Goal: Task Accomplishment & Management: Manage account settings

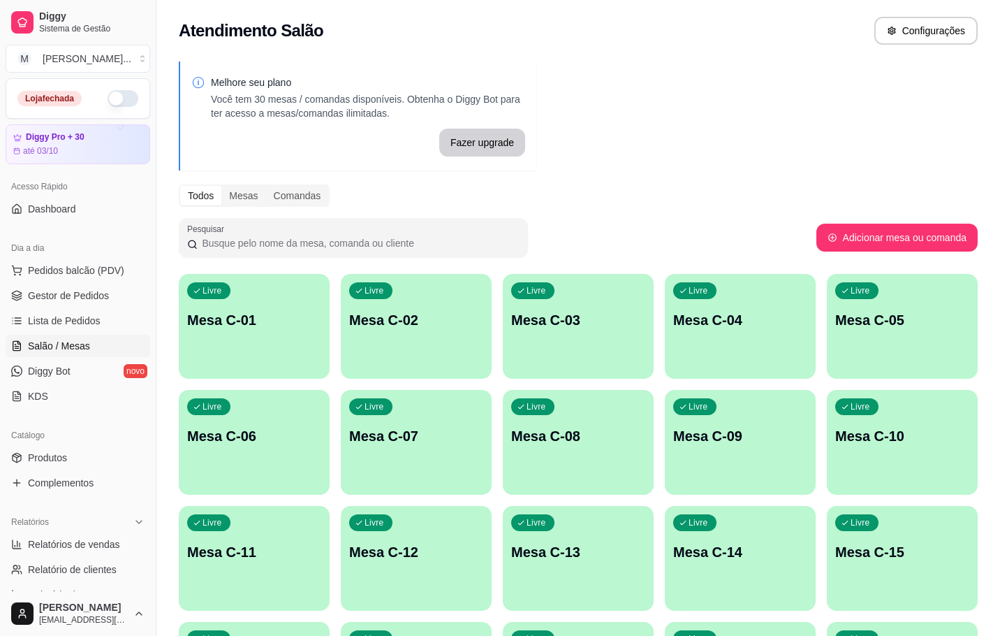
scroll to position [206, 0]
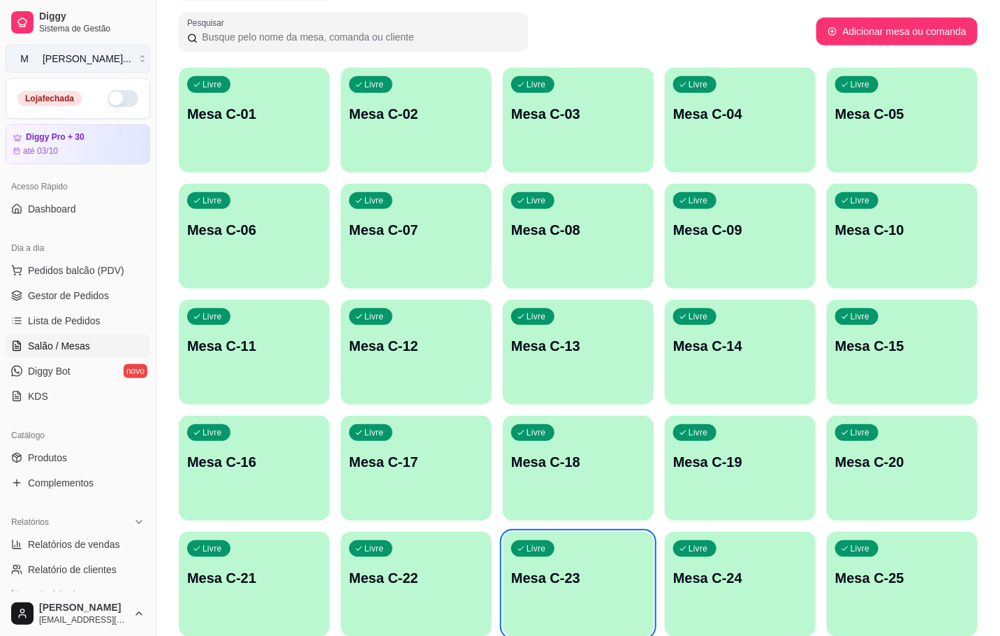
click at [128, 61] on button "M [PERSON_NAME] ..." at bounding box center [78, 59] width 145 height 28
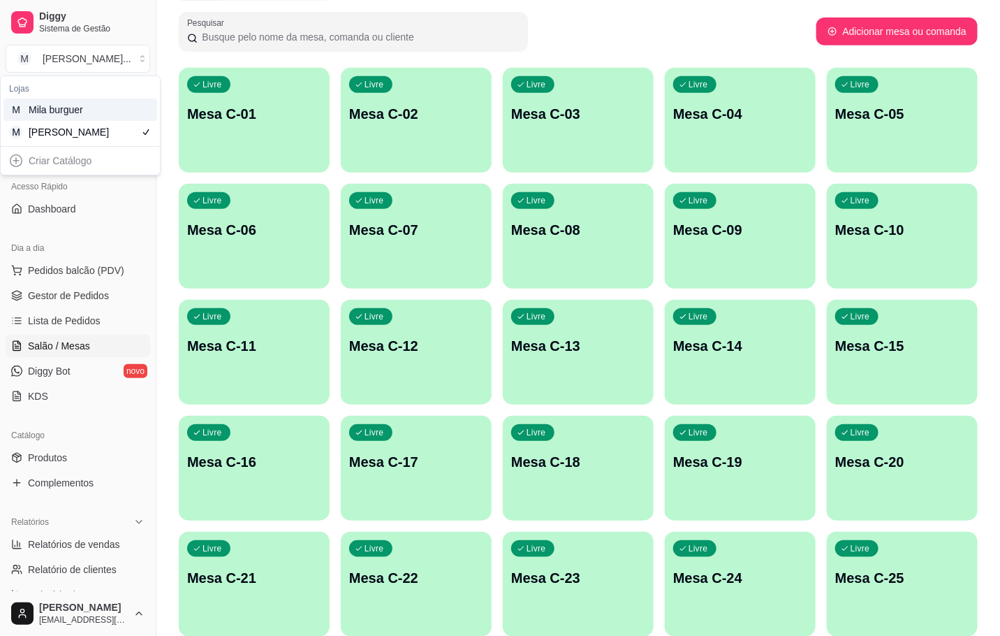
click at [130, 105] on div "M Mila burguer" at bounding box center [80, 109] width 154 height 22
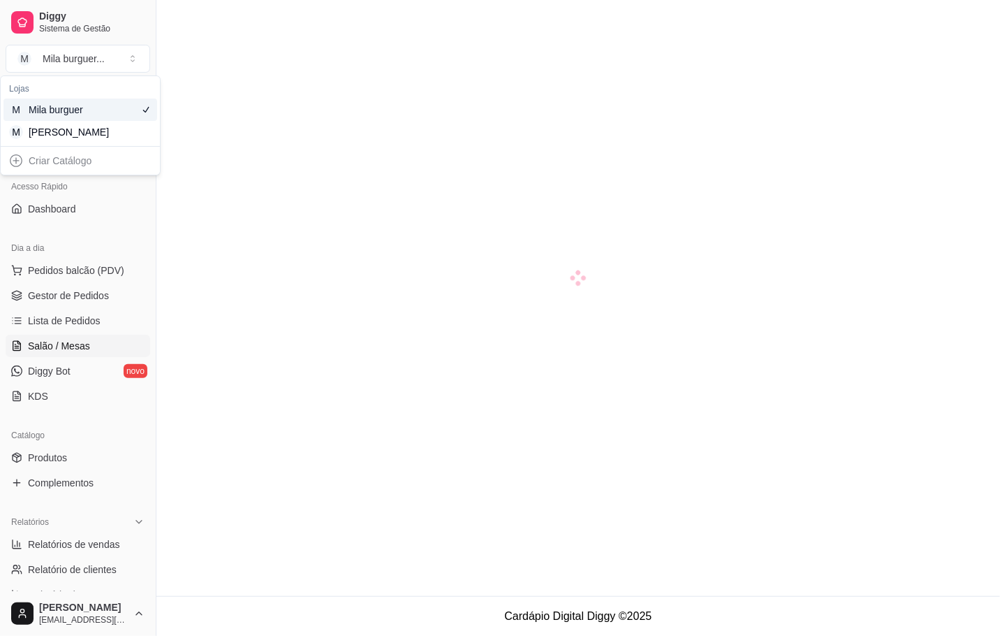
scroll to position [40, 0]
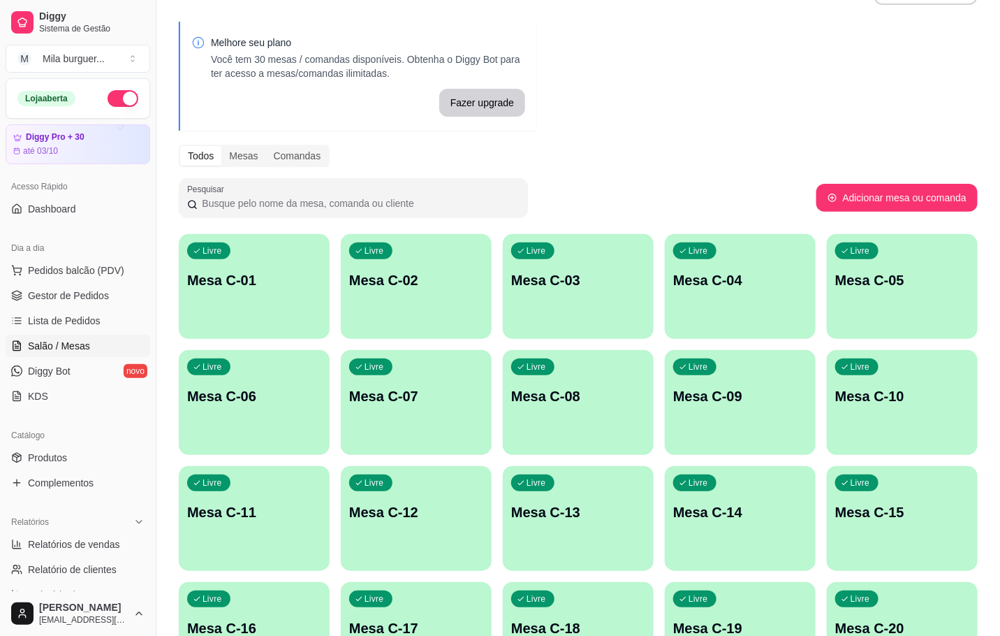
drag, startPoint x: 53, startPoint y: 350, endPoint x: 42, endPoint y: 349, distance: 11.3
click at [53, 351] on span "Salão / Mesas" at bounding box center [59, 346] width 62 height 14
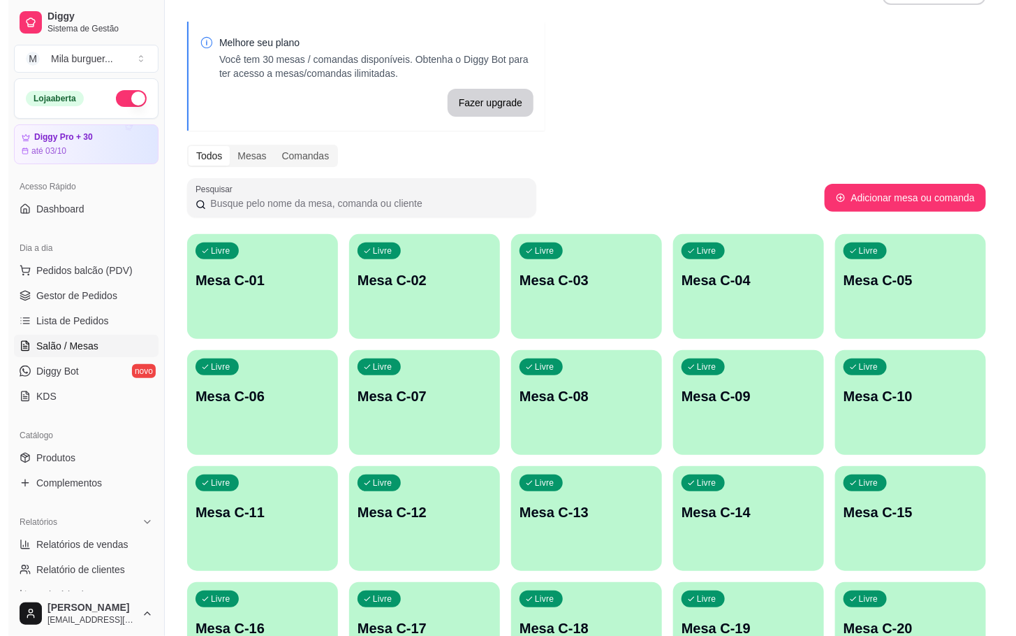
scroll to position [0, 0]
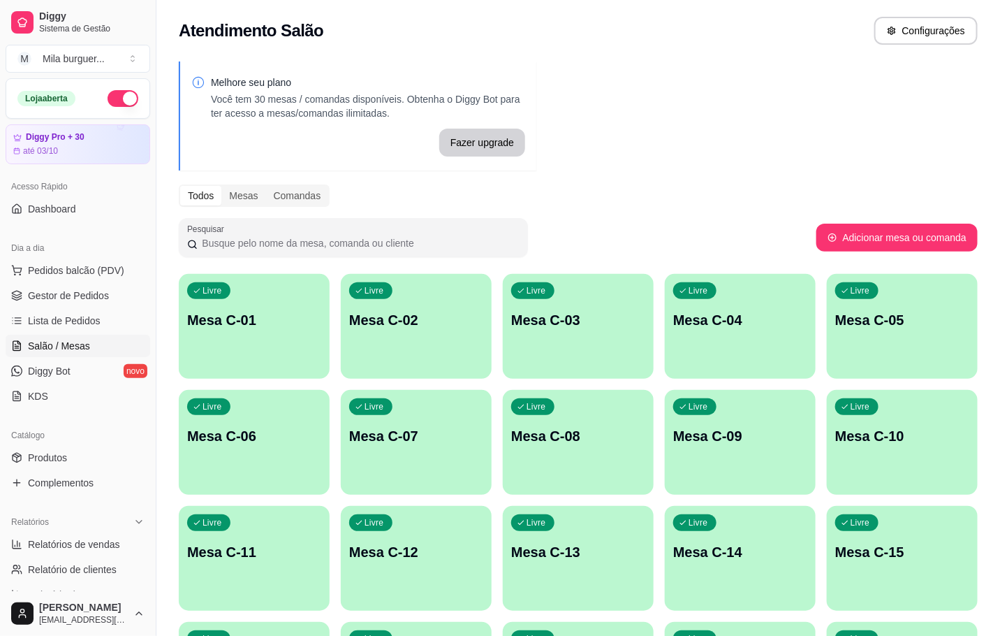
click at [414, 461] on div "Livre Mesa C-07" at bounding box center [416, 434] width 151 height 88
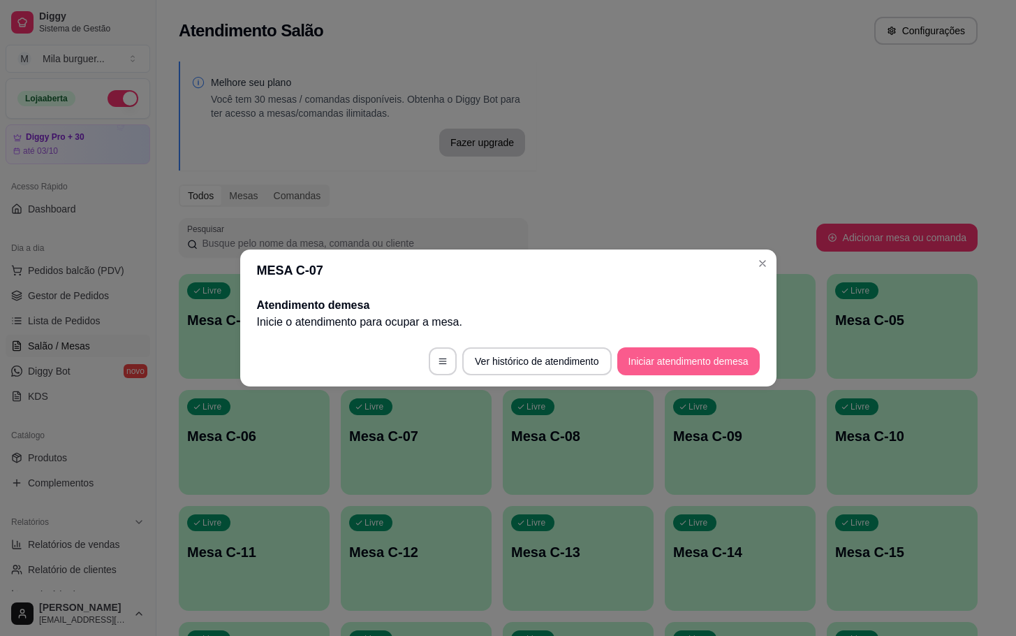
click at [694, 347] on button "Iniciar atendimento de mesa" at bounding box center [689, 361] width 143 height 28
click at [708, 365] on button "Iniciar atendimento de mesa" at bounding box center [689, 361] width 138 height 27
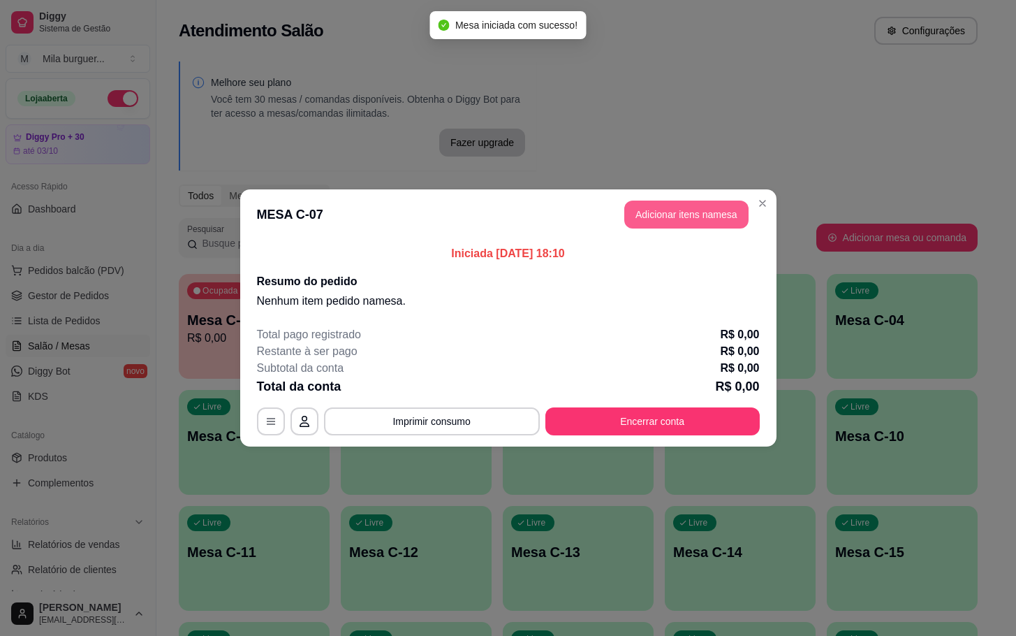
click at [677, 208] on button "Adicionar itens na mesa" at bounding box center [687, 214] width 124 height 28
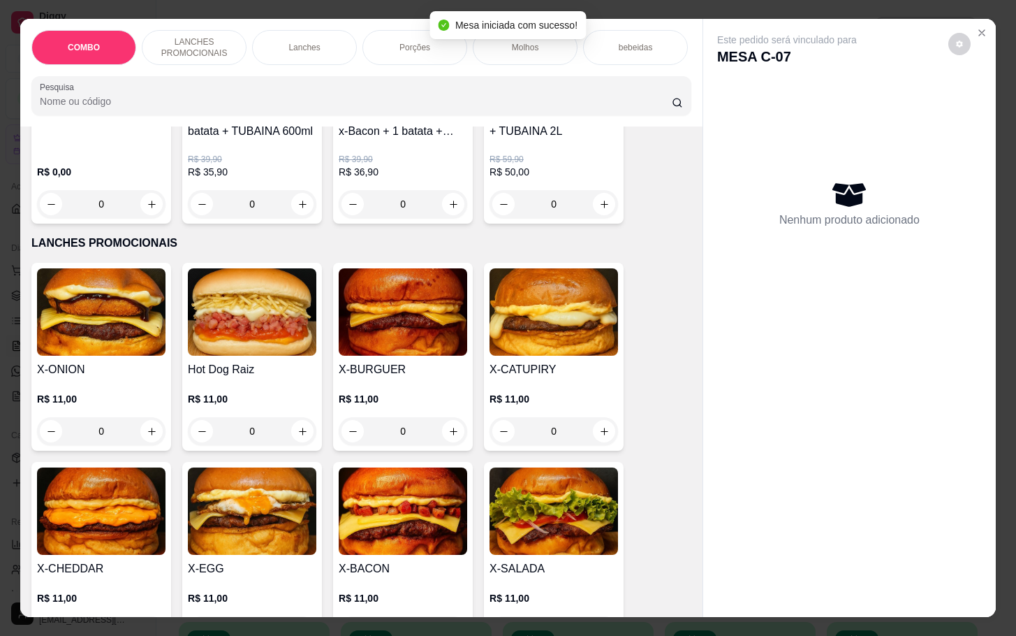
scroll to position [419, 0]
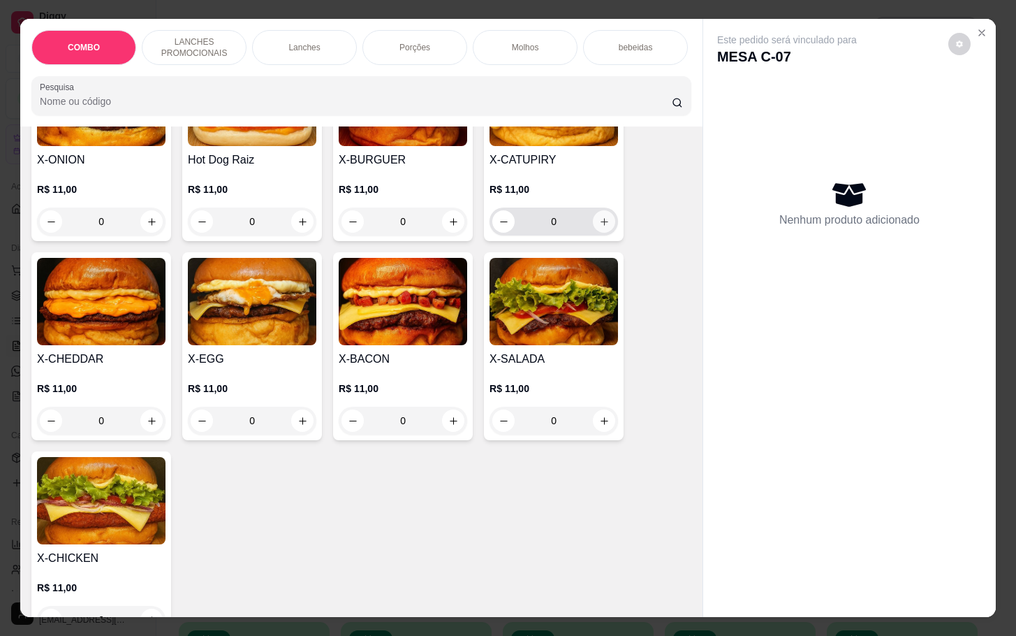
click at [593, 231] on button "increase-product-quantity" at bounding box center [604, 221] width 22 height 22
type input "1"
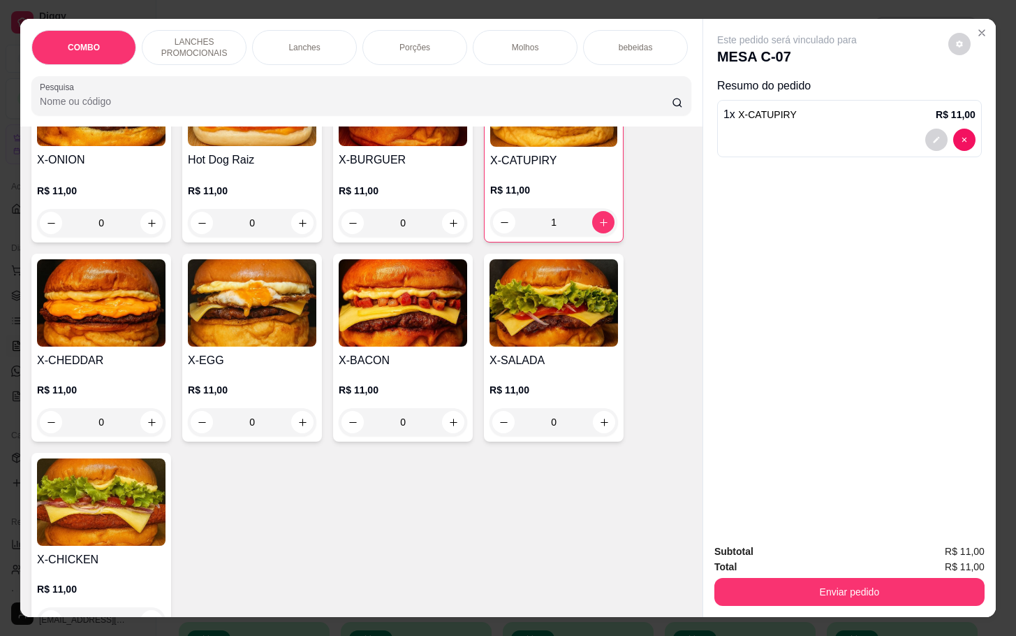
drag, startPoint x: 502, startPoint y: 34, endPoint x: 487, endPoint y: 50, distance: 22.3
click at [503, 32] on div "Molhos" at bounding box center [525, 47] width 105 height 35
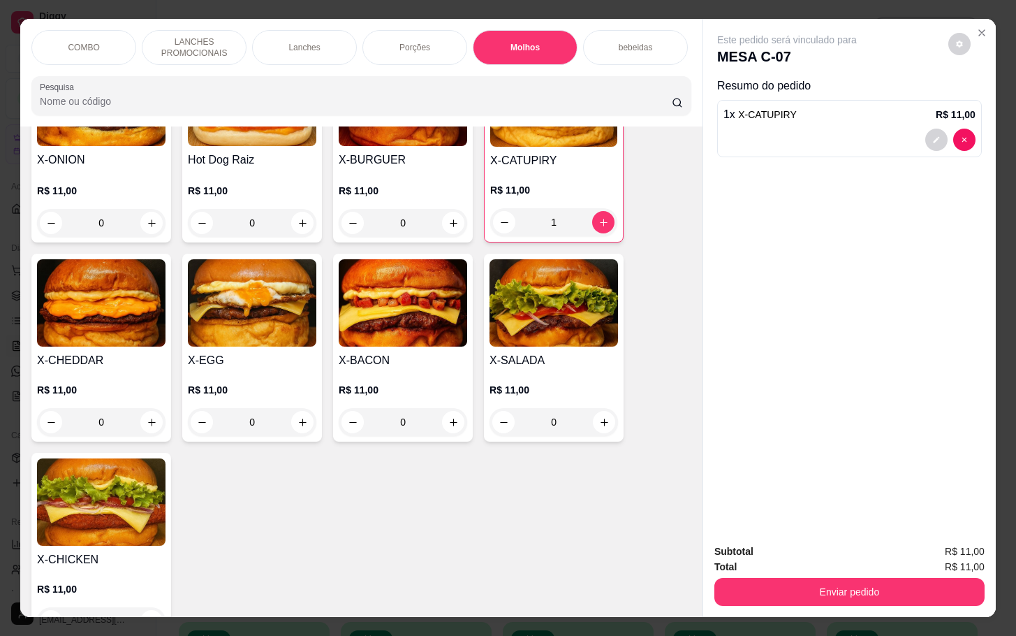
scroll to position [34, 0]
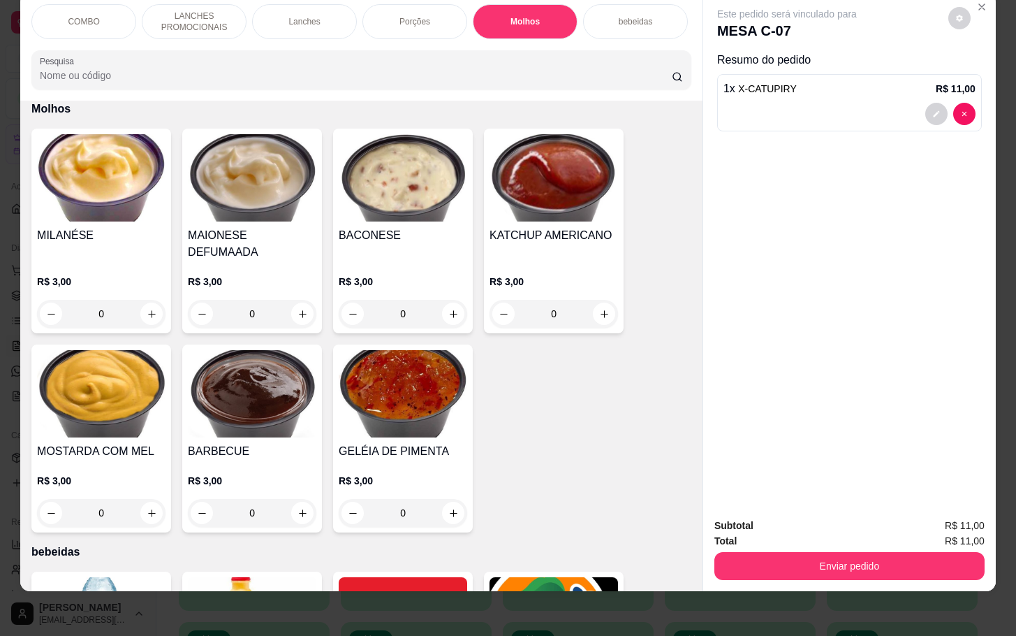
click at [436, 7] on div "Porções" at bounding box center [415, 21] width 105 height 35
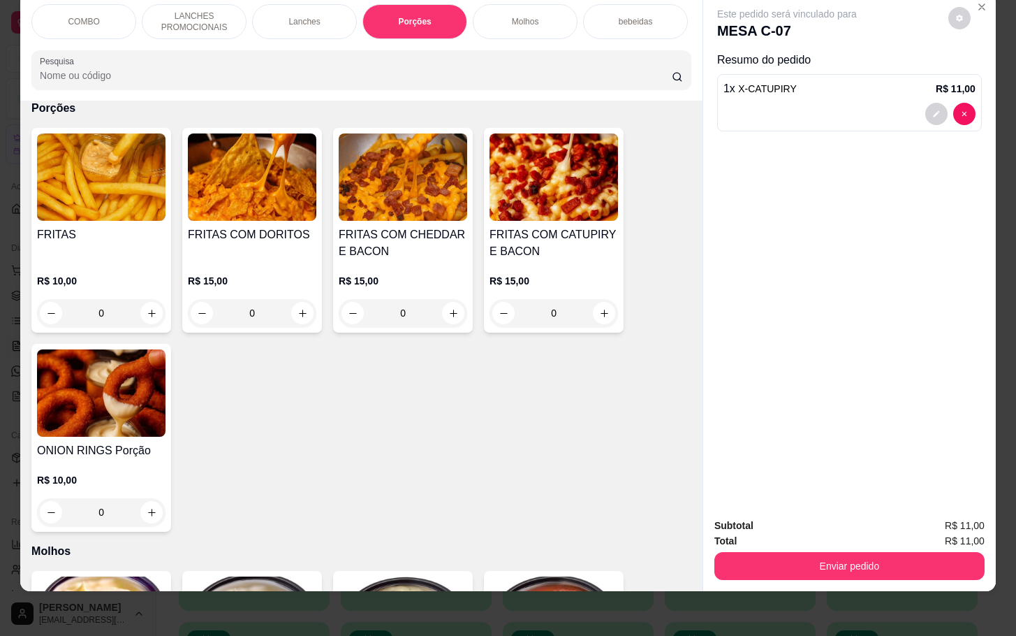
drag, startPoint x: 447, startPoint y: 306, endPoint x: 439, endPoint y: 308, distance: 8.6
click at [439, 308] on div "0" at bounding box center [403, 313] width 129 height 28
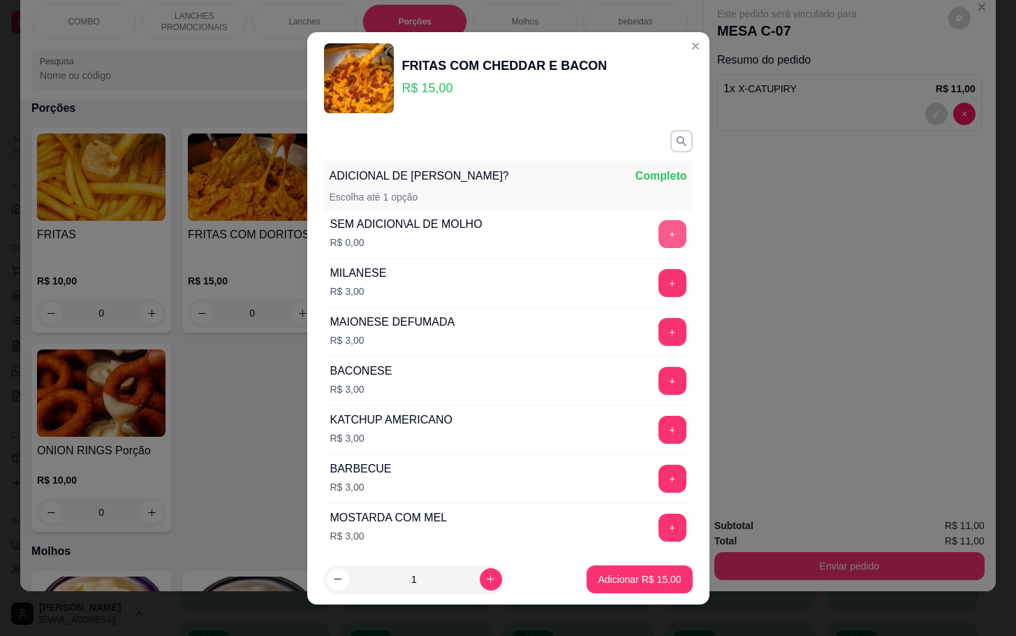
click at [659, 231] on button "+" at bounding box center [673, 234] width 28 height 28
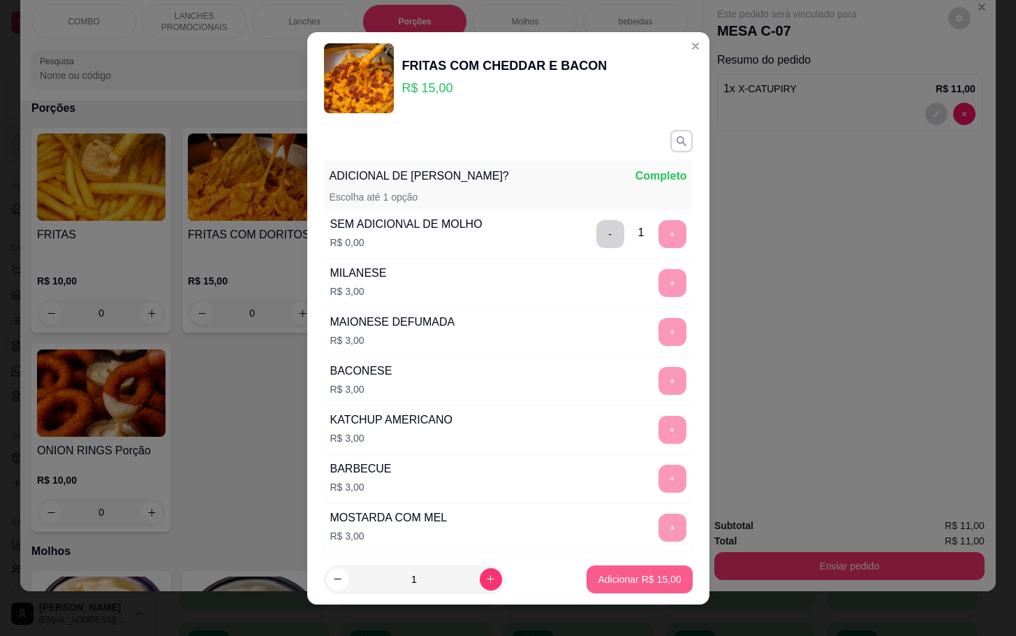
click at [611, 590] on button "Adicionar R$ 15,00" at bounding box center [639, 579] width 105 height 28
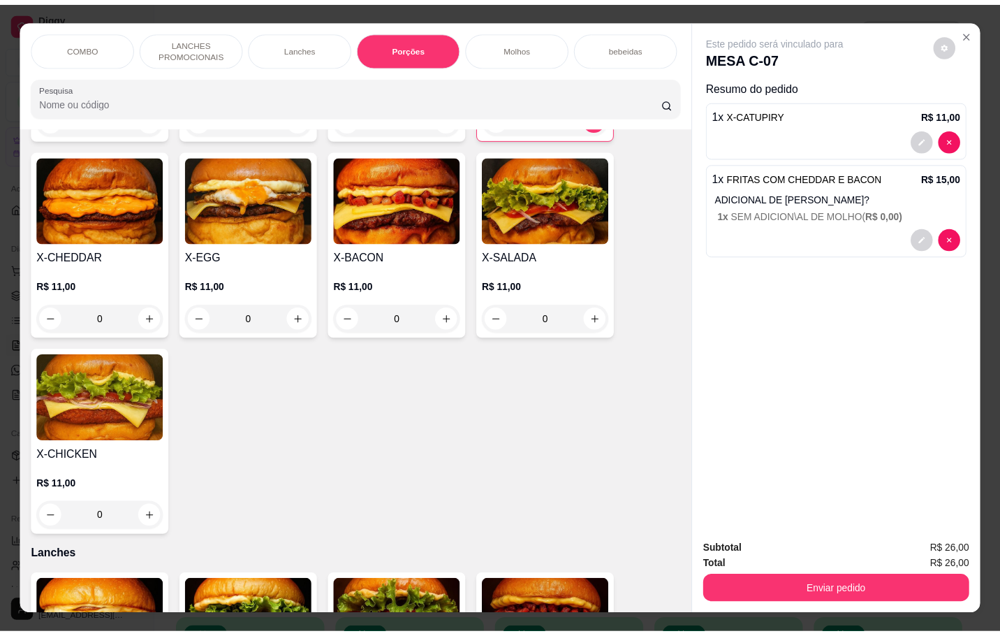
scroll to position [0, 0]
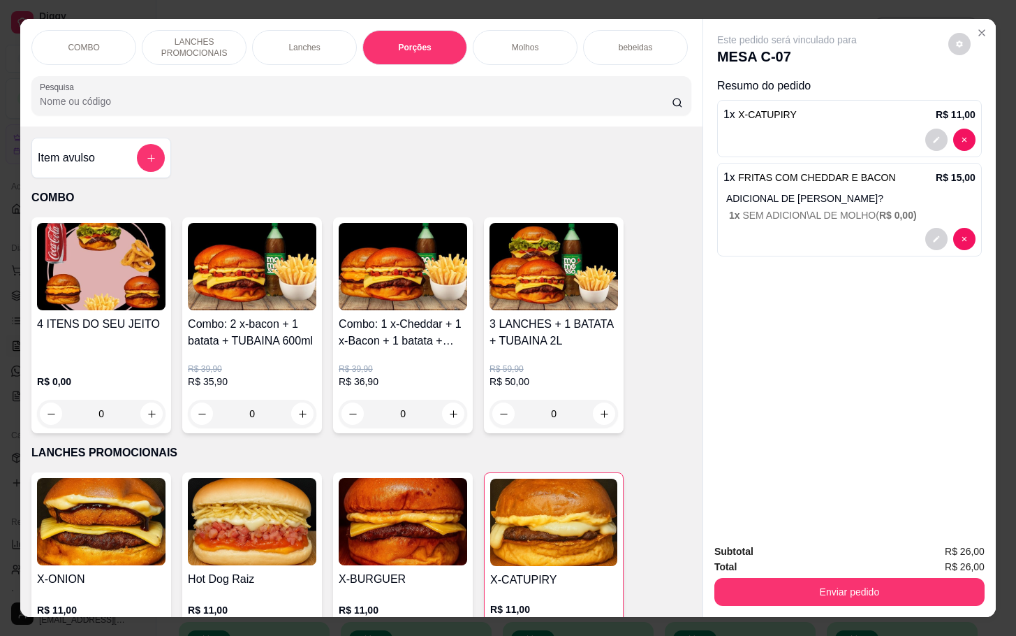
click at [143, 151] on div "Item avulso" at bounding box center [101, 158] width 140 height 41
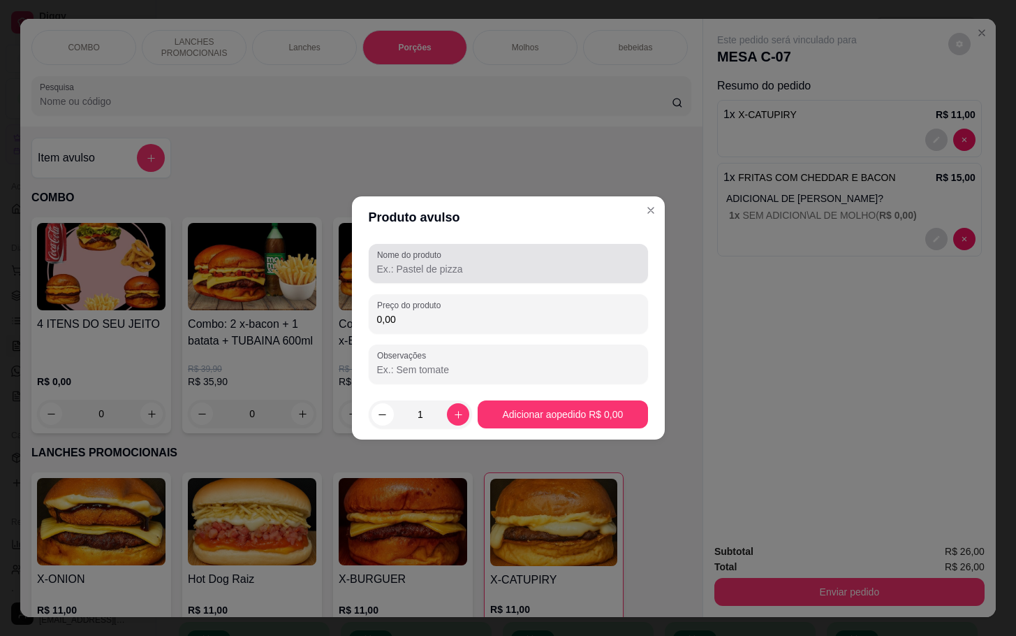
click at [435, 268] on input "Nome do produto" at bounding box center [508, 269] width 263 height 14
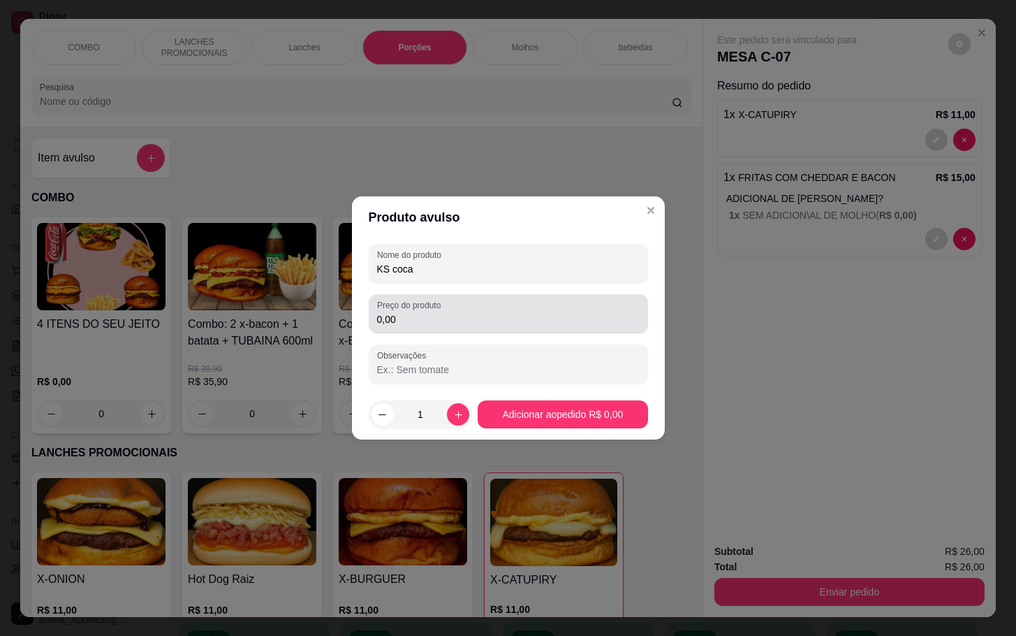
type input "KS coca"
click at [537, 325] on input "0,00" at bounding box center [508, 319] width 263 height 14
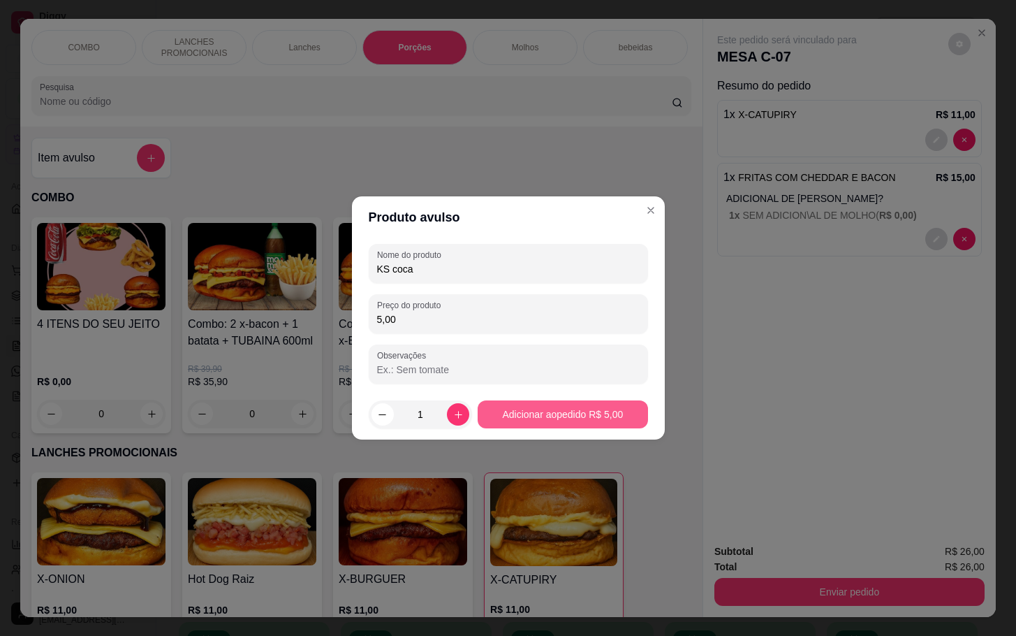
type input "5,00"
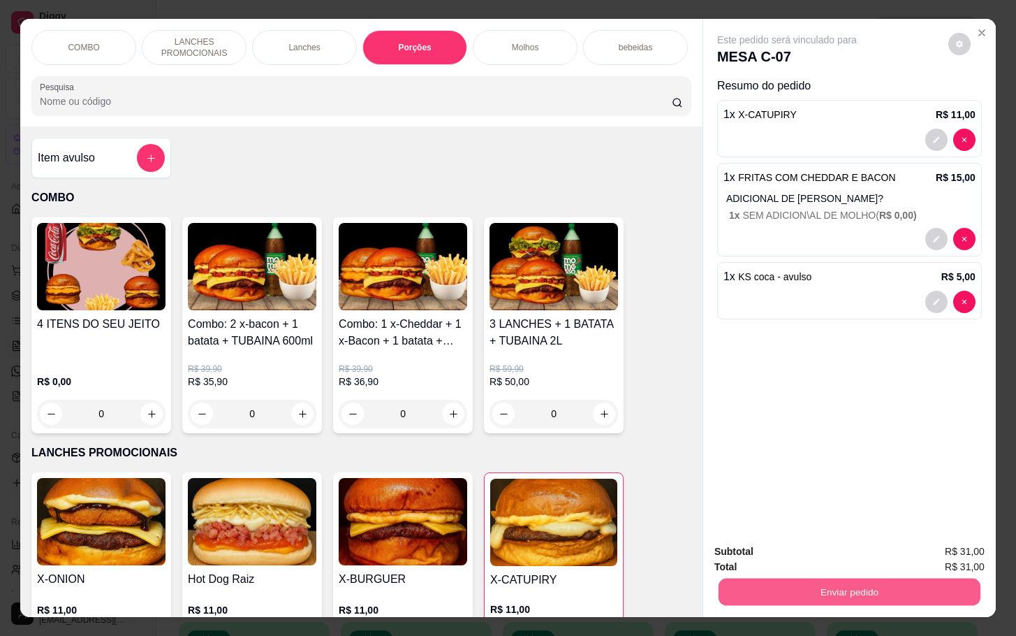
click at [773, 578] on button "Enviar pedido" at bounding box center [850, 591] width 262 height 27
click at [935, 543] on button "Enviar pedido" at bounding box center [946, 550] width 79 height 27
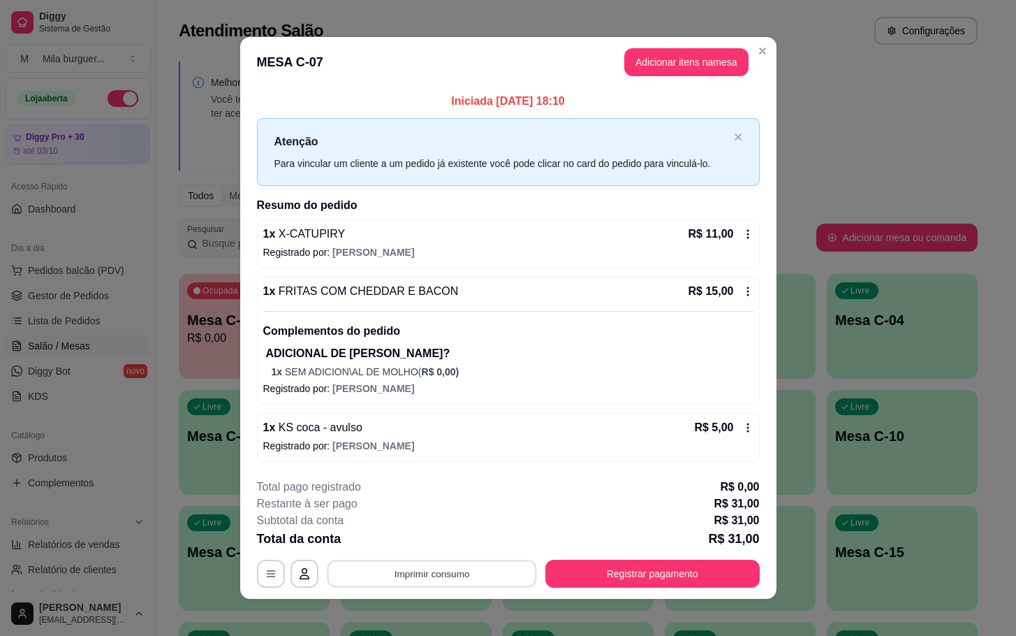
click at [432, 575] on button "Imprimir consumo" at bounding box center [432, 573] width 210 height 27
click at [868, 143] on div "**********" at bounding box center [508, 318] width 1016 height 636
click at [667, 59] on button "Adicionar itens na mesa" at bounding box center [687, 62] width 124 height 28
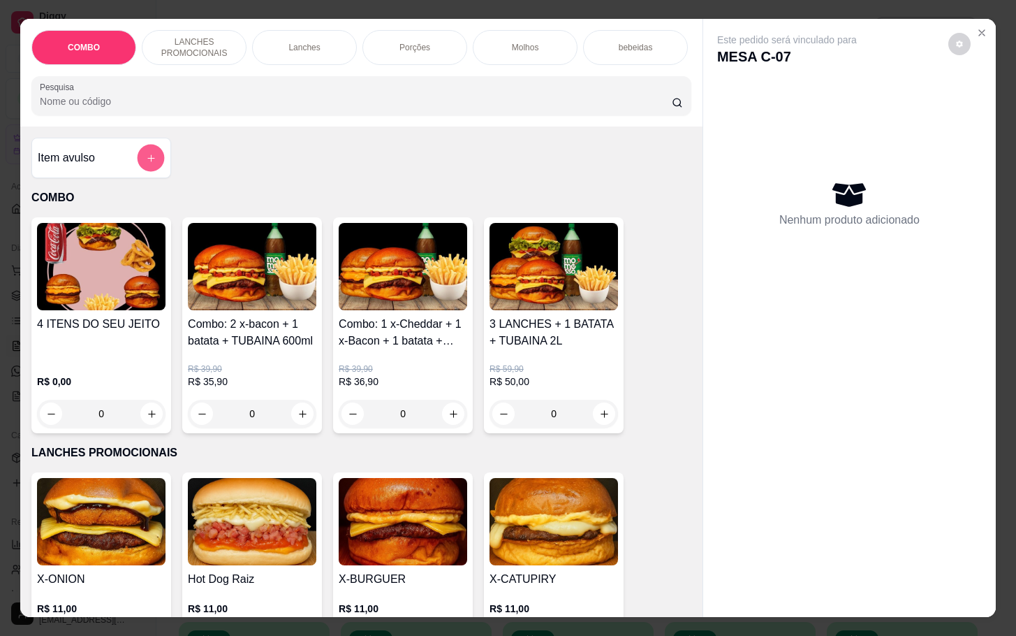
click at [143, 155] on button "add-separate-item" at bounding box center [151, 158] width 27 height 27
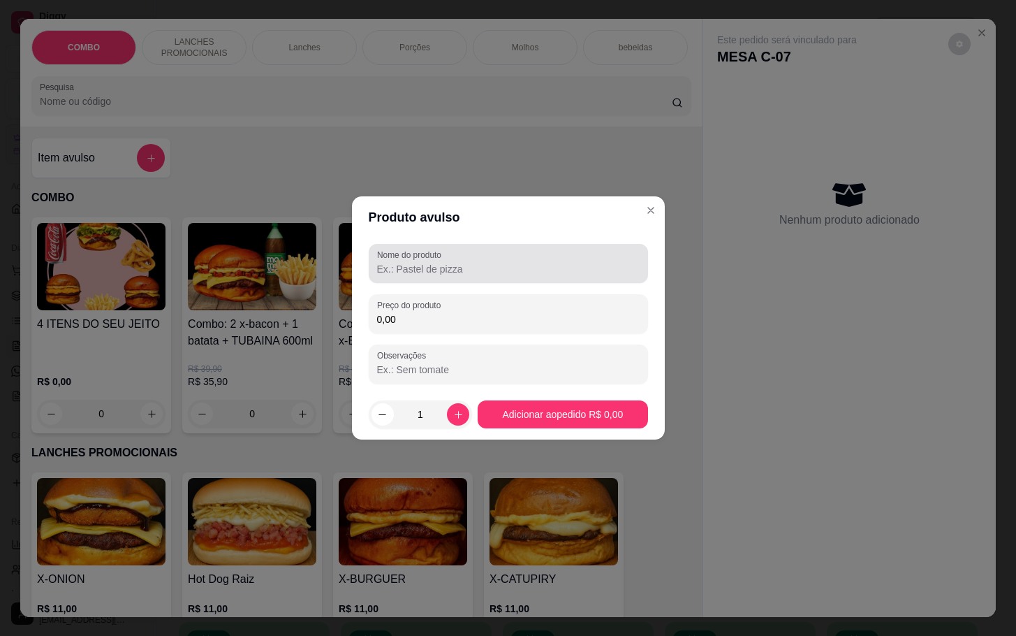
click at [437, 272] on input "Nome do produto" at bounding box center [508, 269] width 263 height 14
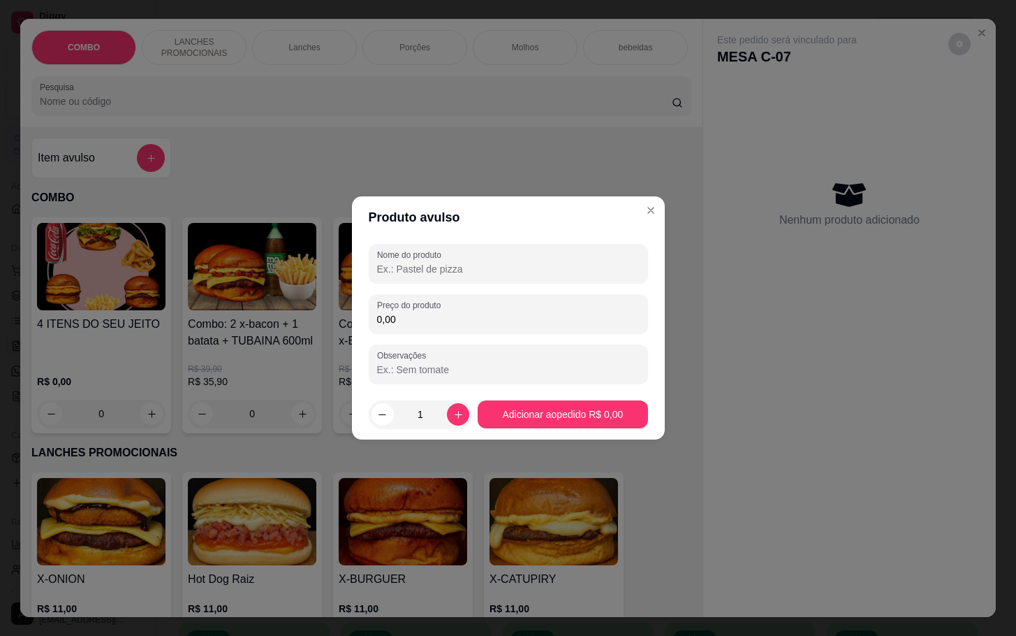
click at [459, 275] on input "Nome do produto" at bounding box center [508, 269] width 263 height 14
click at [527, 268] on input "Nome do produto" at bounding box center [508, 269] width 263 height 14
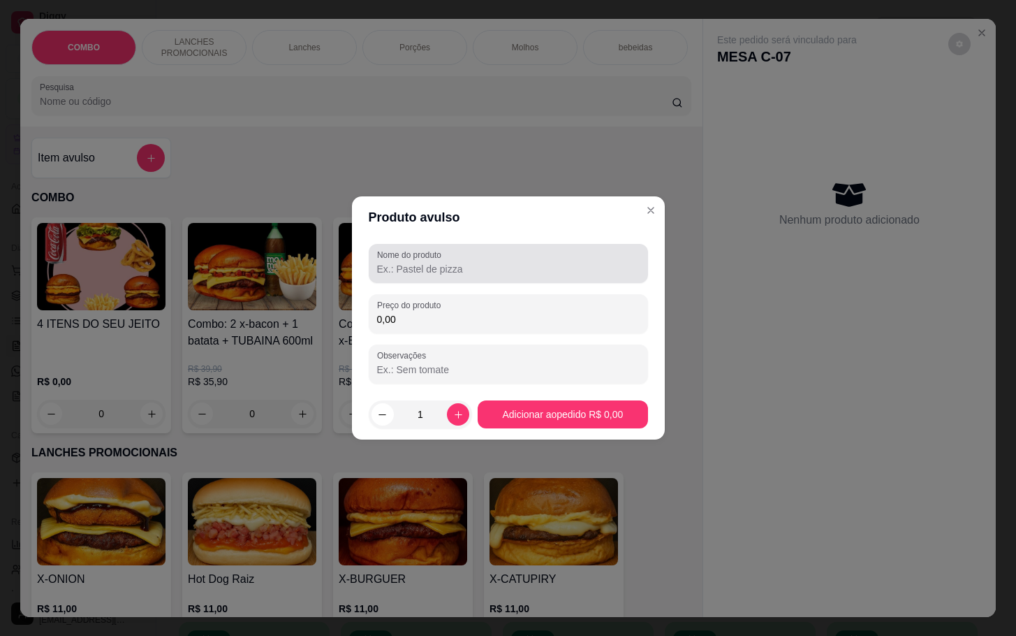
click at [495, 256] on div at bounding box center [508, 263] width 263 height 28
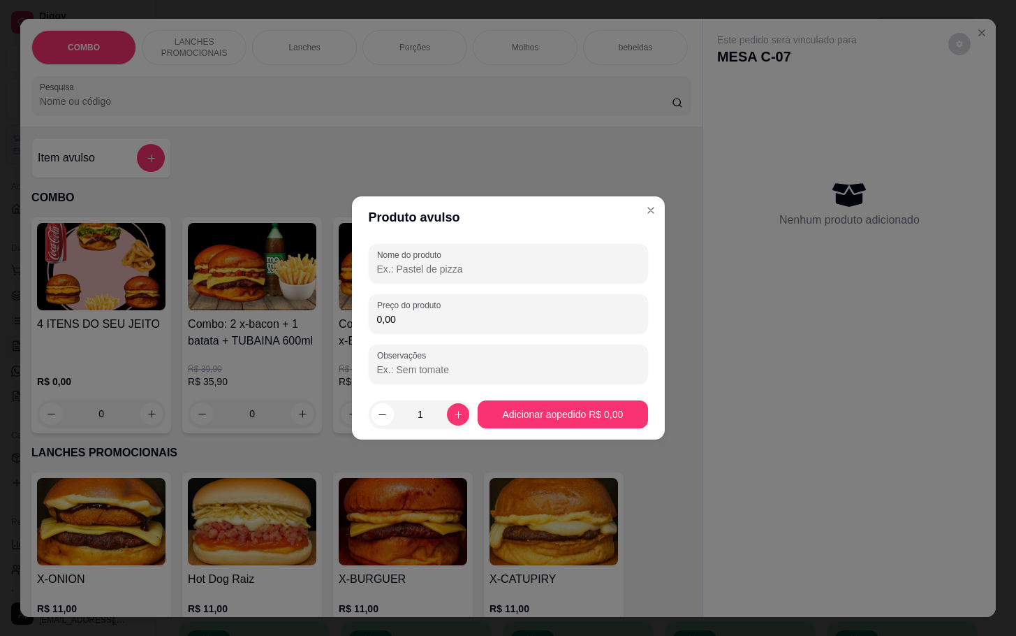
type input "4"
click at [398, 267] on input "assdaos" at bounding box center [508, 269] width 263 height 14
click at [407, 270] on input "assdaos" at bounding box center [508, 269] width 263 height 14
click at [397, 269] on input "assdaos" at bounding box center [508, 269] width 263 height 14
click at [398, 269] on input "assdaos" at bounding box center [508, 269] width 263 height 14
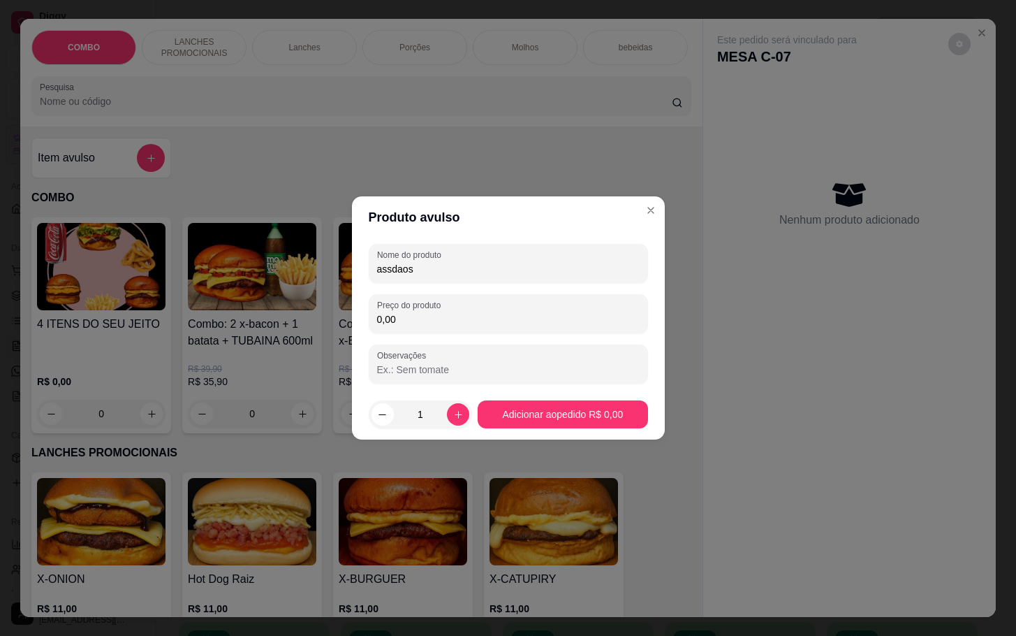
click at [401, 270] on input "assdaos" at bounding box center [508, 269] width 263 height 14
click at [386, 270] on input "assdos" at bounding box center [508, 269] width 263 height 14
click at [391, 268] on input "assdos" at bounding box center [508, 269] width 263 height 14
type input "assados"
click at [465, 300] on div "0,00" at bounding box center [508, 314] width 263 height 28
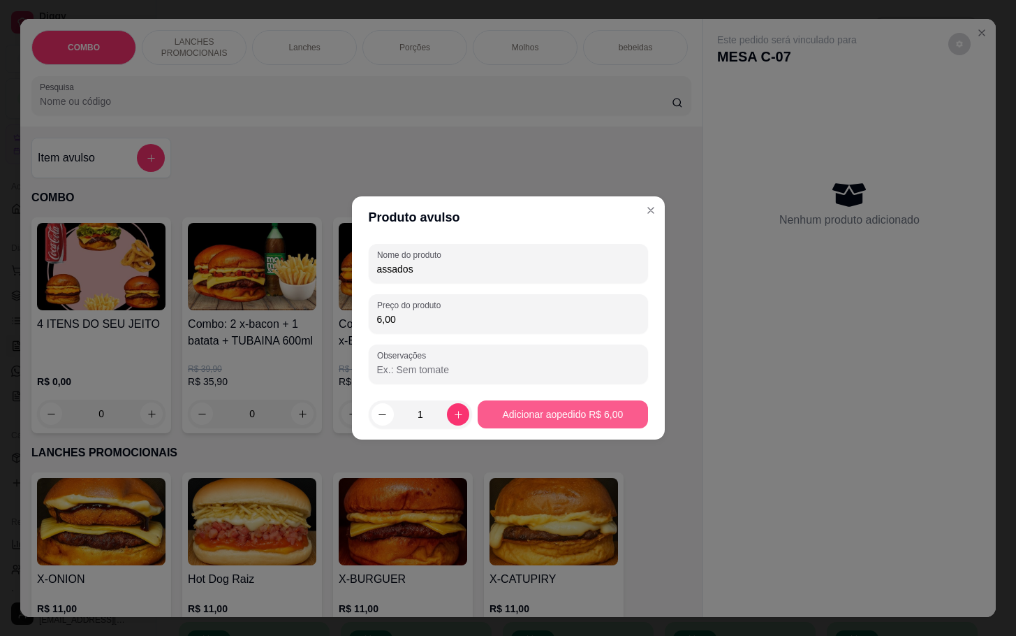
type input "6,00"
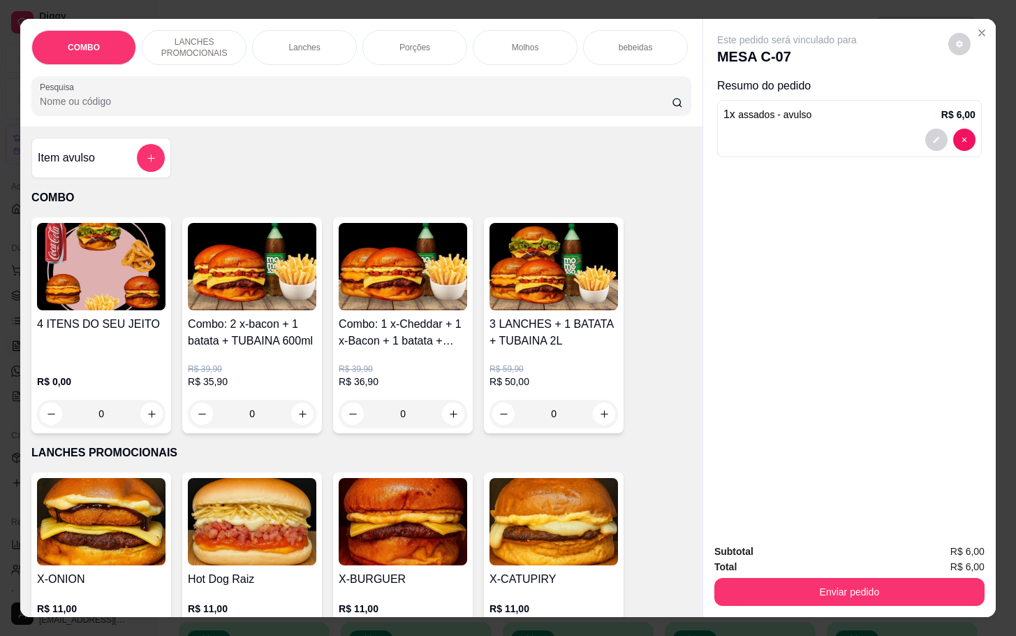
click at [723, 574] on div "Enviar pedido" at bounding box center [850, 589] width 270 height 31
click at [736, 578] on button "Enviar pedido" at bounding box center [850, 592] width 270 height 28
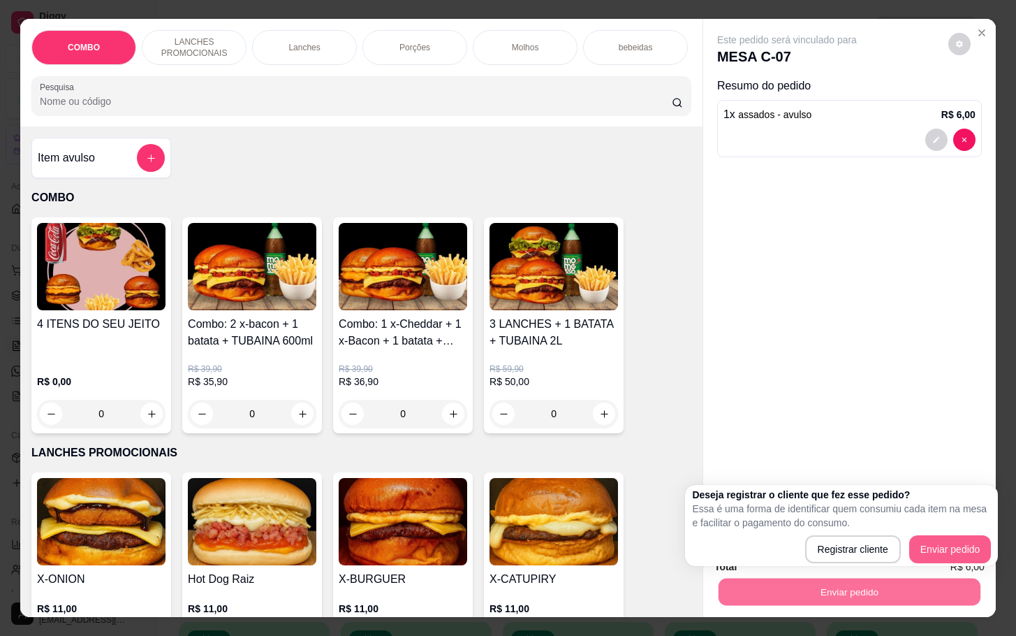
click at [921, 533] on div "Deseja registrar o cliente que fez esse pedido? Essa é uma forma de identificar…" at bounding box center [841, 525] width 299 height 75
drag, startPoint x: 903, startPoint y: 547, endPoint x: 912, endPoint y: 546, distance: 8.5
click at [907, 549] on div "Registrar cliente Enviar pedido" at bounding box center [841, 549] width 299 height 28
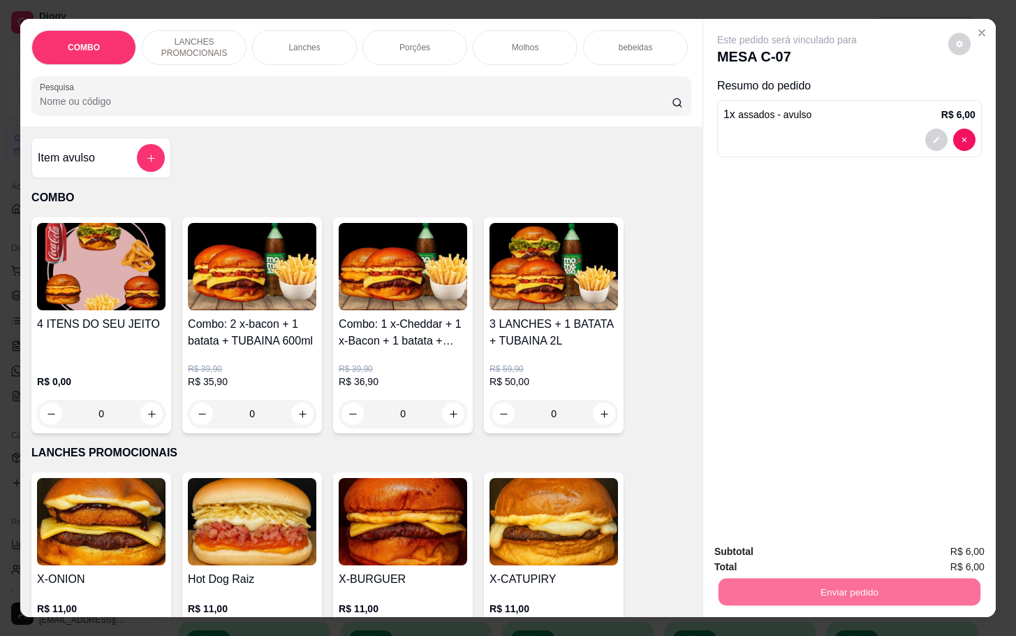
click at [914, 546] on button "Enviar pedido" at bounding box center [946, 550] width 77 height 26
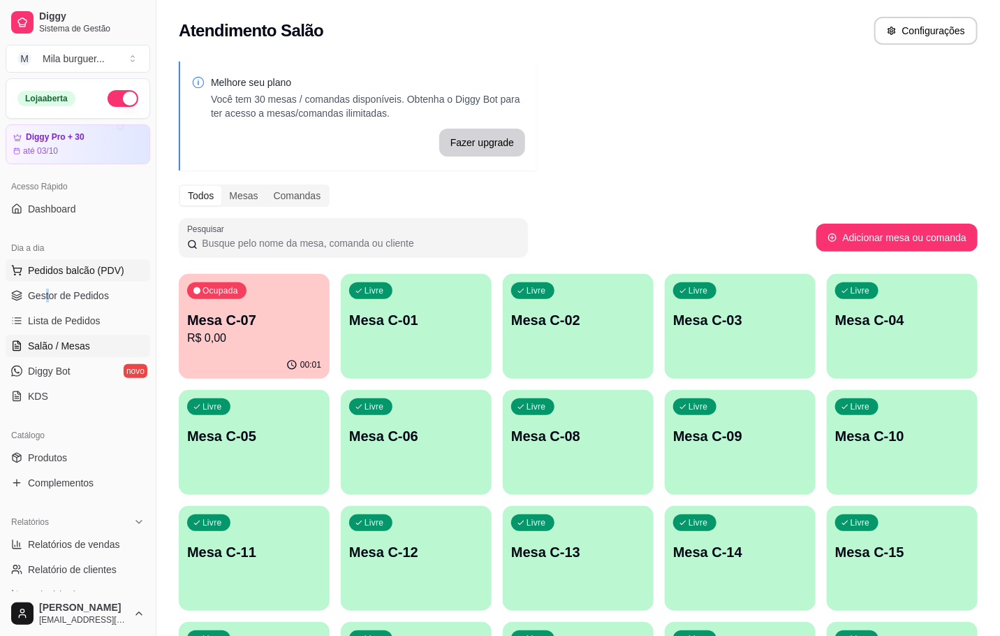
drag, startPoint x: 49, startPoint y: 285, endPoint x: 90, endPoint y: 279, distance: 41.6
click at [111, 293] on link "Gestor de Pedidos" at bounding box center [78, 295] width 145 height 22
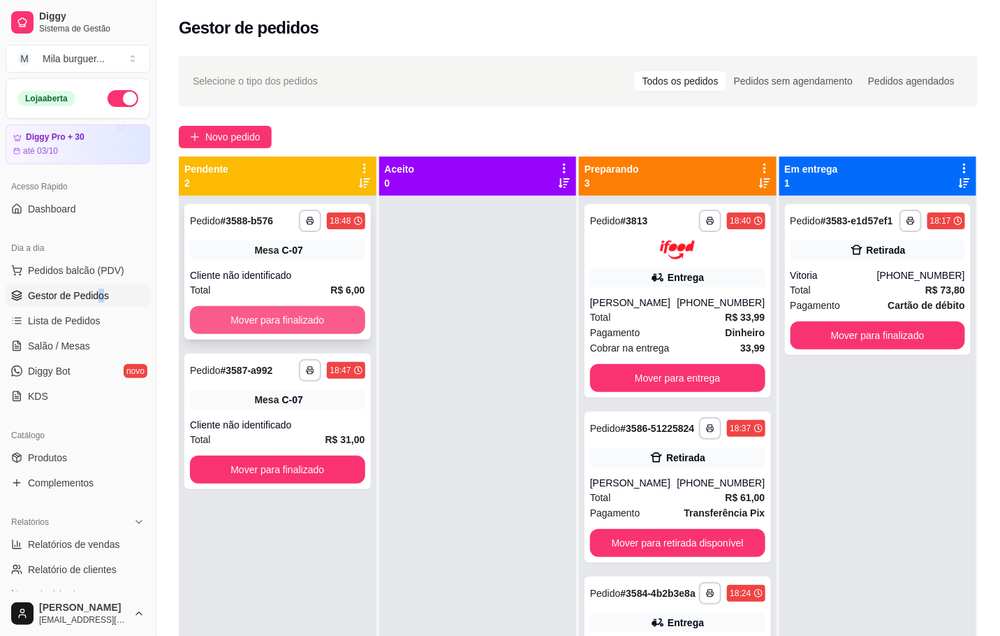
click at [307, 316] on button "Mover para finalizado" at bounding box center [277, 320] width 175 height 28
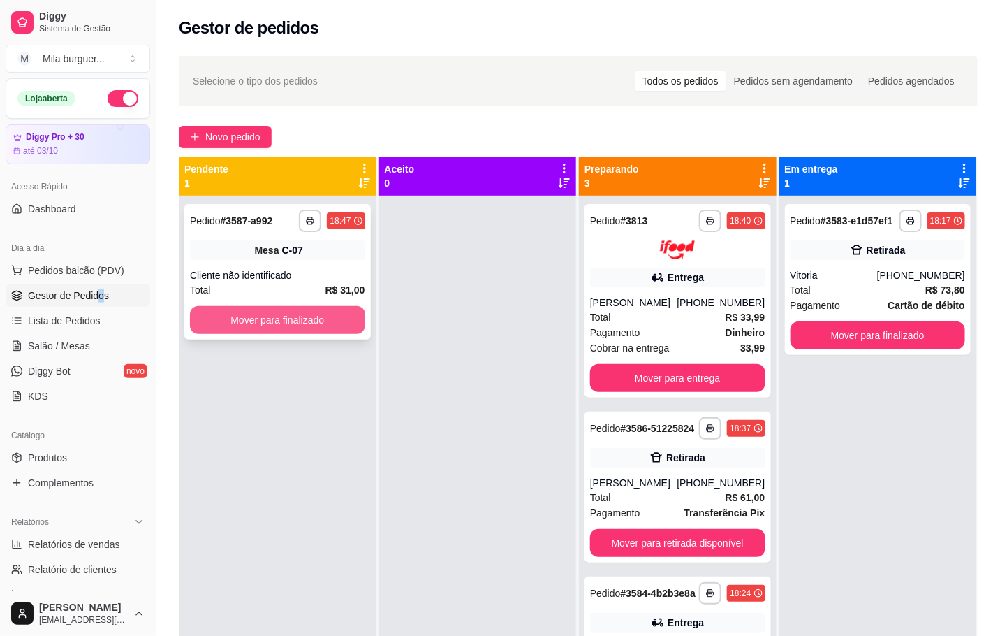
click at [312, 317] on button "Mover para finalizado" at bounding box center [277, 320] width 175 height 28
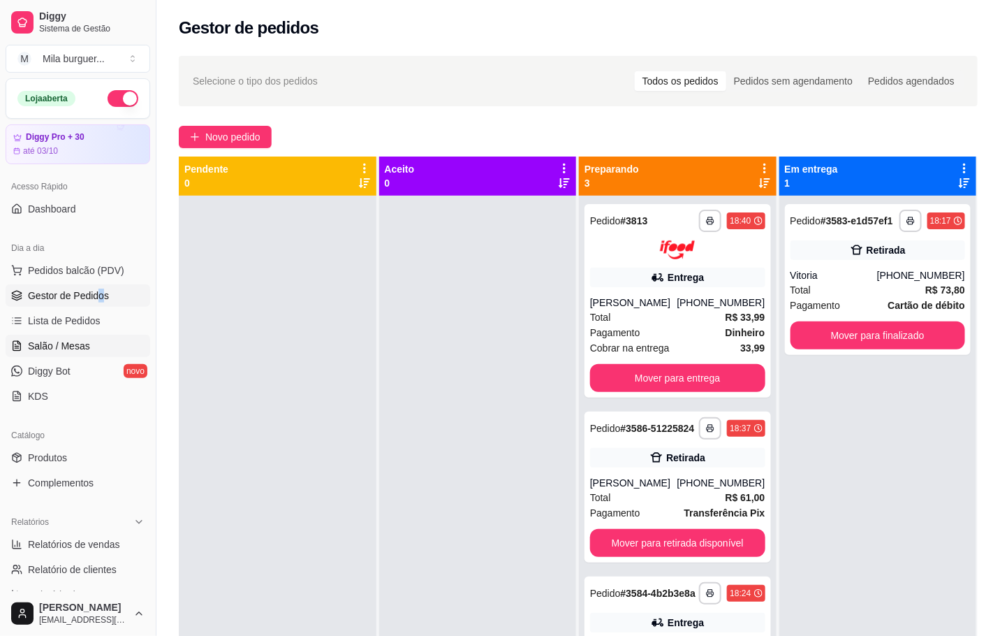
click at [57, 344] on span "Salão / Mesas" at bounding box center [59, 346] width 62 height 14
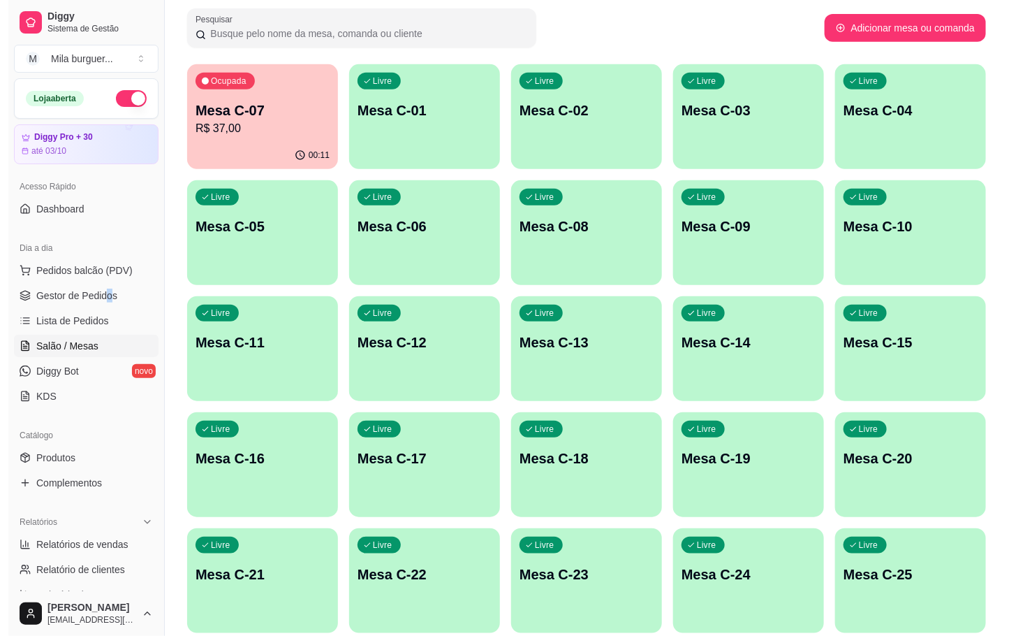
scroll to position [314, 0]
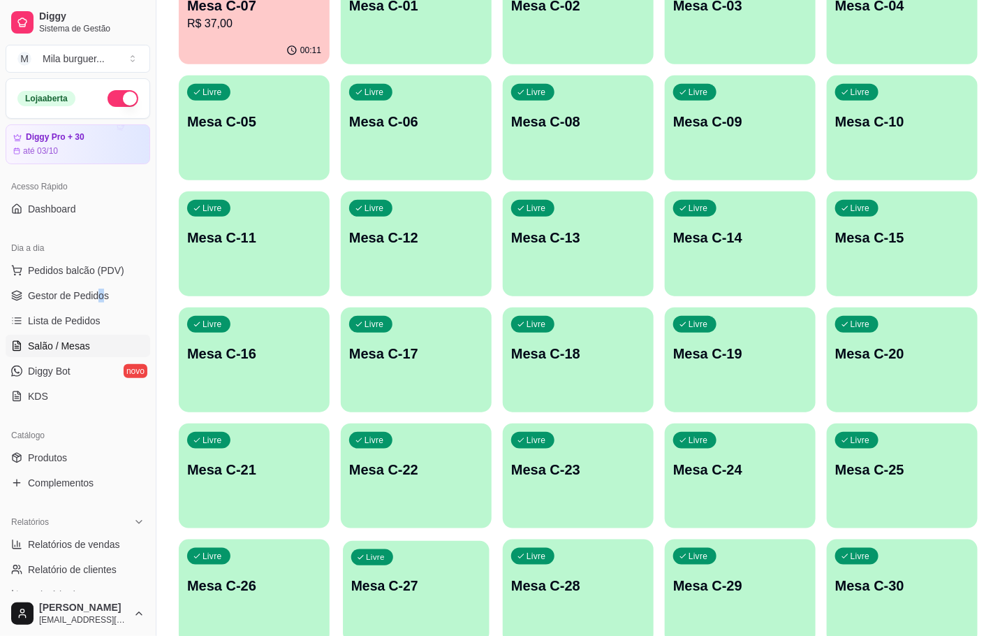
click at [398, 594] on div "Livre Mesa C-27" at bounding box center [416, 583] width 147 height 85
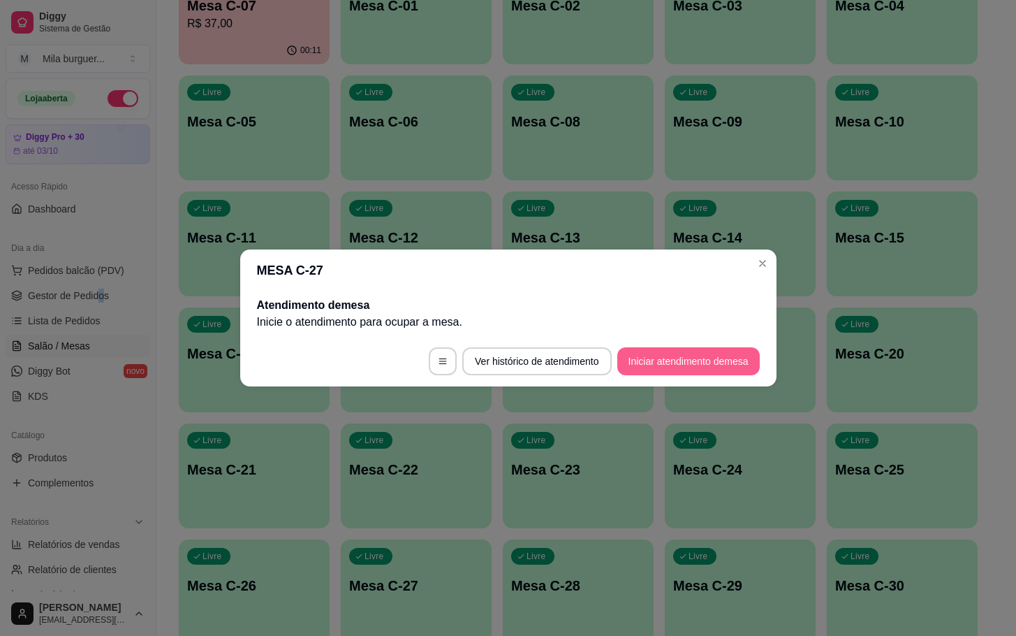
click at [650, 370] on button "Iniciar atendimento de mesa" at bounding box center [689, 361] width 143 height 28
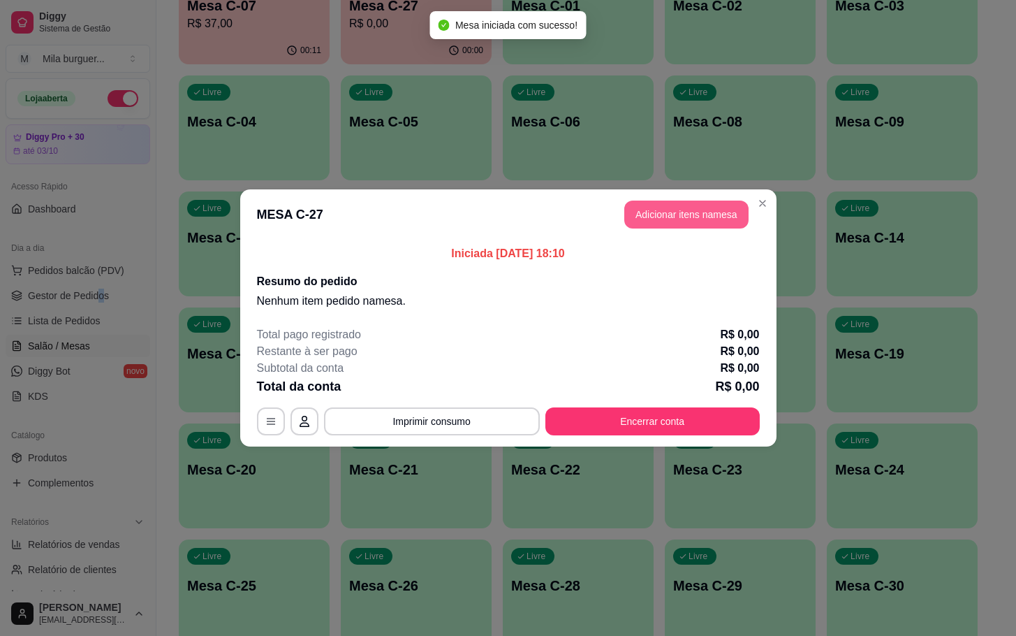
click at [648, 222] on button "Adicionar itens na mesa" at bounding box center [687, 214] width 124 height 28
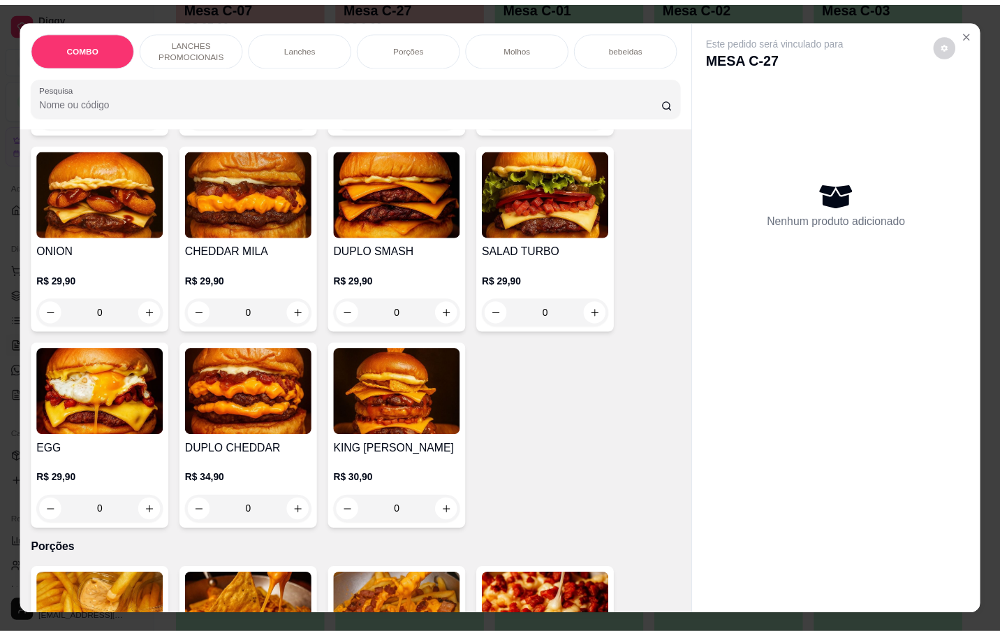
scroll to position [838, 0]
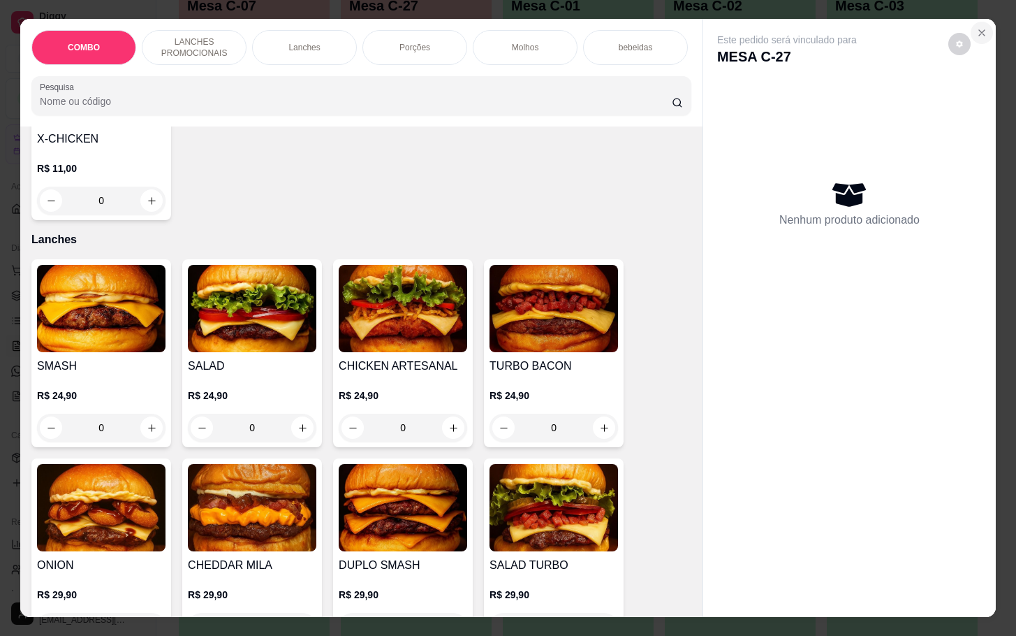
click at [979, 27] on icon "Close" at bounding box center [982, 32] width 11 height 11
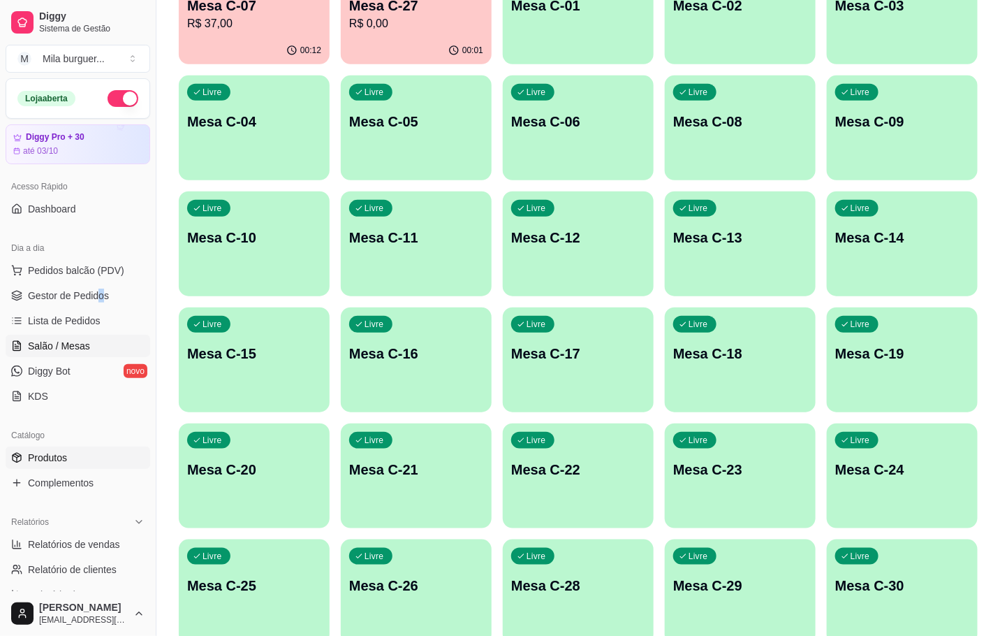
drag, startPoint x: 69, startPoint y: 451, endPoint x: 76, endPoint y: 455, distance: 8.1
click at [71, 451] on link "Produtos" at bounding box center [78, 457] width 145 height 22
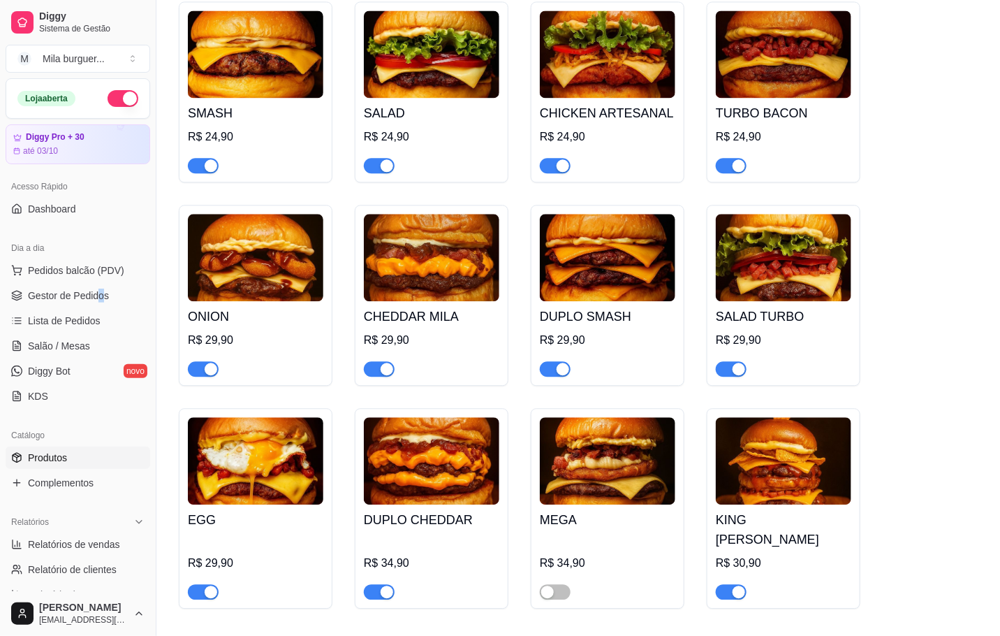
scroll to position [1257, 0]
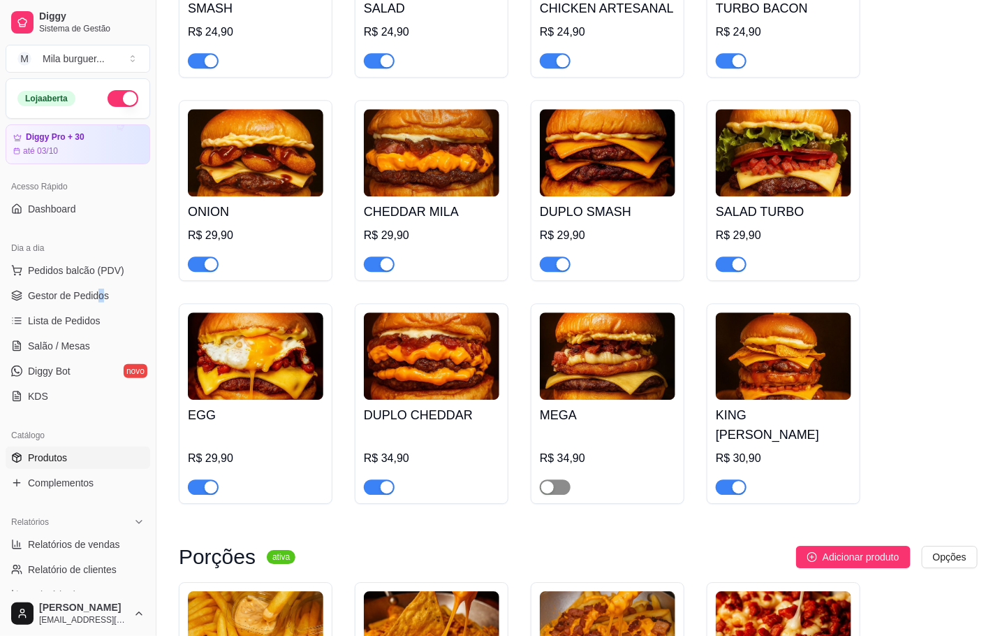
click at [549, 481] on div "button" at bounding box center [547, 487] width 13 height 13
drag, startPoint x: 46, startPoint y: 344, endPoint x: 54, endPoint y: 344, distance: 8.4
click at [48, 344] on span "Salão / Mesas" at bounding box center [59, 346] width 62 height 14
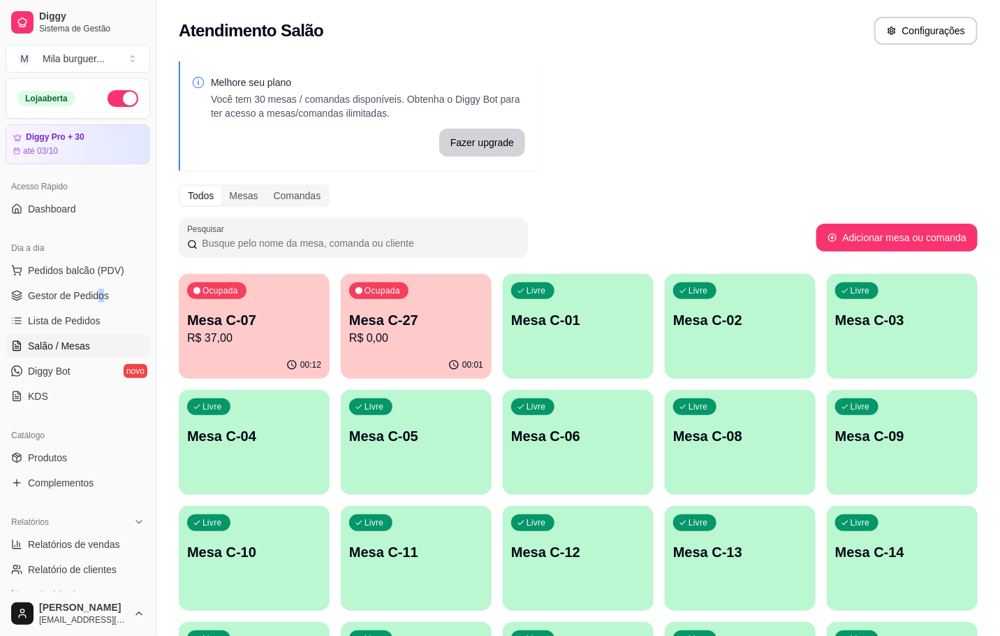
click at [421, 319] on p "Mesa C-27" at bounding box center [416, 320] width 134 height 20
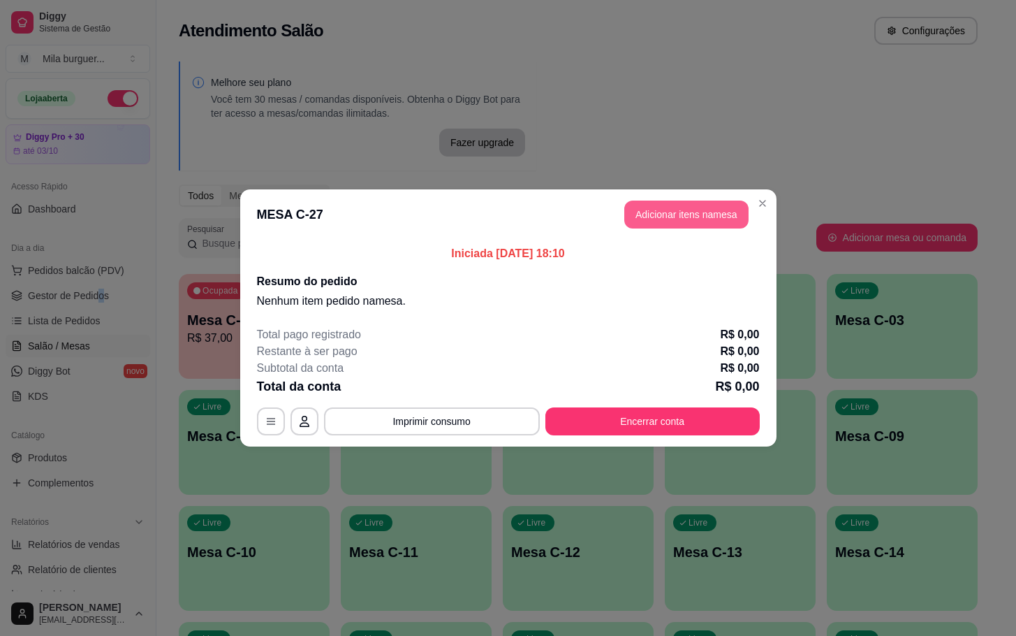
click at [679, 207] on button "Adicionar itens na mesa" at bounding box center [687, 214] width 124 height 28
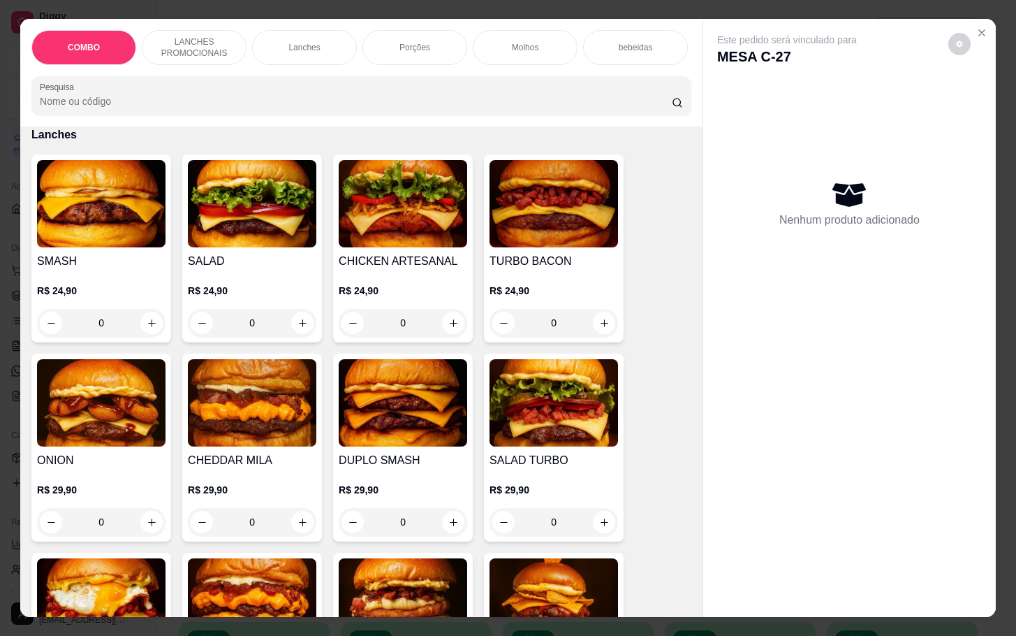
scroll to position [1257, 0]
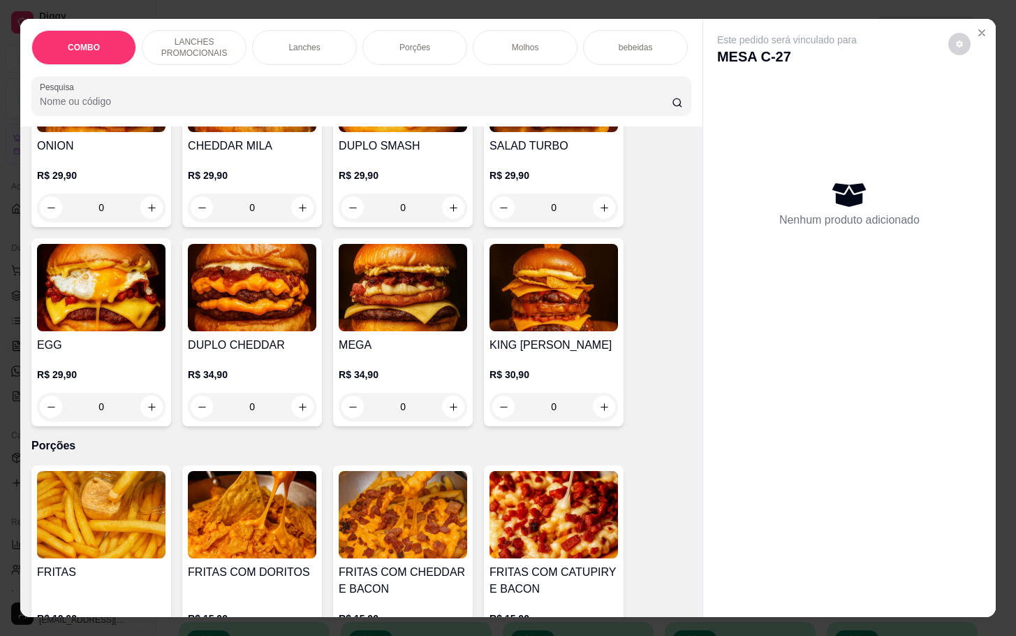
click at [440, 414] on div "0" at bounding box center [403, 407] width 129 height 28
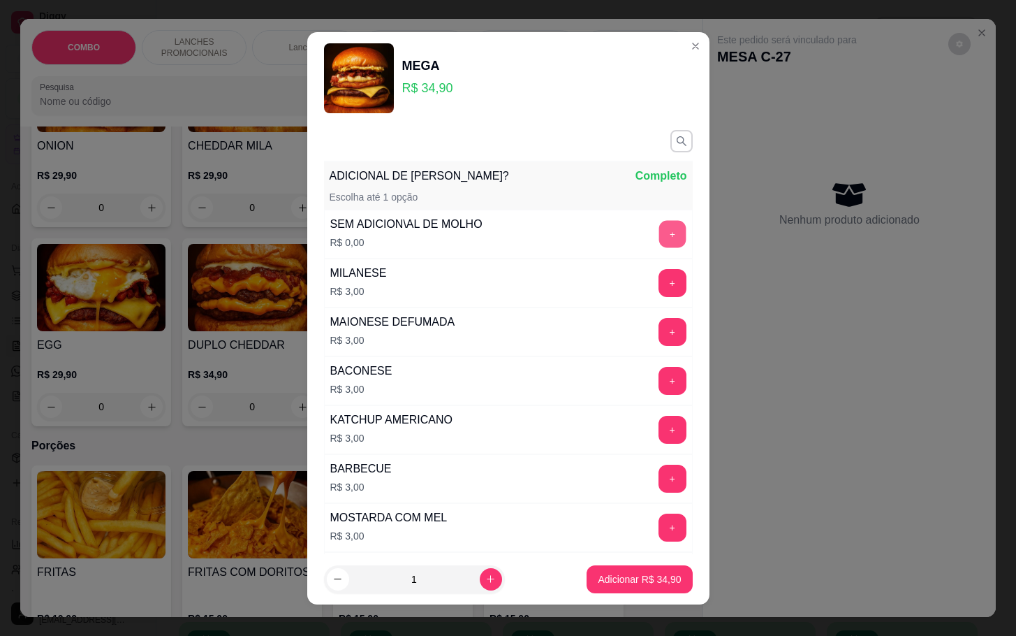
click at [659, 229] on button "+" at bounding box center [672, 233] width 27 height 27
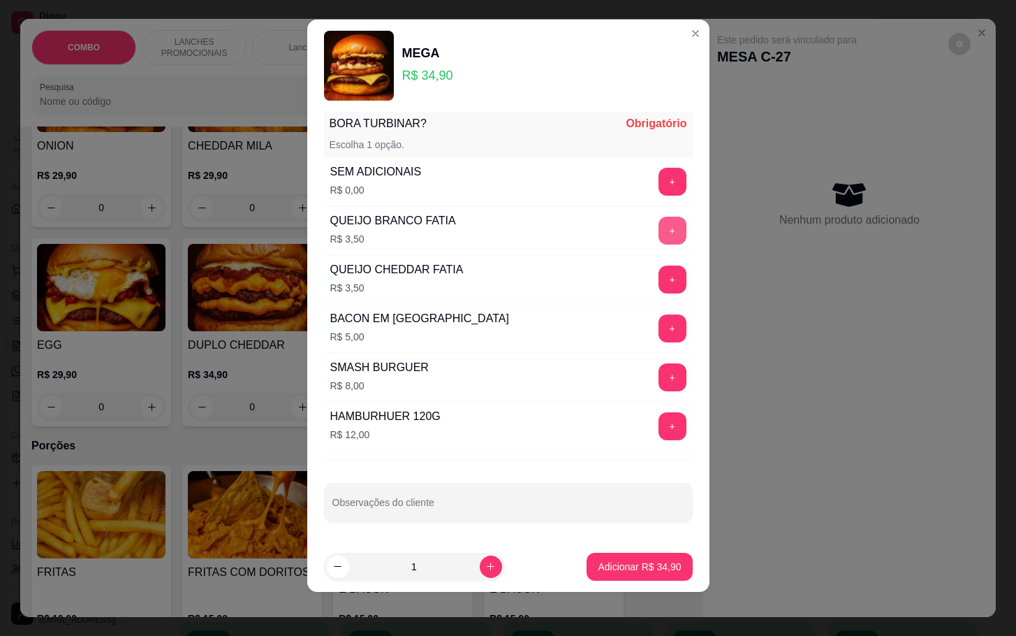
scroll to position [488, 0]
click at [659, 183] on button "+" at bounding box center [673, 182] width 28 height 28
click at [612, 573] on button "Adicionar R$ 34,90" at bounding box center [639, 567] width 105 height 28
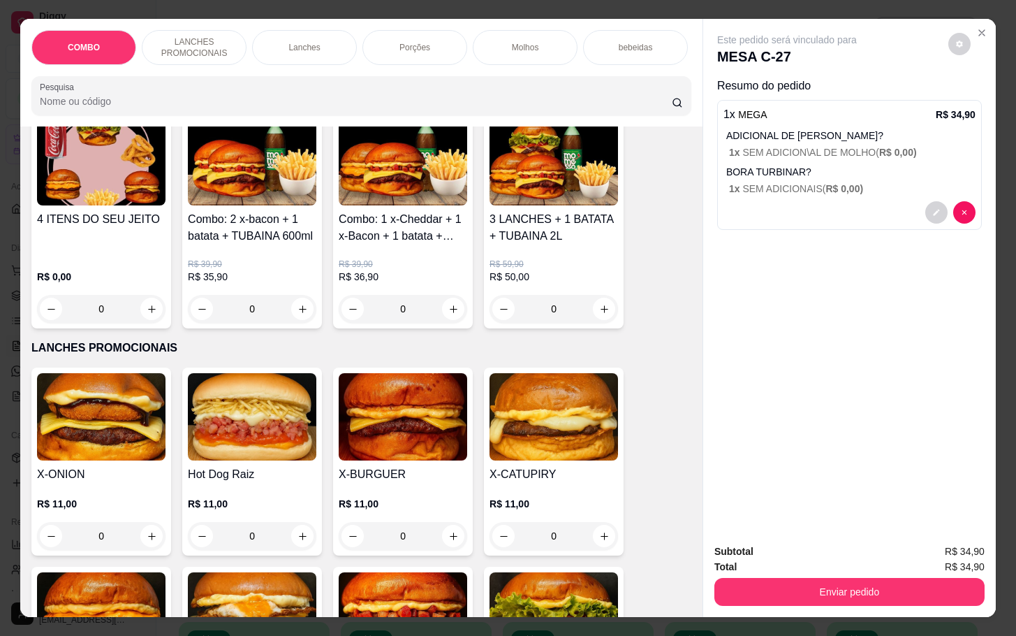
scroll to position [0, 0]
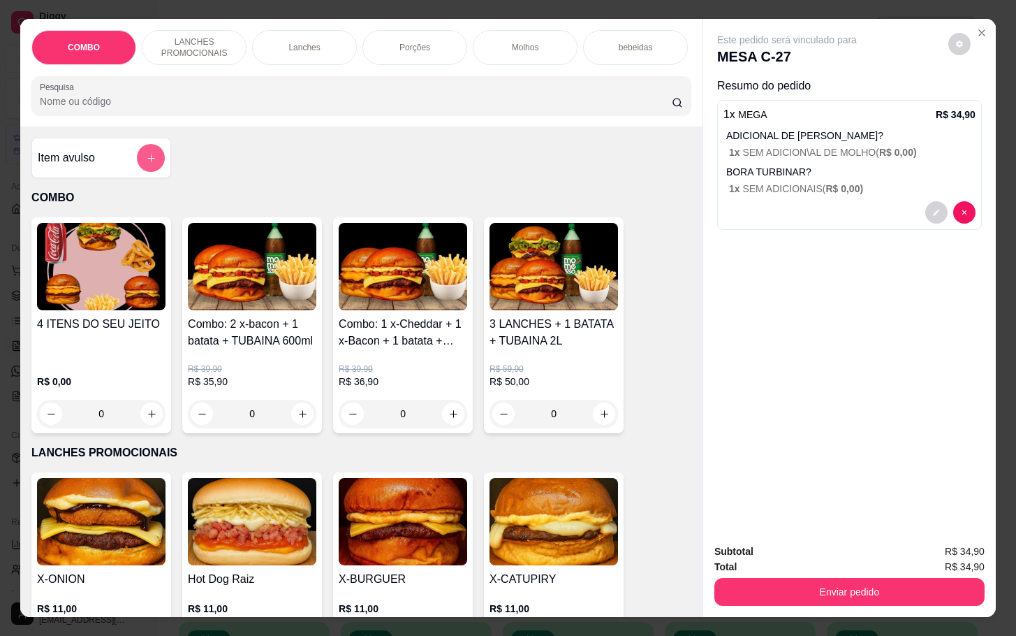
click at [137, 155] on button "add-separate-item" at bounding box center [151, 158] width 28 height 28
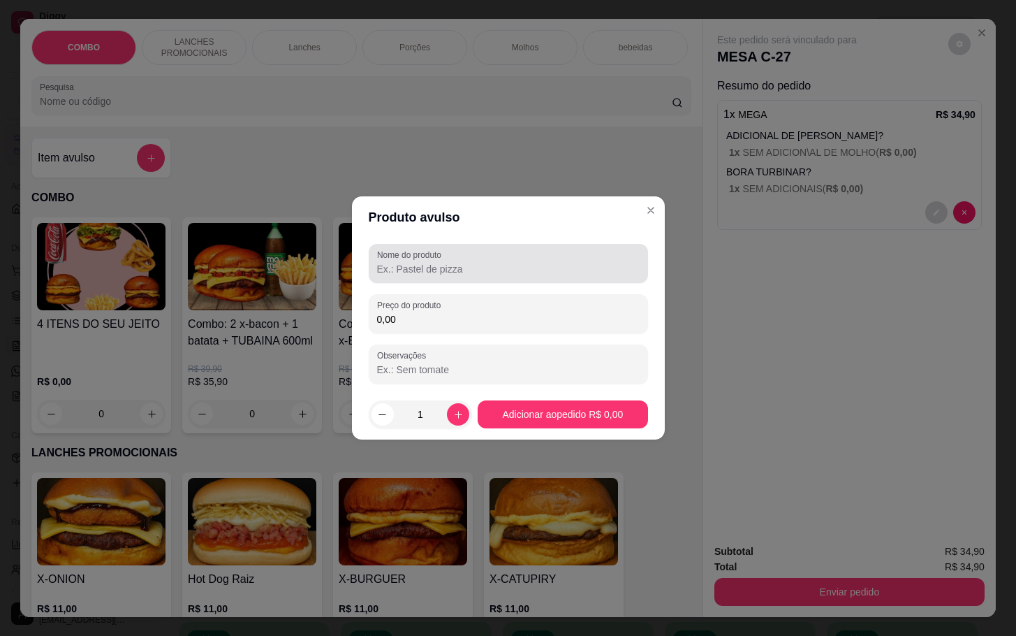
click at [504, 260] on div at bounding box center [508, 263] width 263 height 28
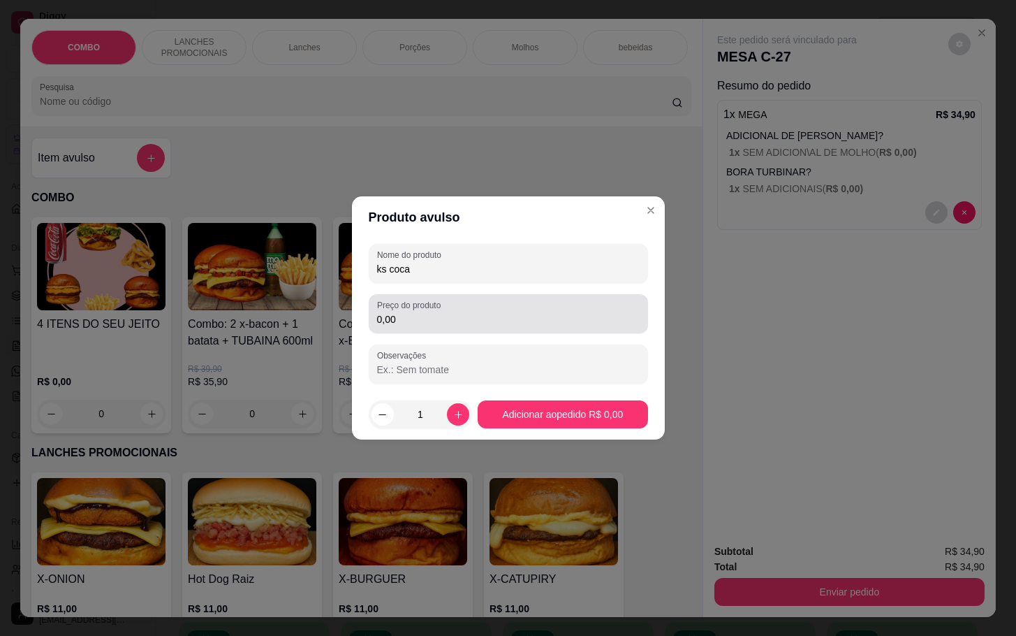
type input "ks coca"
click at [526, 302] on div "0,00" at bounding box center [508, 314] width 263 height 28
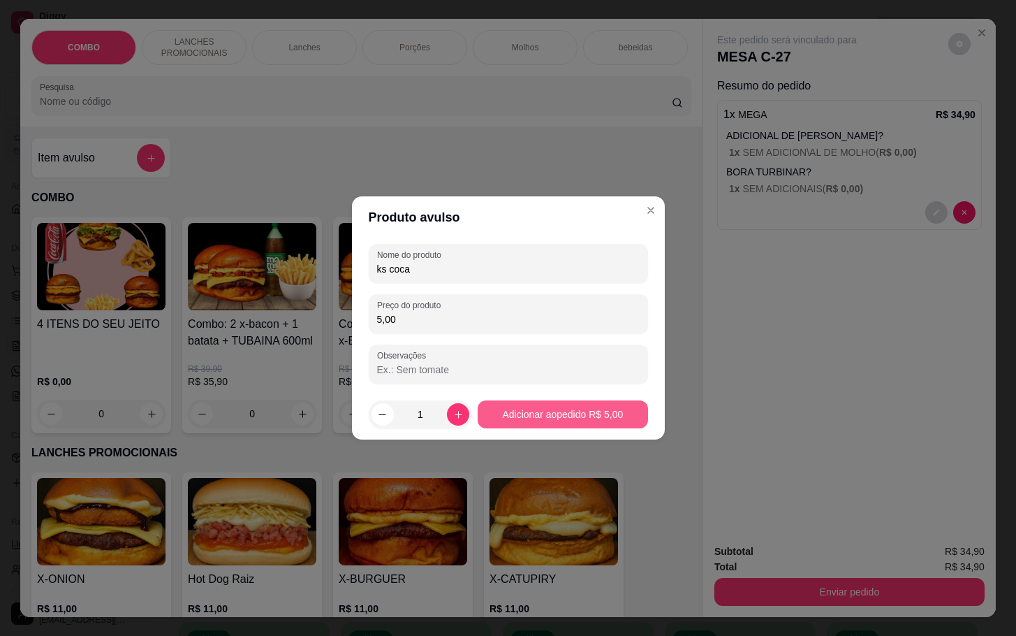
type input "5,00"
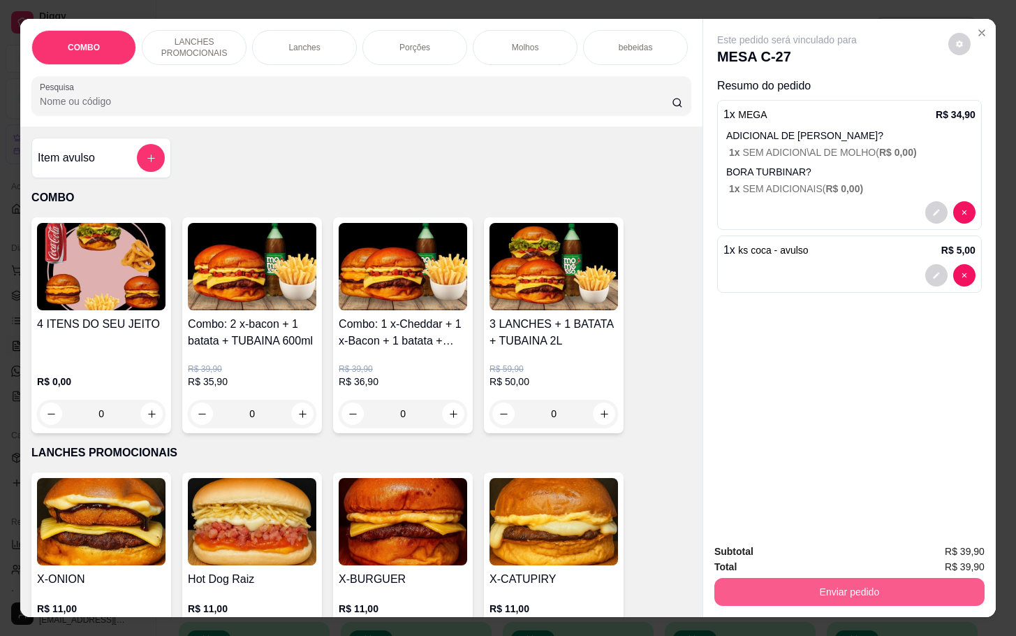
click at [839, 590] on button "Enviar pedido" at bounding box center [850, 592] width 270 height 28
click at [922, 545] on button "Enviar pedido" at bounding box center [946, 550] width 79 height 27
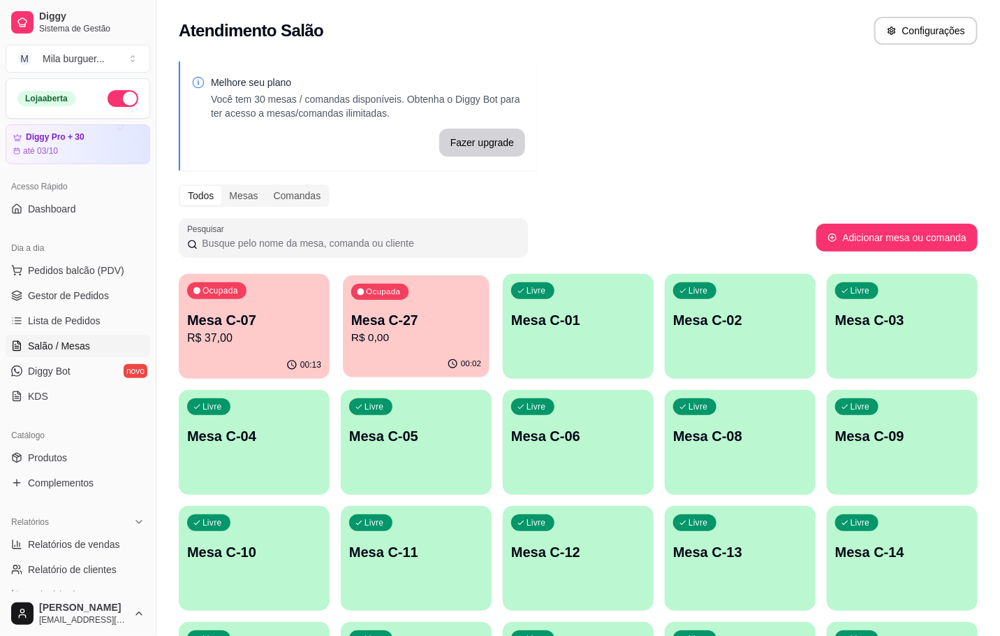
click at [373, 365] on div "00:02" at bounding box center [416, 364] width 147 height 27
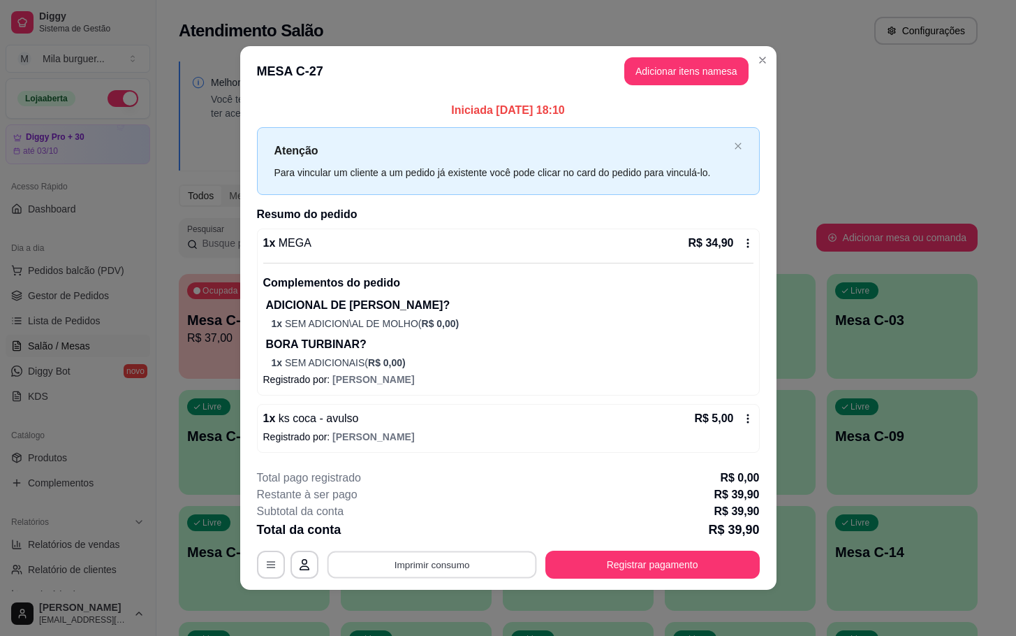
click at [505, 556] on button "Imprimir consumo" at bounding box center [432, 564] width 210 height 27
click at [453, 527] on button "IMPRESSORA" at bounding box center [436, 534] width 101 height 22
click at [443, 570] on button "Imprimir consumo" at bounding box center [432, 564] width 210 height 27
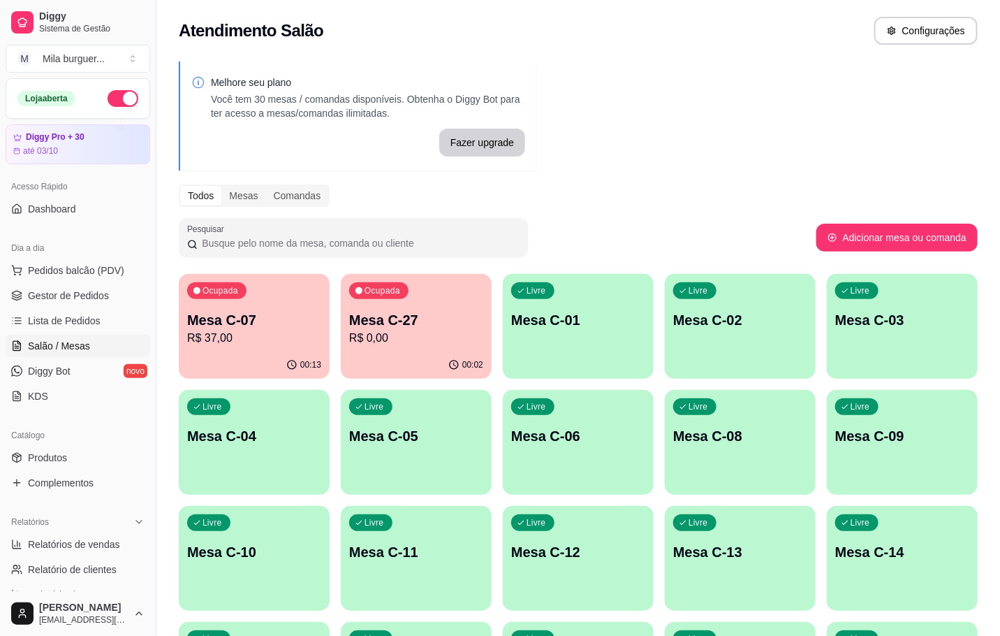
click at [359, 319] on p "Mesa C-27" at bounding box center [416, 320] width 134 height 20
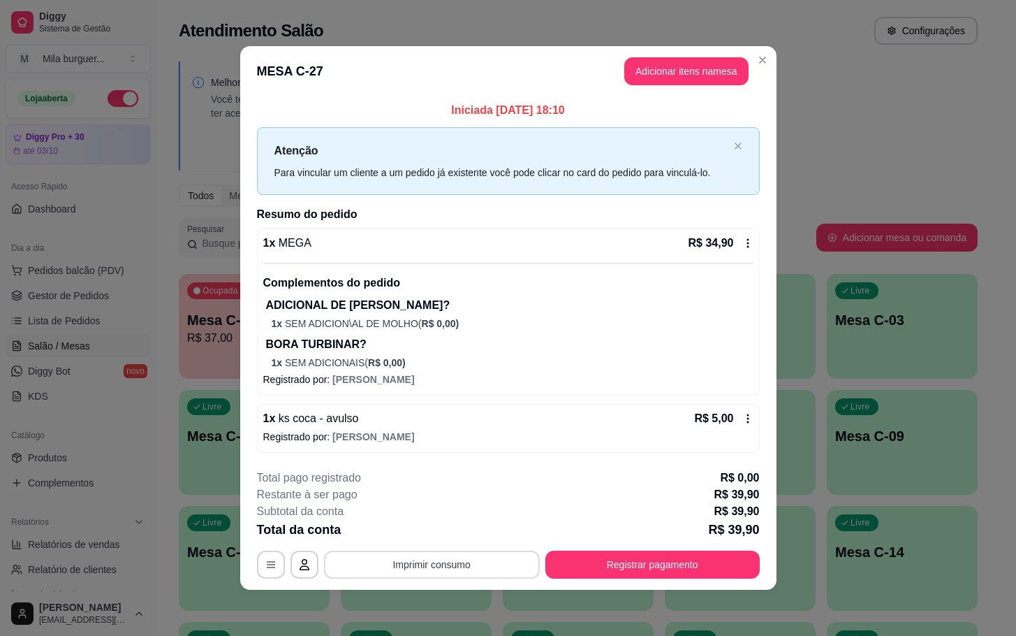
click at [478, 555] on button "Imprimir consumo" at bounding box center [432, 564] width 216 height 28
click at [458, 530] on button "IMPRESSORA" at bounding box center [436, 534] width 101 height 22
click at [648, 550] on div "**********" at bounding box center [508, 523] width 503 height 109
click at [648, 553] on button "Registrar pagamento" at bounding box center [652, 564] width 208 height 27
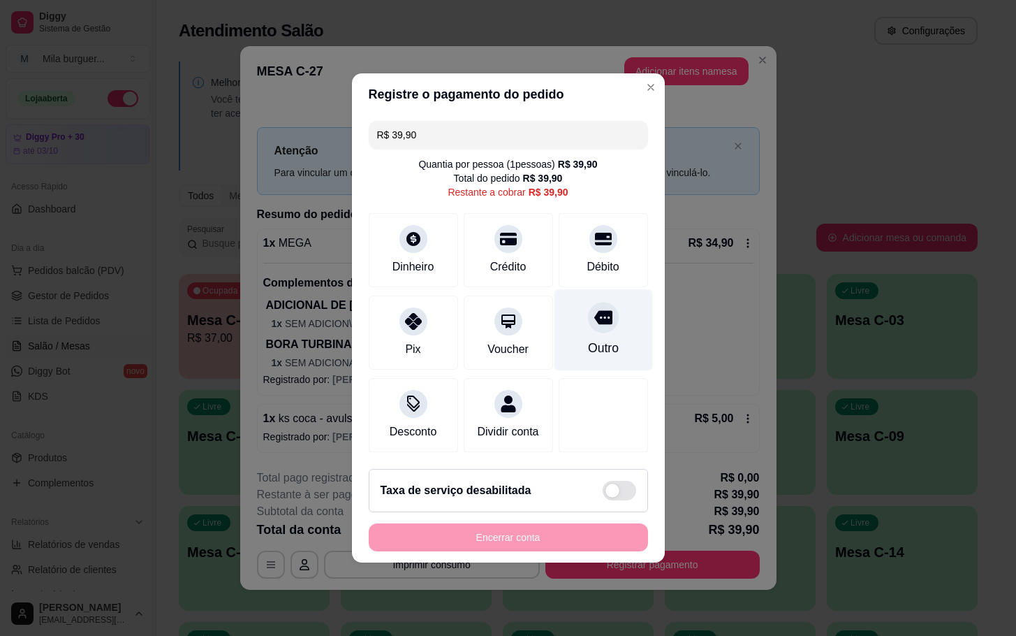
click at [595, 311] on icon at bounding box center [603, 317] width 18 height 18
type input "R$ 0,00"
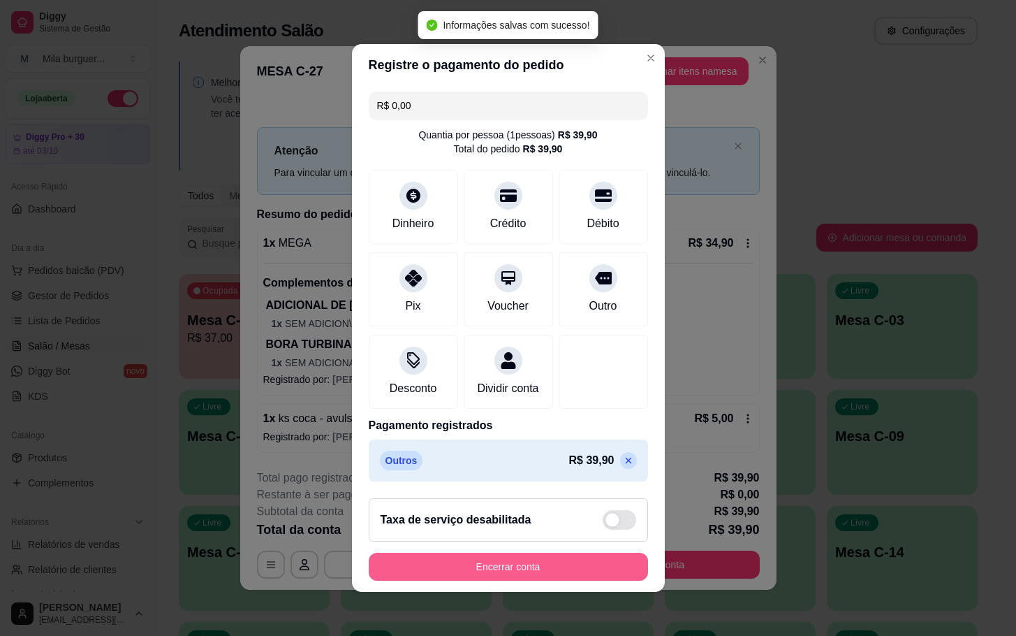
click at [562, 570] on button "Encerrar conta" at bounding box center [508, 567] width 279 height 28
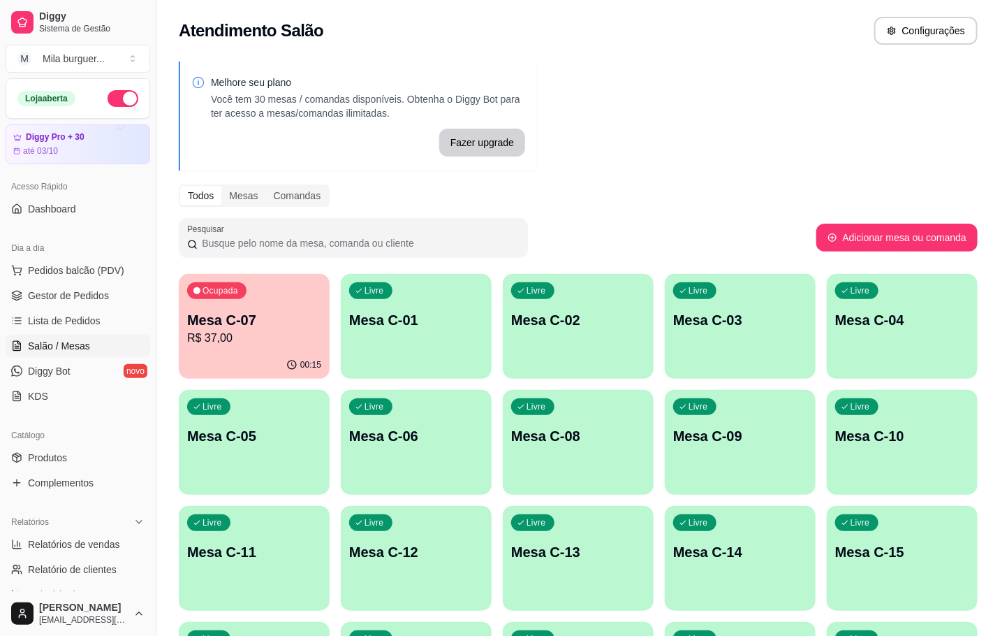
click at [302, 300] on div "Ocupada Mesa C-07 R$ 37,00" at bounding box center [254, 313] width 151 height 78
click at [40, 330] on link "Lista de Pedidos" at bounding box center [78, 320] width 145 height 22
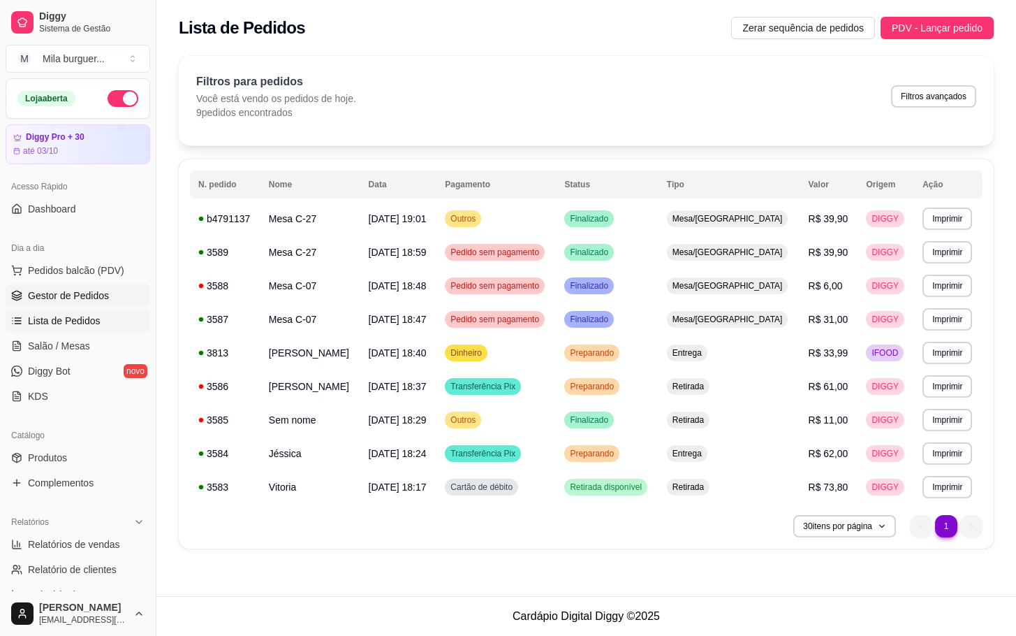
click at [38, 298] on span "Gestor de Pedidos" at bounding box center [68, 296] width 81 height 14
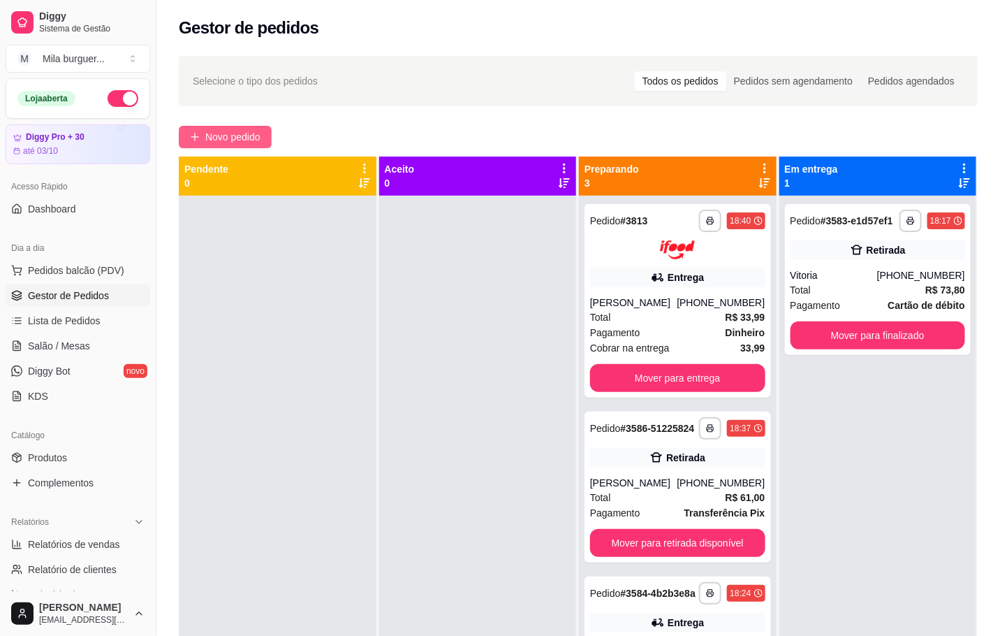
click at [201, 135] on button "Novo pedido" at bounding box center [225, 137] width 93 height 22
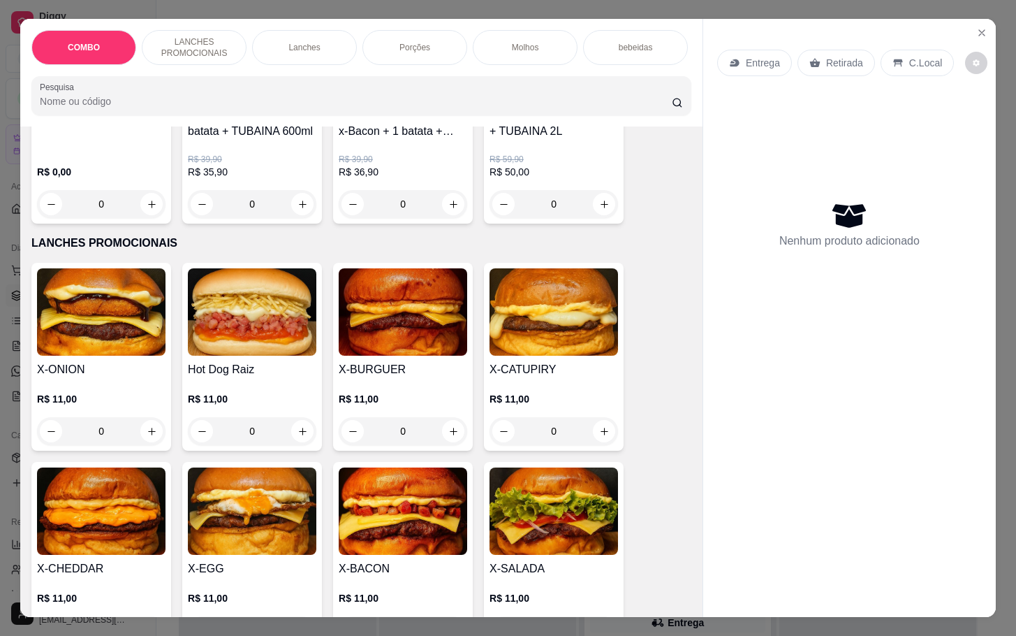
scroll to position [314, 0]
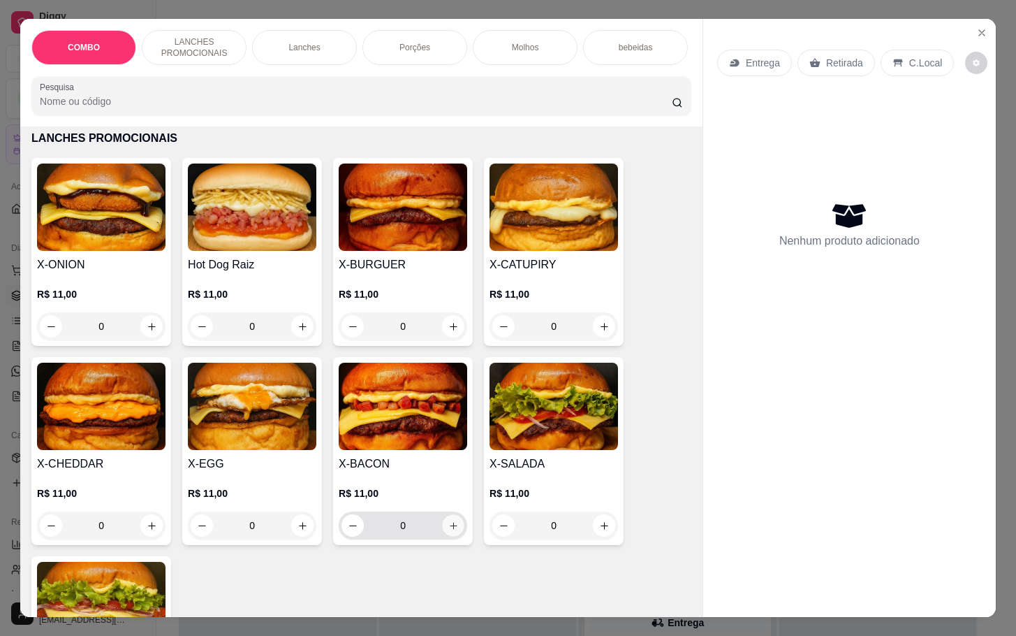
click at [448, 531] on icon "increase-product-quantity" at bounding box center [453, 525] width 10 height 10
type input "1"
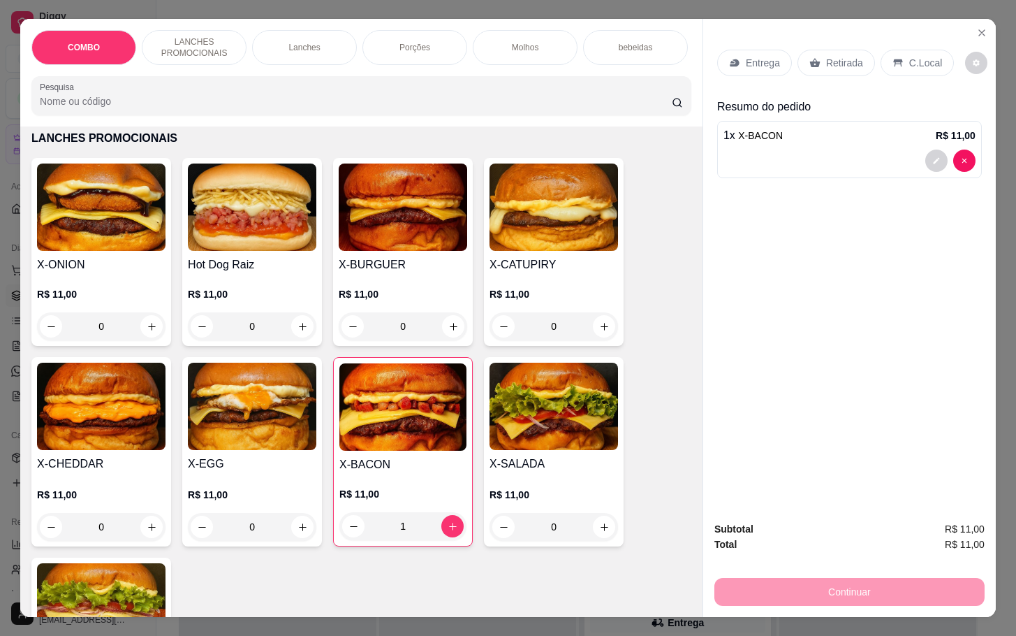
click at [826, 56] on p "Retirada" at bounding box center [844, 63] width 37 height 14
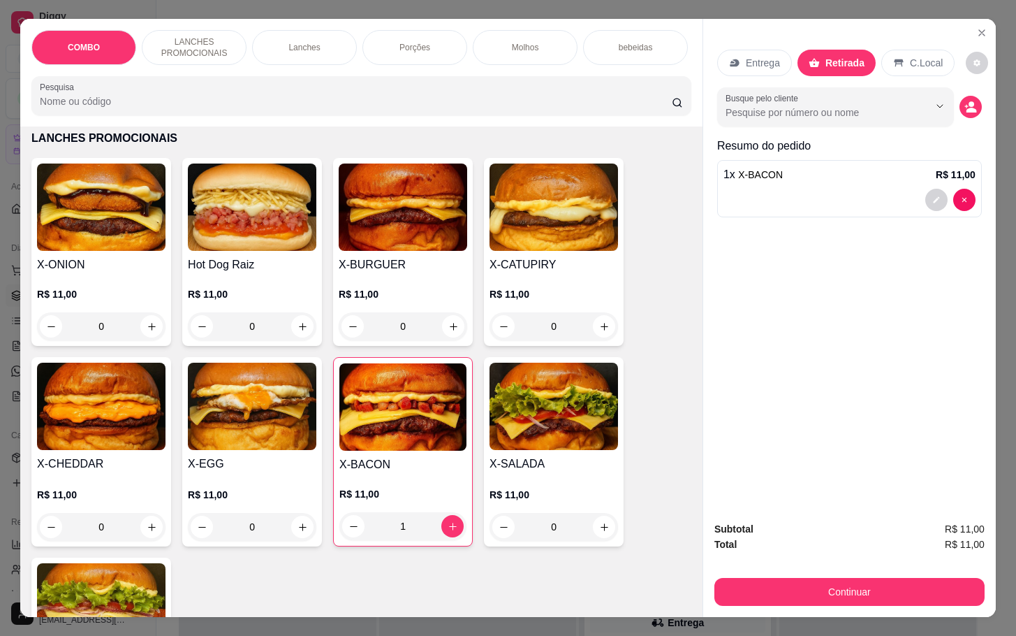
scroll to position [0, 0]
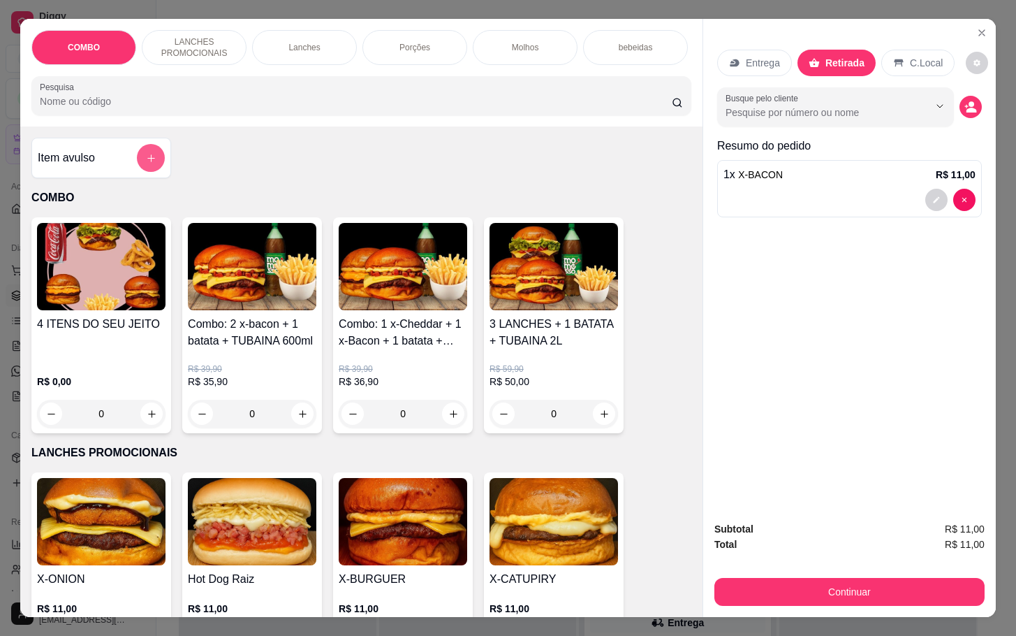
click at [137, 172] on button "add-separate-item" at bounding box center [151, 158] width 28 height 28
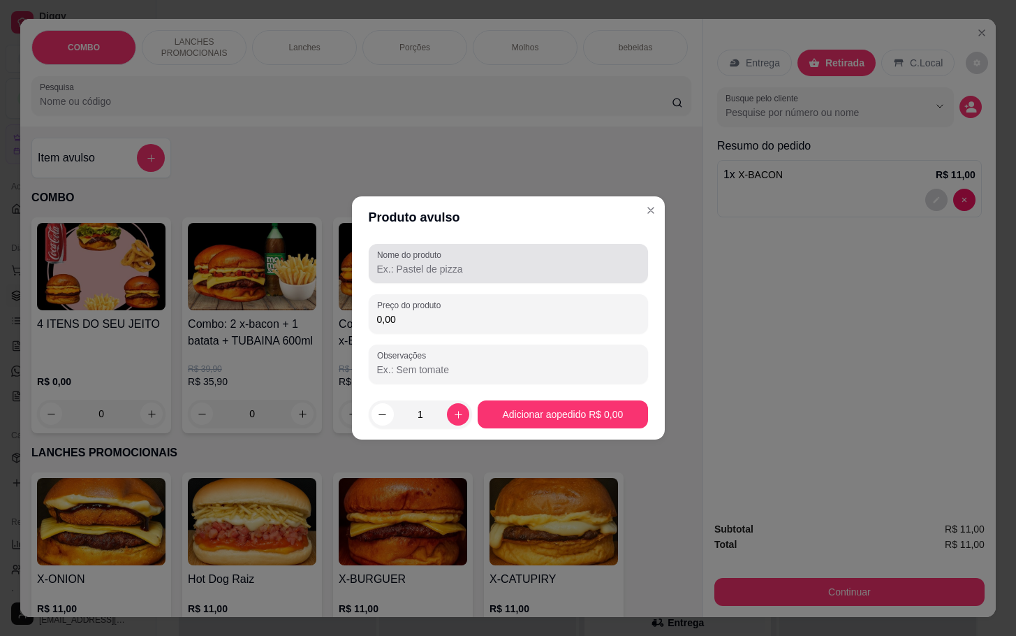
click at [434, 262] on div at bounding box center [508, 263] width 263 height 28
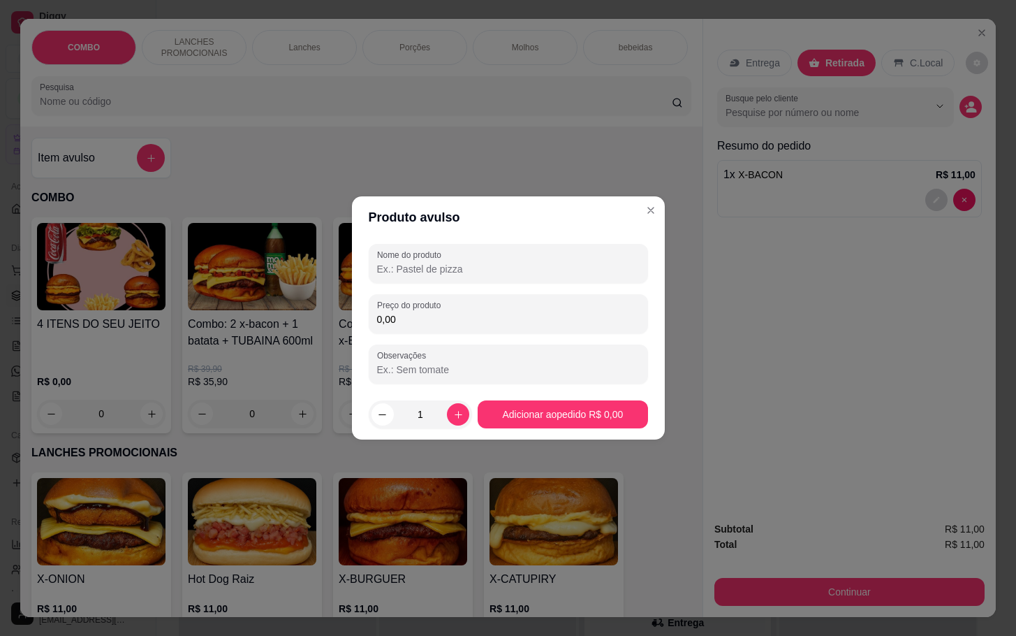
click at [457, 263] on input "Nome do produto" at bounding box center [508, 269] width 263 height 14
drag, startPoint x: 279, startPoint y: 258, endPoint x: 445, endPoint y: 252, distance: 165.7
click at [445, 254] on div "Nome do produto assdos g" at bounding box center [508, 263] width 279 height 39
type input "assdos g"
drag, startPoint x: 426, startPoint y: 256, endPoint x: 292, endPoint y: 273, distance: 135.3
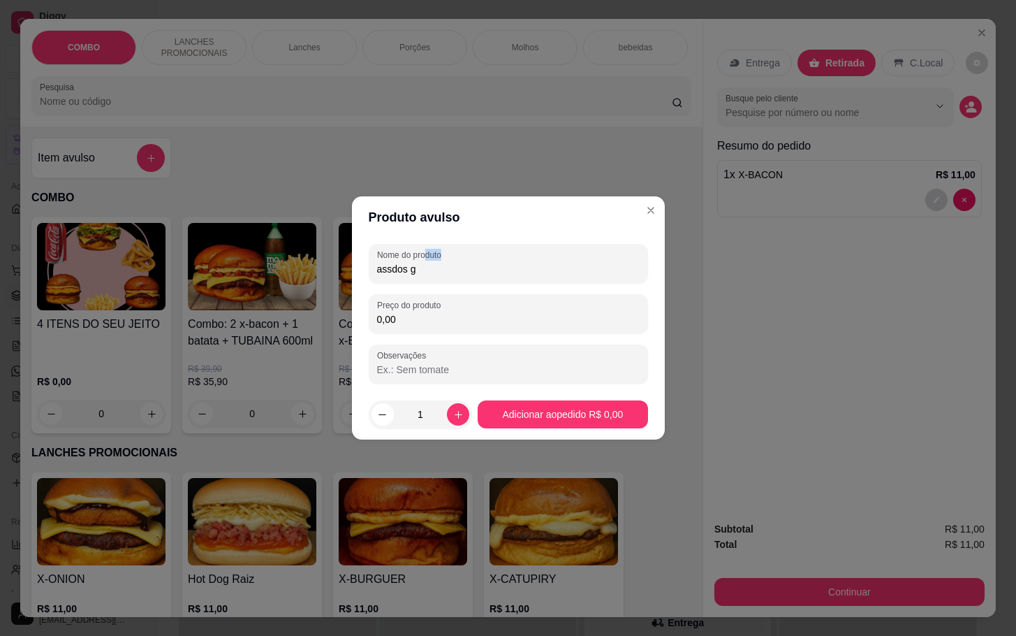
click at [292, 273] on div "Produto avulso Nome do produto assdos g Preço do produto 0,00 Observações 1 Adi…" at bounding box center [508, 318] width 1016 height 636
drag, startPoint x: 493, startPoint y: 268, endPoint x: 340, endPoint y: 279, distance: 153.4
click at [340, 279] on div "Produto avulso Nome do produto assdos g Preço do produto 0,00 Observações 1 Adi…" at bounding box center [508, 318] width 1016 height 636
type input "Assados G"
drag, startPoint x: 543, startPoint y: 346, endPoint x: 541, endPoint y: 317, distance: 28.7
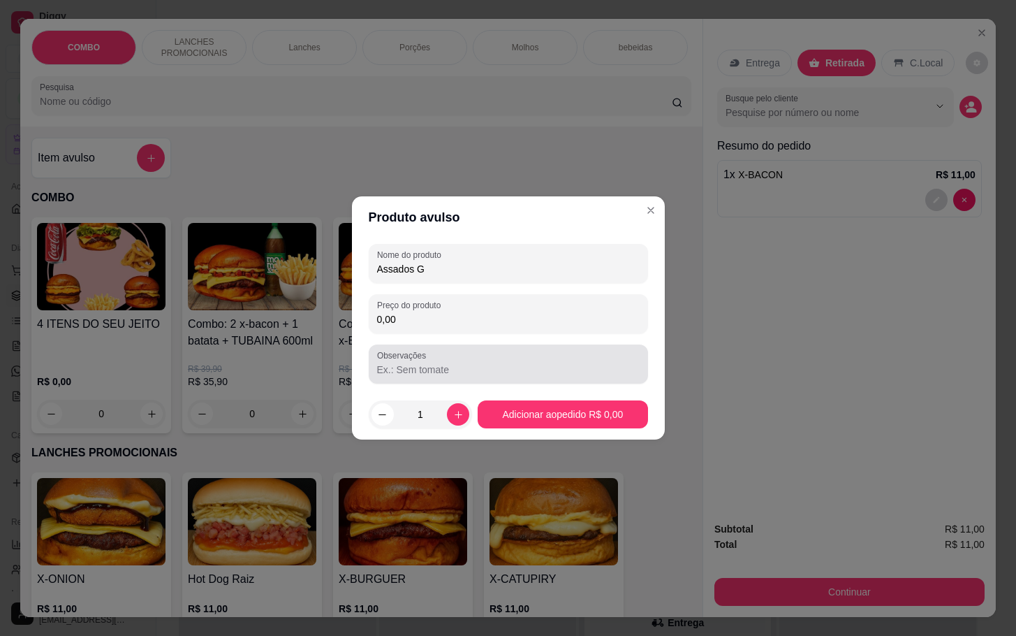
click at [543, 342] on div "Nome do produto Assados G Preço do produto 0,00 Observações" at bounding box center [508, 314] width 279 height 140
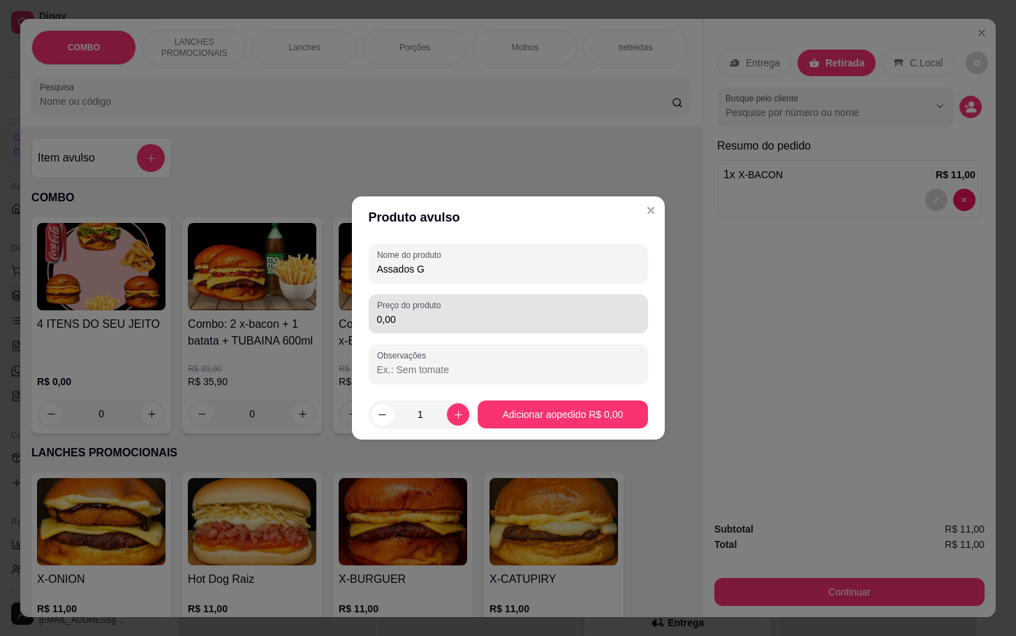
click at [541, 315] on input "0,00" at bounding box center [508, 319] width 263 height 14
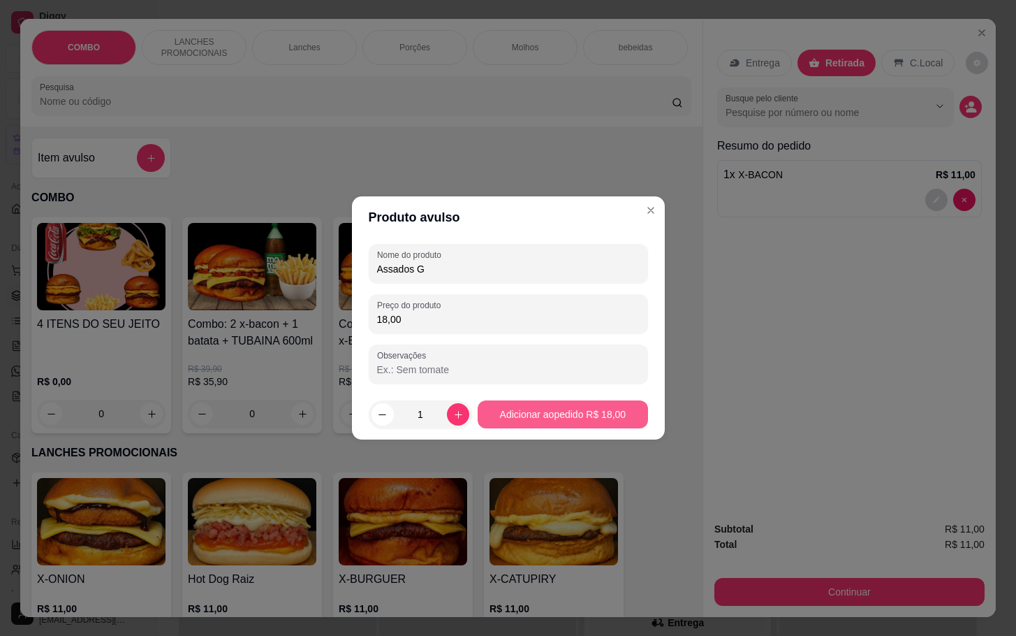
type input "18,00"
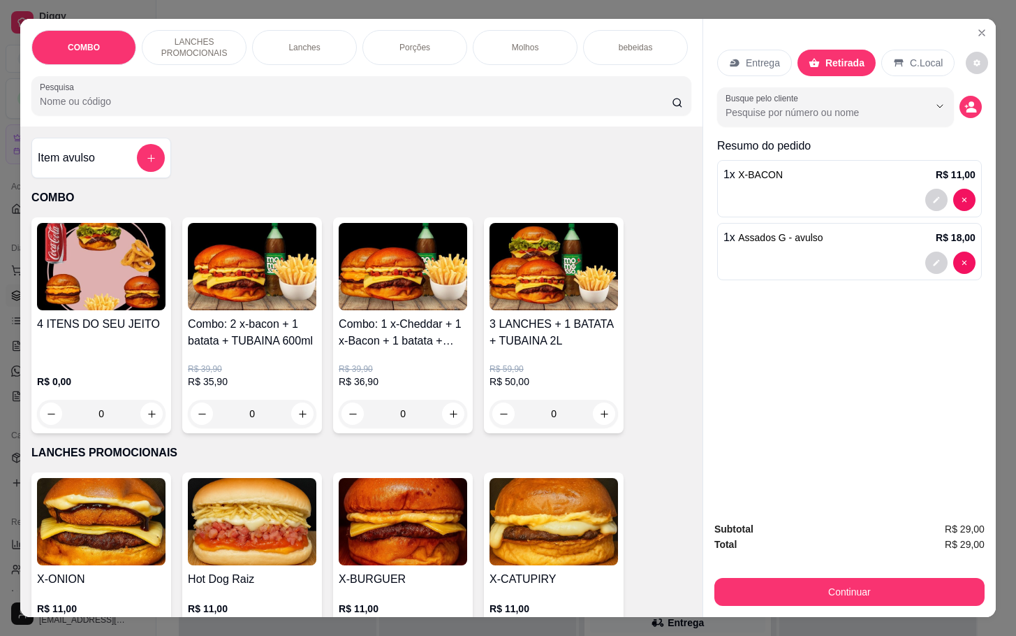
click at [636, 30] on div "bebeidas" at bounding box center [635, 47] width 105 height 35
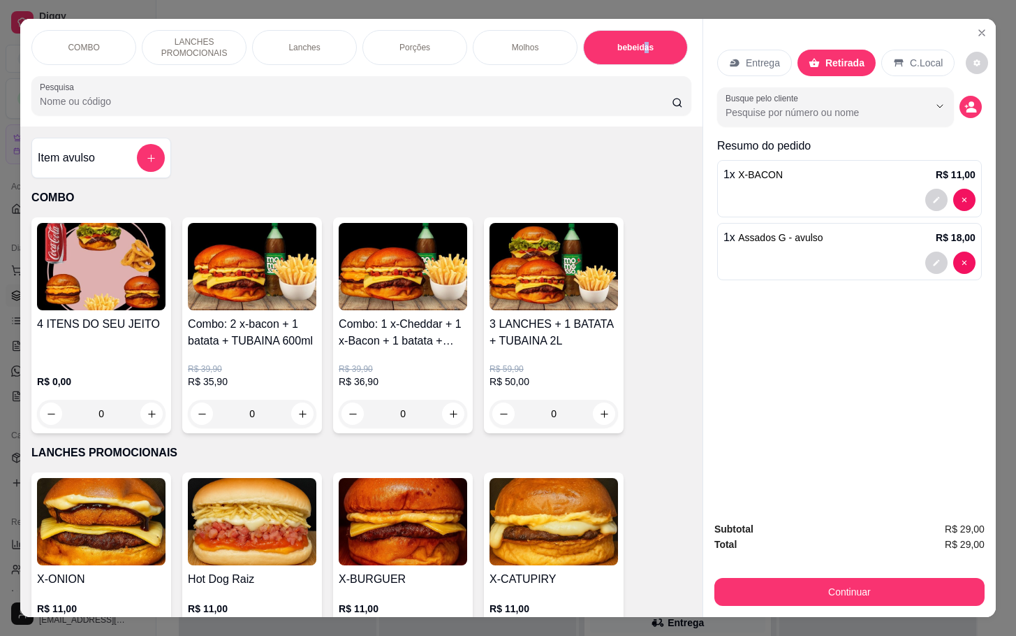
scroll to position [34, 0]
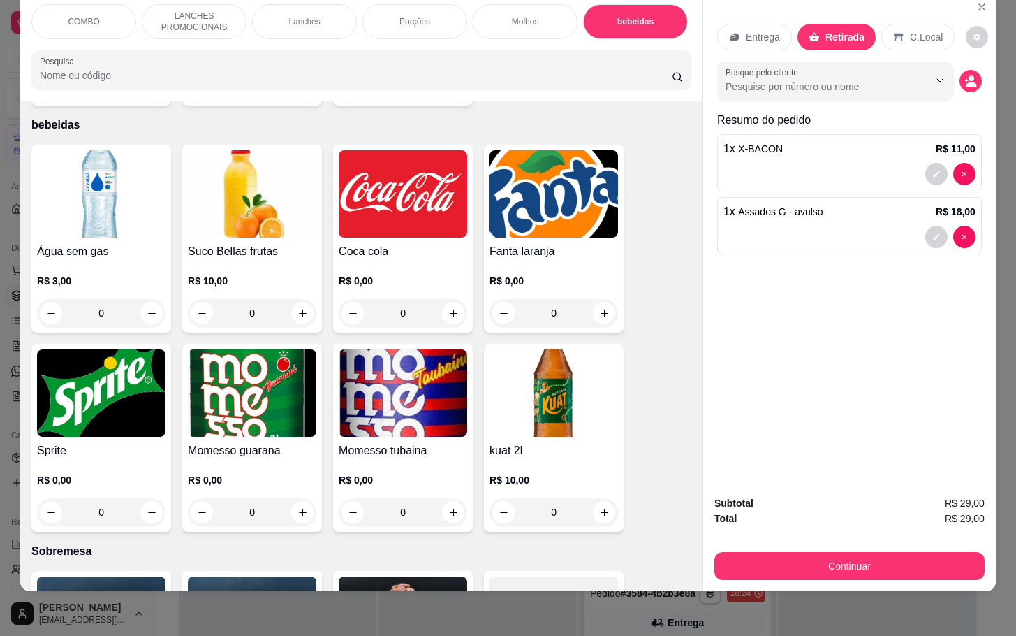
click at [437, 299] on div "0" at bounding box center [403, 313] width 129 height 28
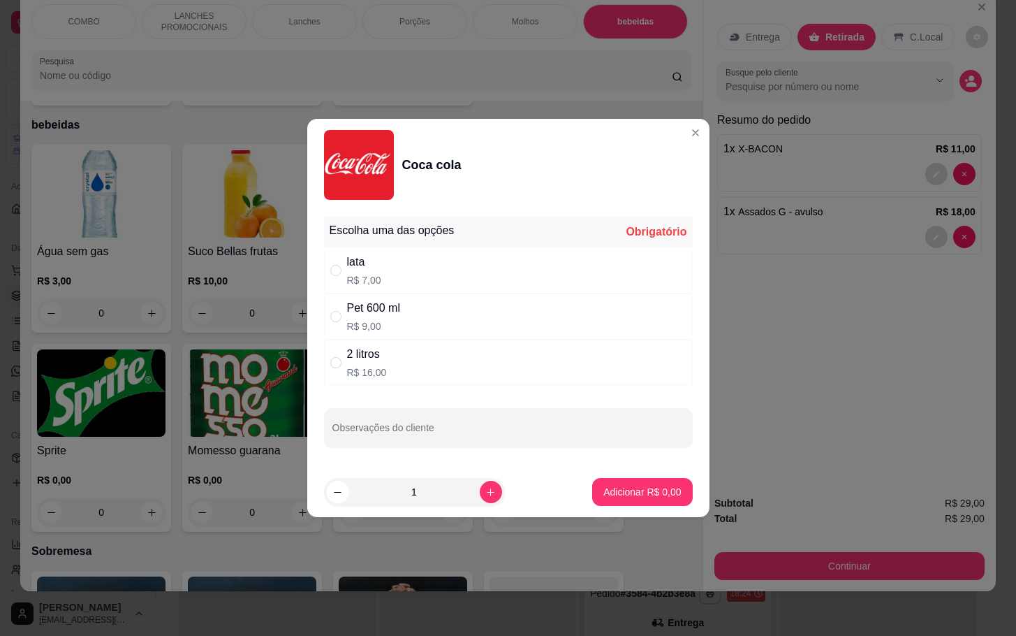
click at [497, 270] on div "lata R$ 7,00" at bounding box center [508, 270] width 369 height 46
radio input "true"
click at [640, 497] on p "Adicionar R$ 7,00" at bounding box center [643, 492] width 78 height 14
type input "1"
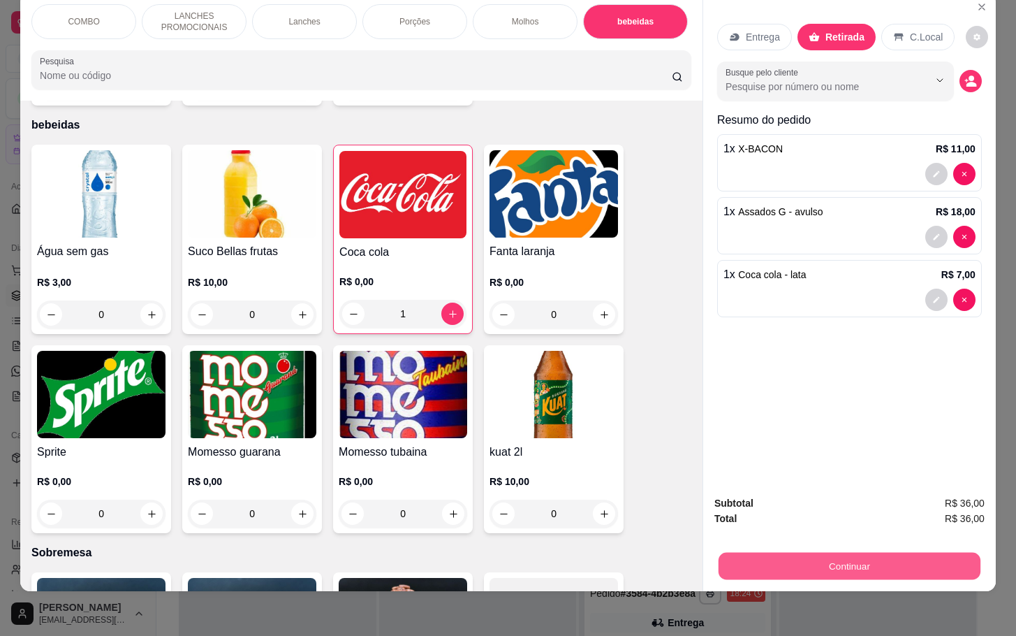
click at [818, 560] on button "Continuar" at bounding box center [850, 565] width 262 height 27
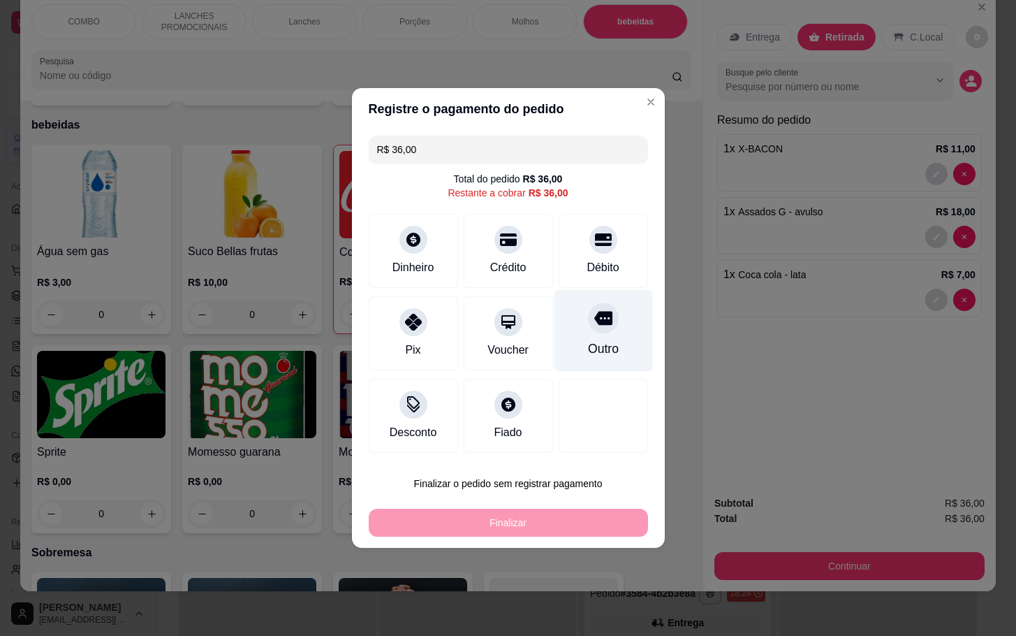
click at [608, 344] on div "Outro" at bounding box center [603, 331] width 98 height 82
type input "R$ 0,00"
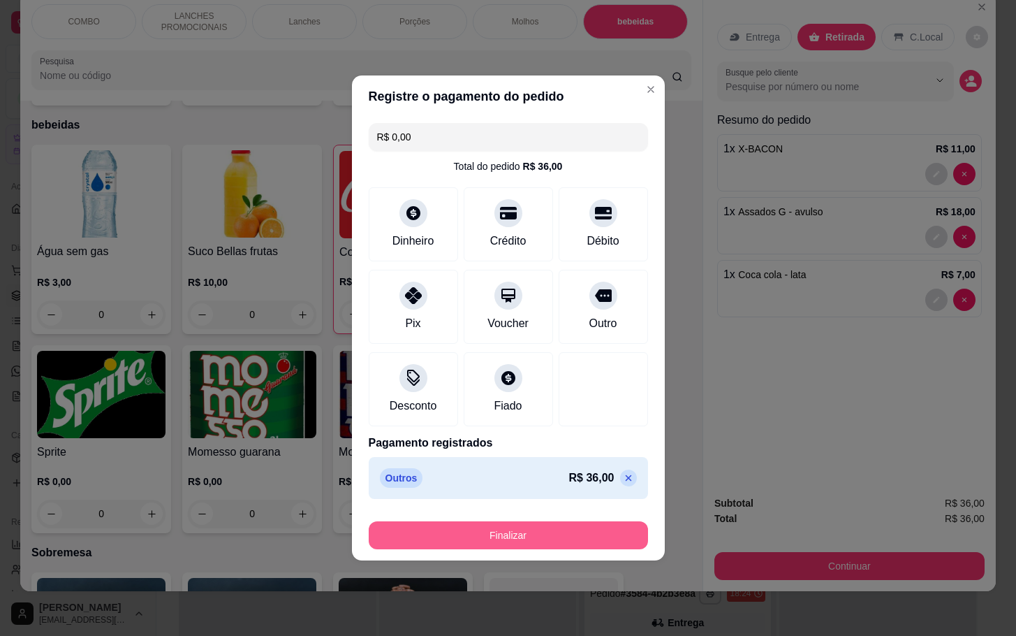
click at [574, 531] on button "Finalizar" at bounding box center [508, 535] width 279 height 28
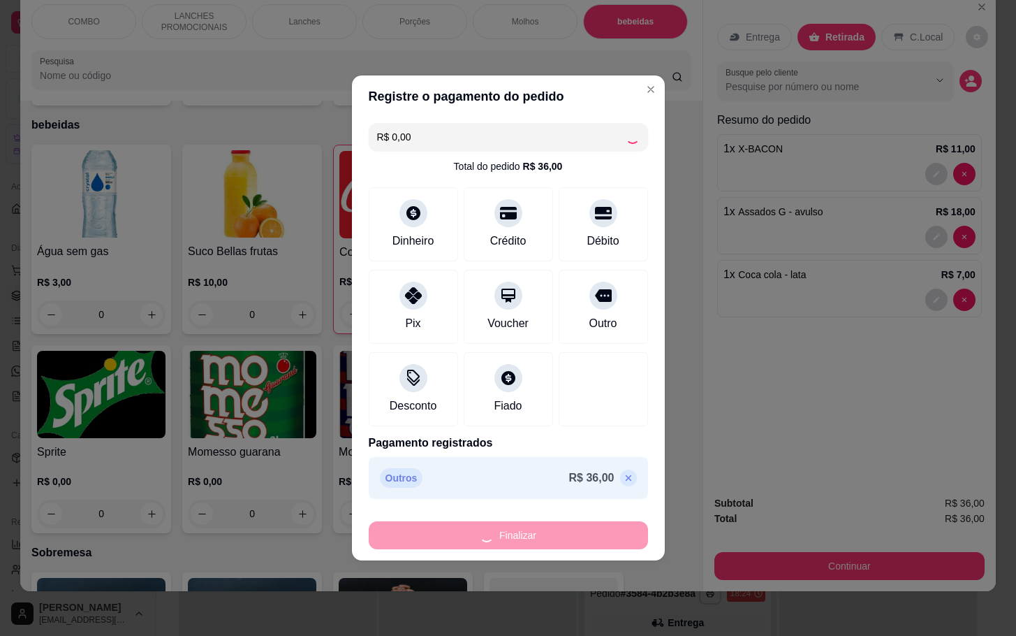
type input "0"
type input "-R$ 36,00"
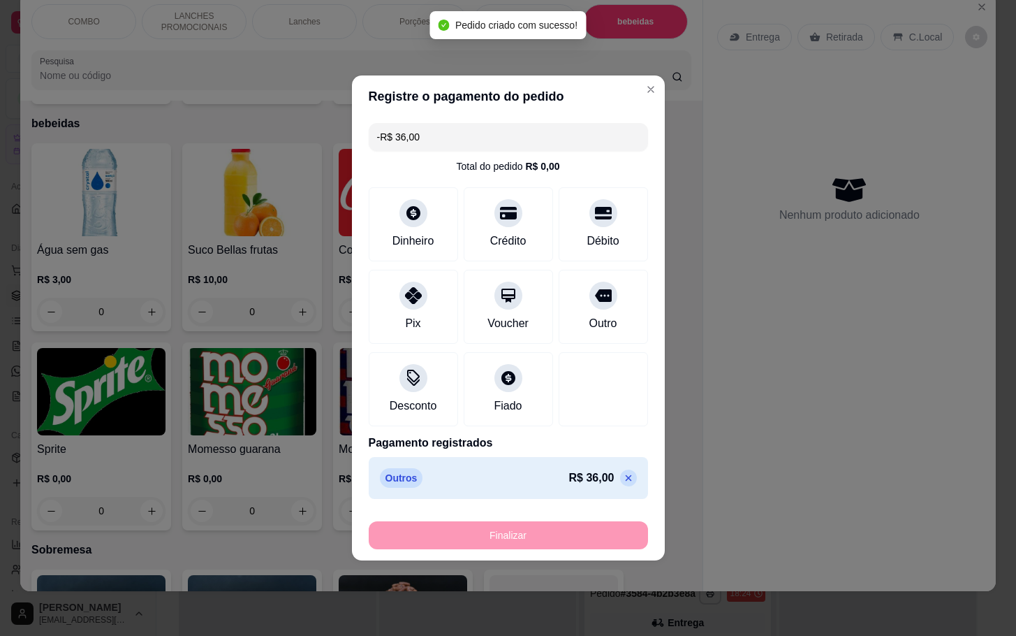
scroll to position [2437, 0]
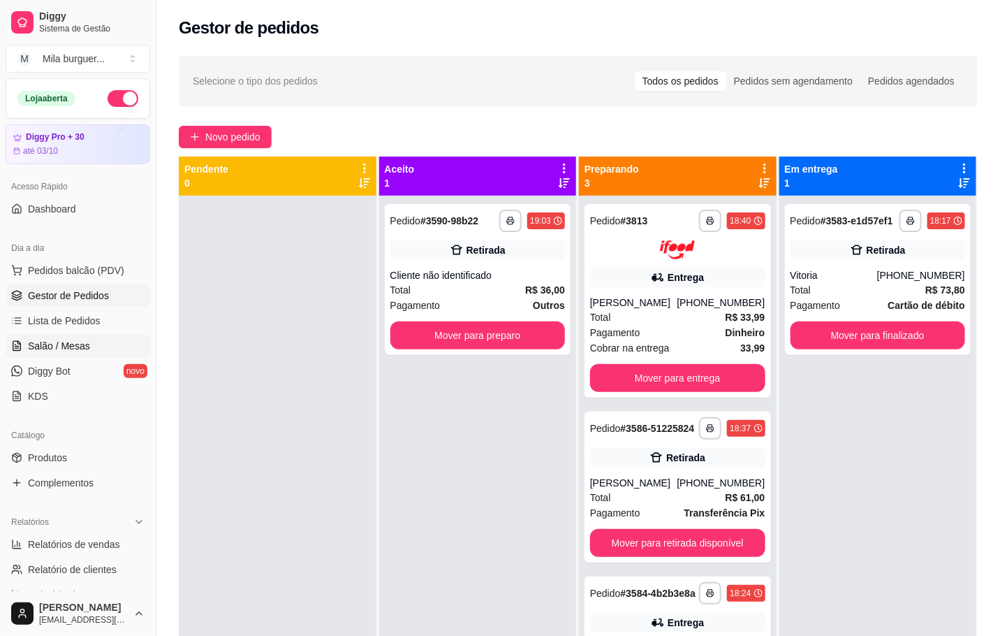
click at [46, 342] on span "Salão / Mesas" at bounding box center [59, 346] width 62 height 14
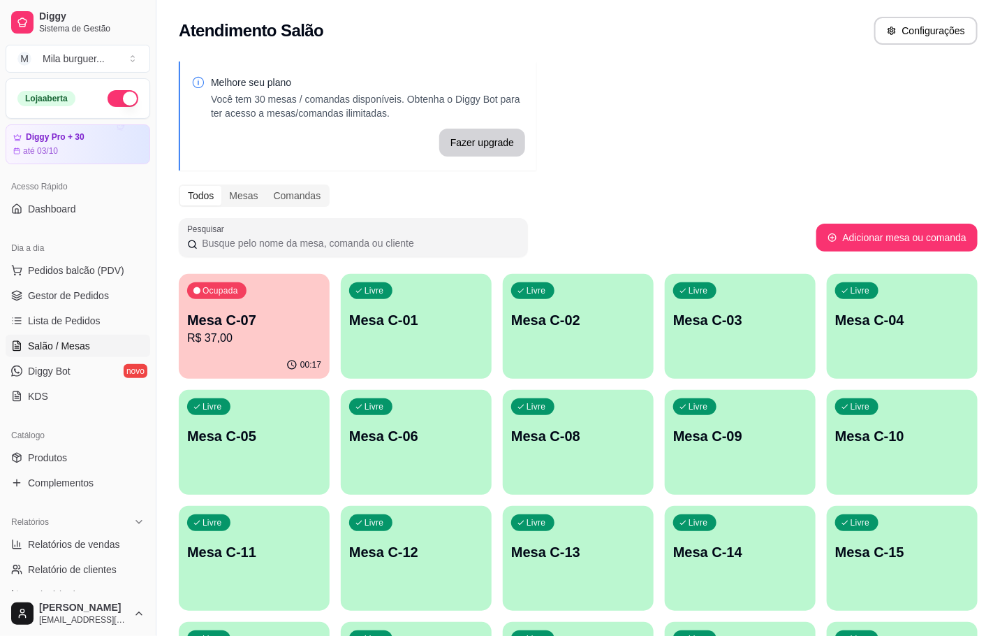
click at [250, 292] on div "Ocupada Mesa C-07 R$ 37,00" at bounding box center [254, 313] width 151 height 78
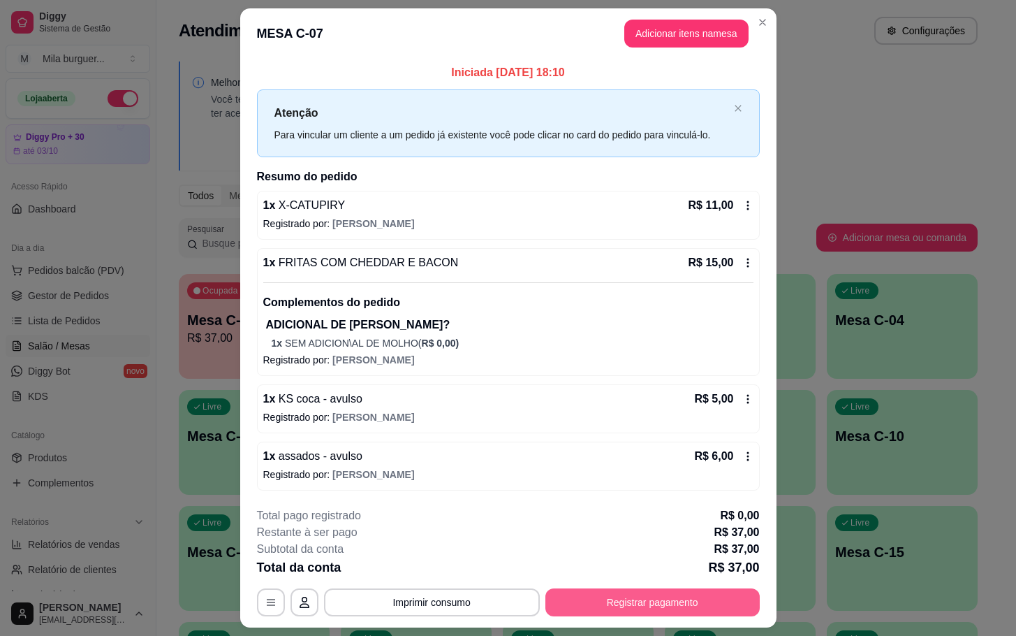
click at [681, 601] on button "Registrar pagamento" at bounding box center [653, 602] width 214 height 28
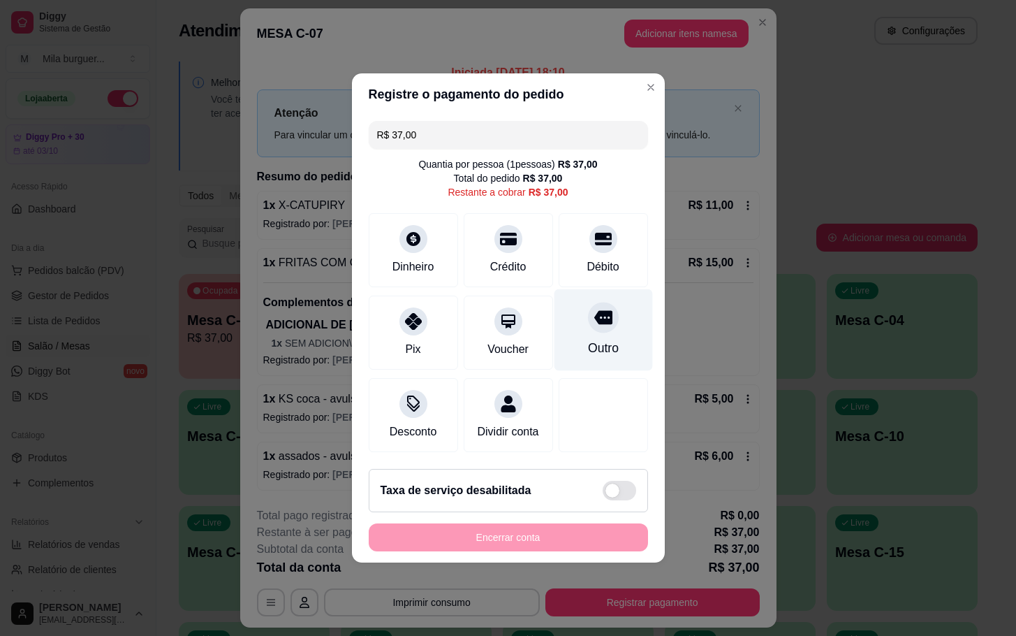
click at [599, 344] on div "Outro" at bounding box center [603, 348] width 31 height 18
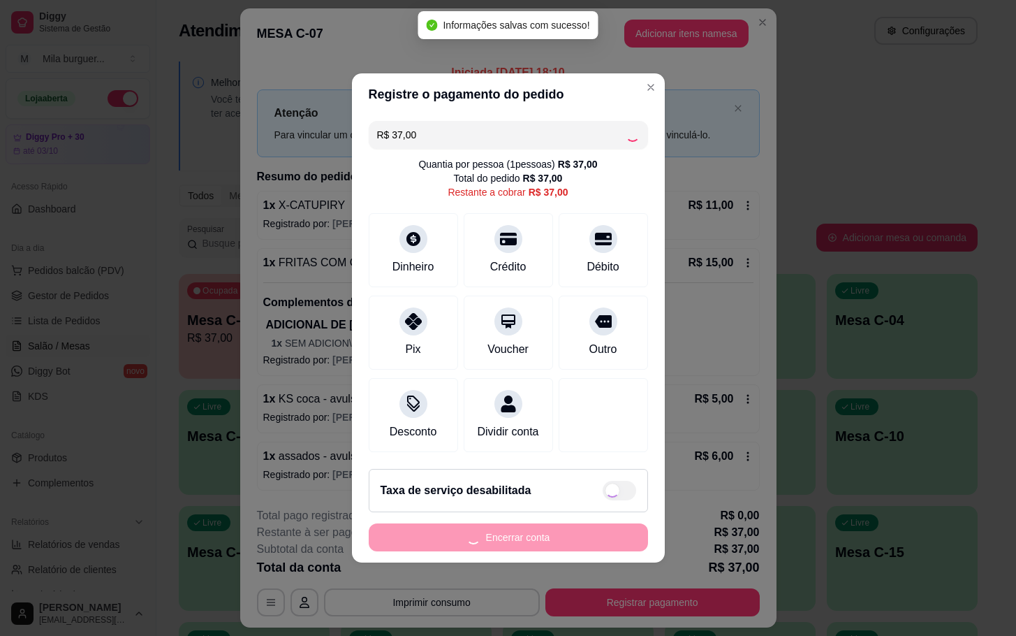
type input "R$ 0,00"
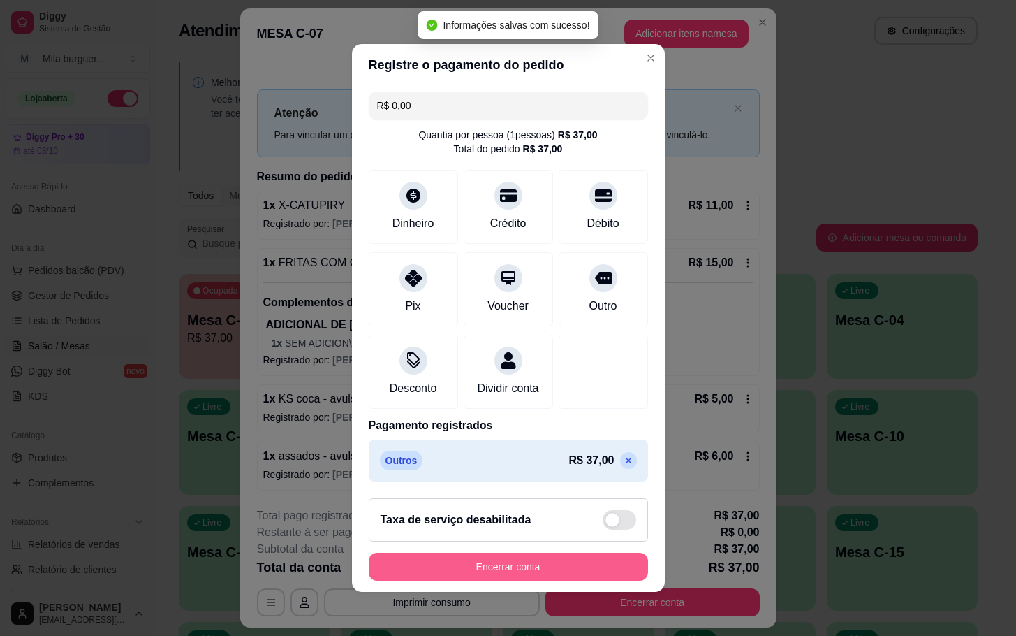
click at [600, 569] on button "Encerrar conta" at bounding box center [508, 567] width 279 height 28
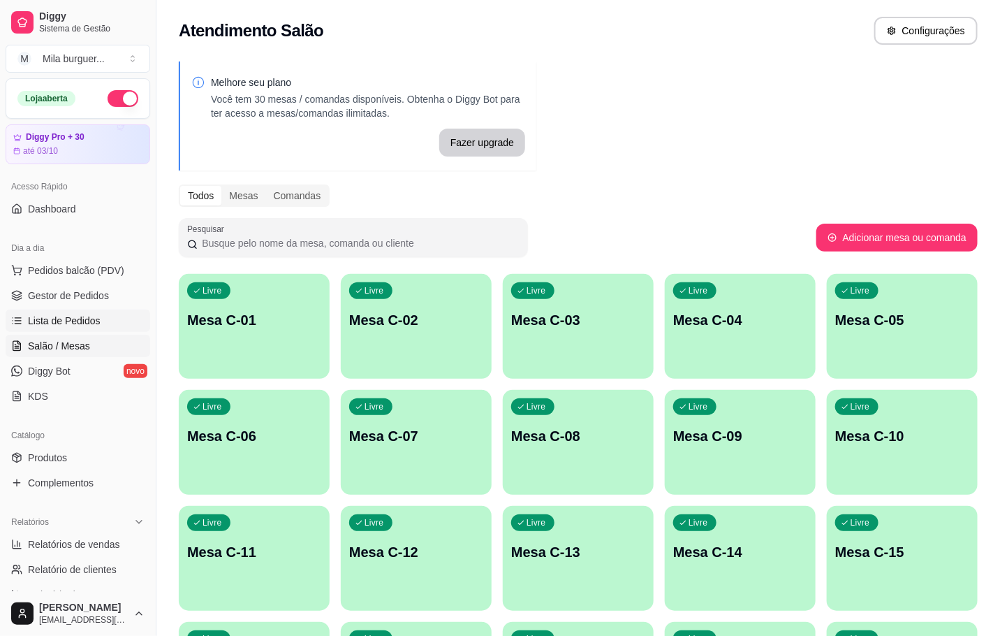
click at [78, 315] on span "Lista de Pedidos" at bounding box center [64, 321] width 73 height 14
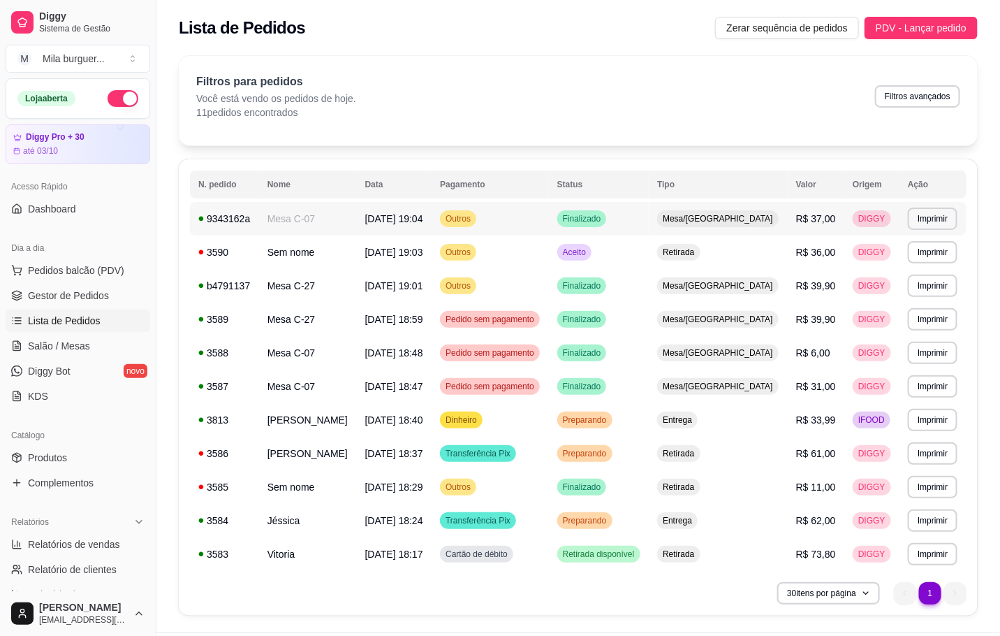
click at [293, 220] on td "Mesa C-07" at bounding box center [308, 219] width 98 height 34
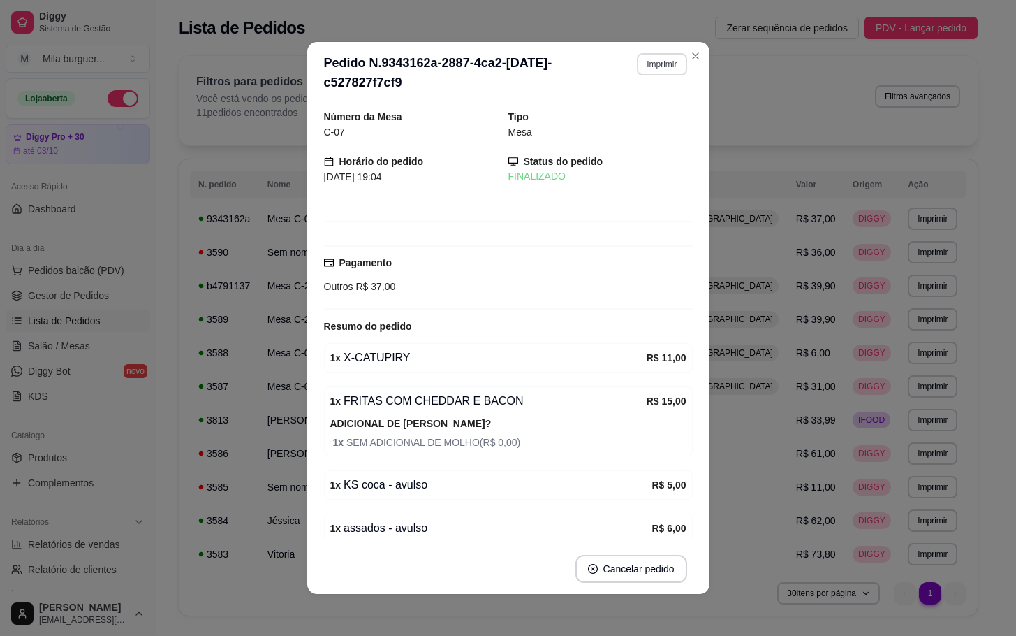
click at [662, 61] on button "Imprimir" at bounding box center [662, 64] width 50 height 22
click at [627, 113] on button "IMPRESSORA" at bounding box center [629, 114] width 101 height 22
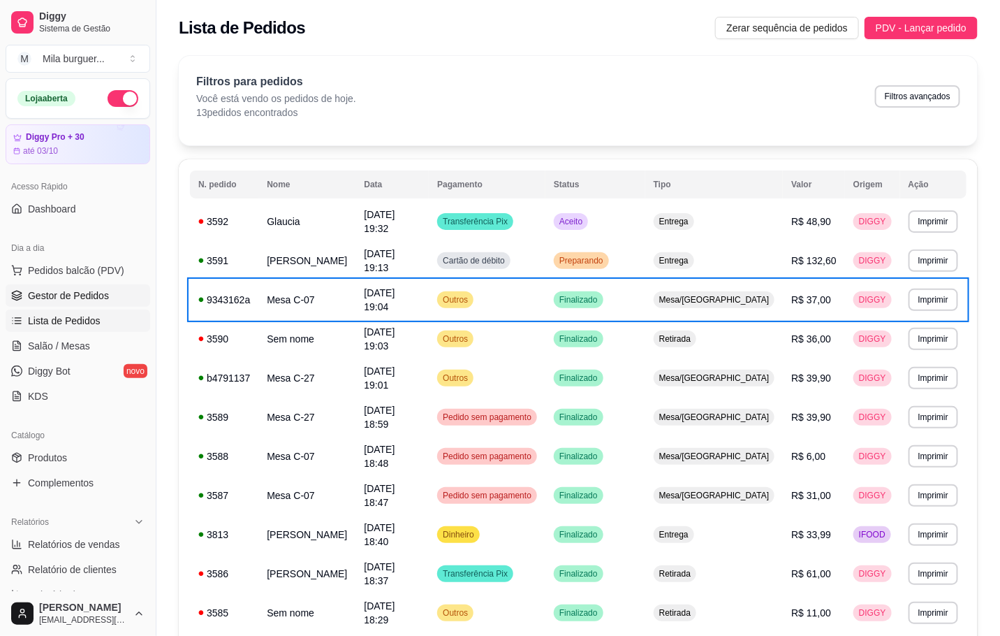
drag, startPoint x: 90, startPoint y: 294, endPoint x: 82, endPoint y: 290, distance: 9.4
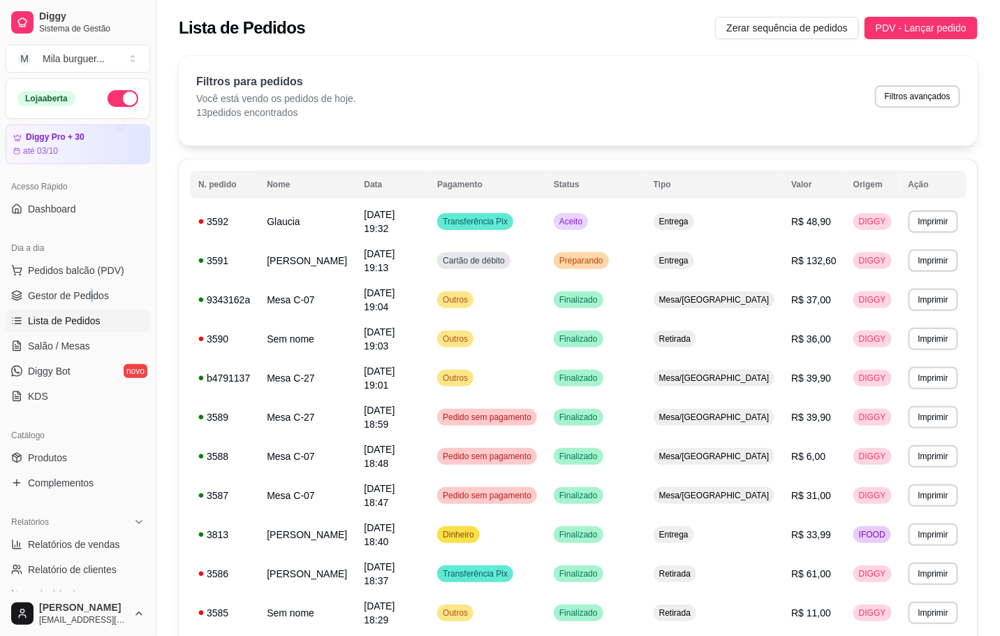
click at [52, 323] on span "Lista de Pedidos" at bounding box center [64, 321] width 73 height 14
click at [49, 294] on span "Gestor de Pedidos" at bounding box center [68, 296] width 81 height 14
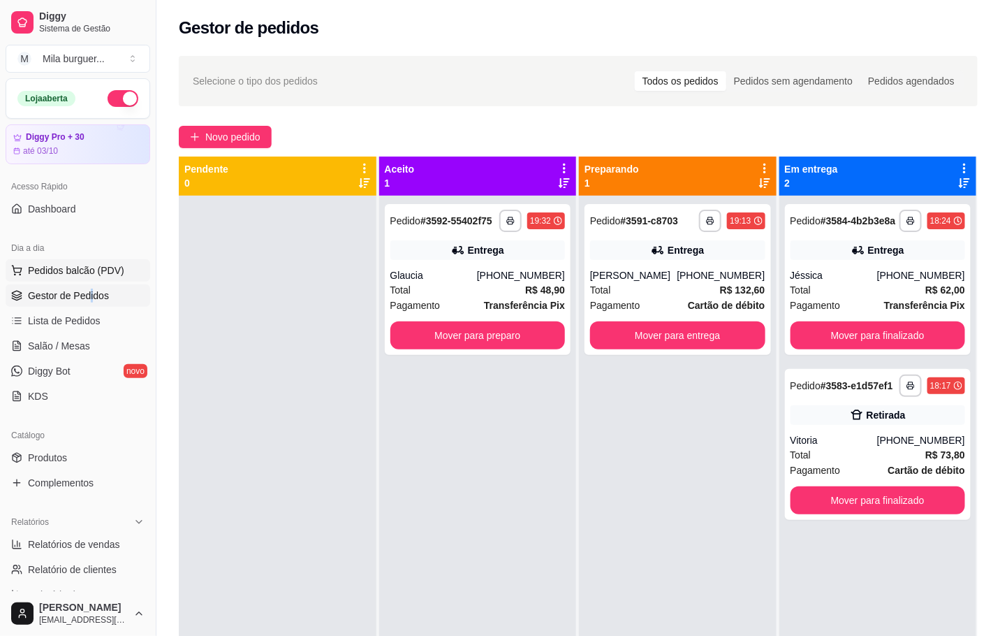
click at [49, 272] on span "Pedidos balcão (PDV)" at bounding box center [76, 270] width 96 height 14
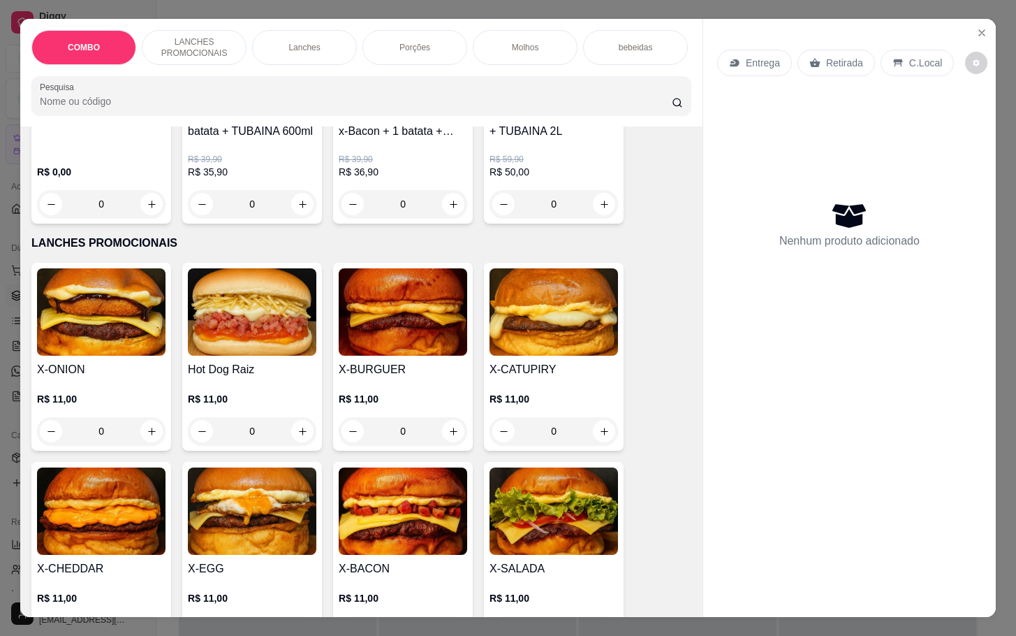
scroll to position [314, 0]
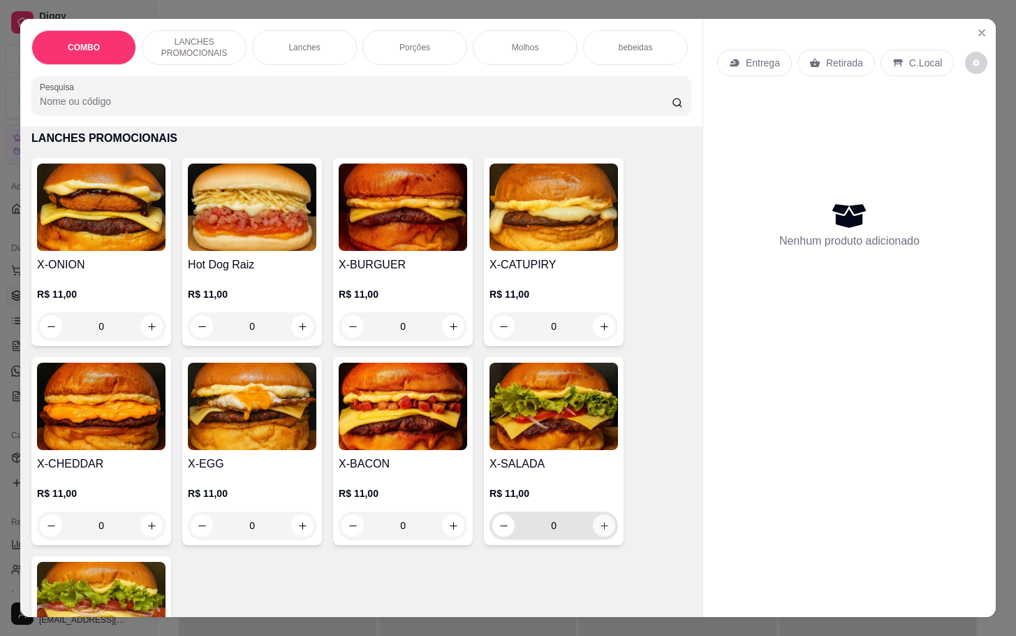
click at [597, 527] on button "increase-product-quantity" at bounding box center [604, 525] width 22 height 22
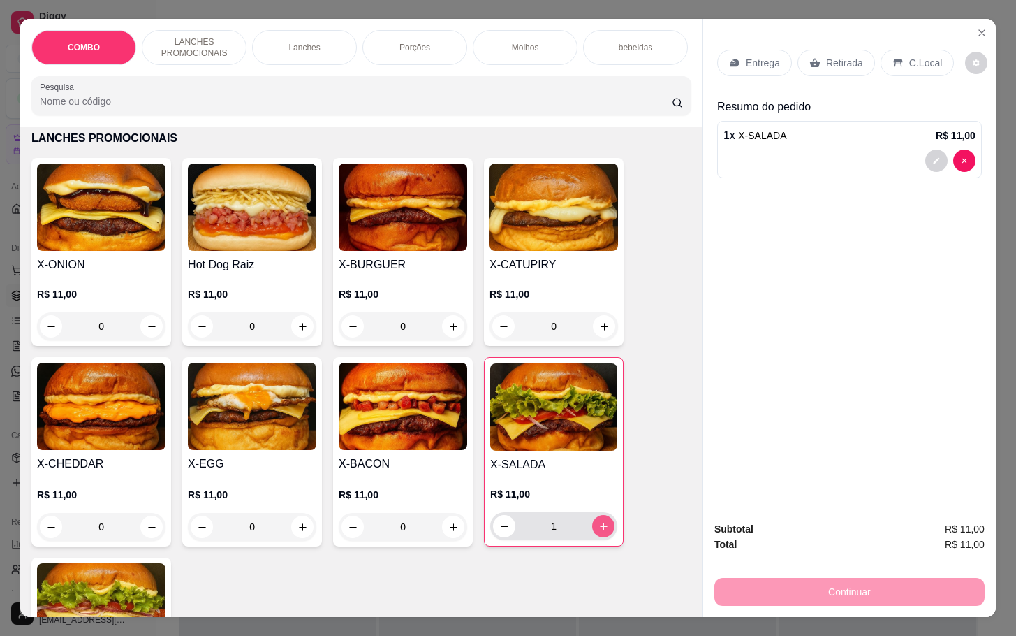
click at [597, 527] on button "increase-product-quantity" at bounding box center [603, 526] width 22 height 22
type input "2"
click at [826, 59] on p "Retirada" at bounding box center [844, 63] width 37 height 14
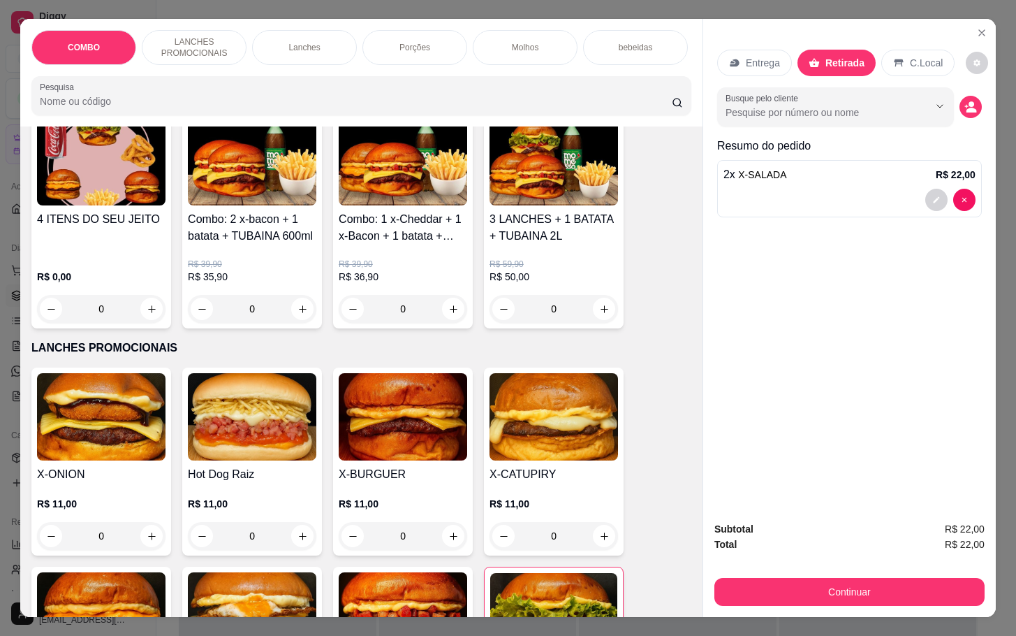
scroll to position [0, 0]
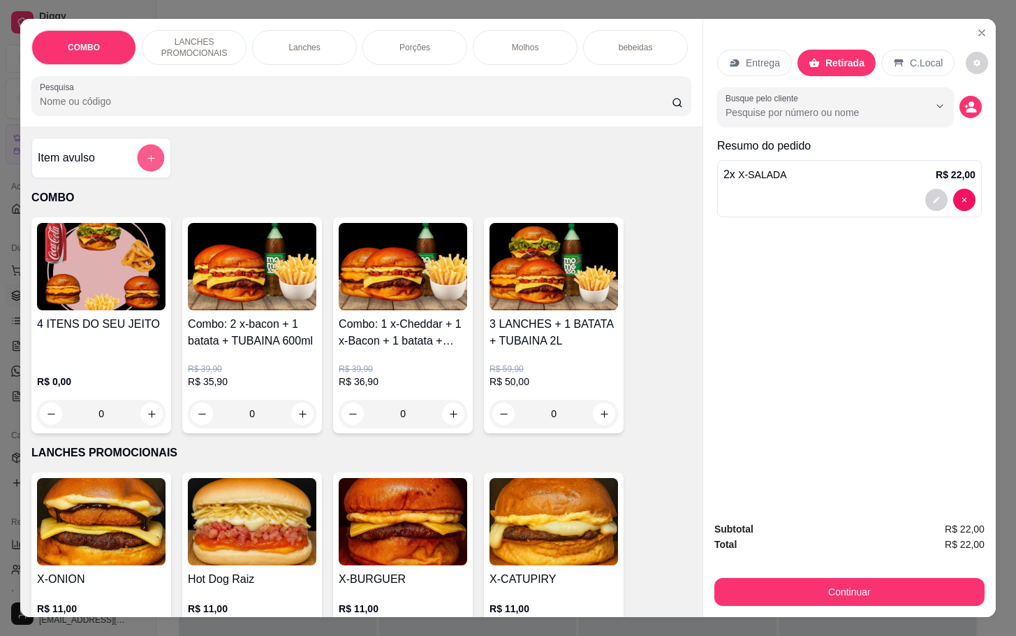
click at [146, 163] on icon "add-separate-item" at bounding box center [151, 158] width 10 height 10
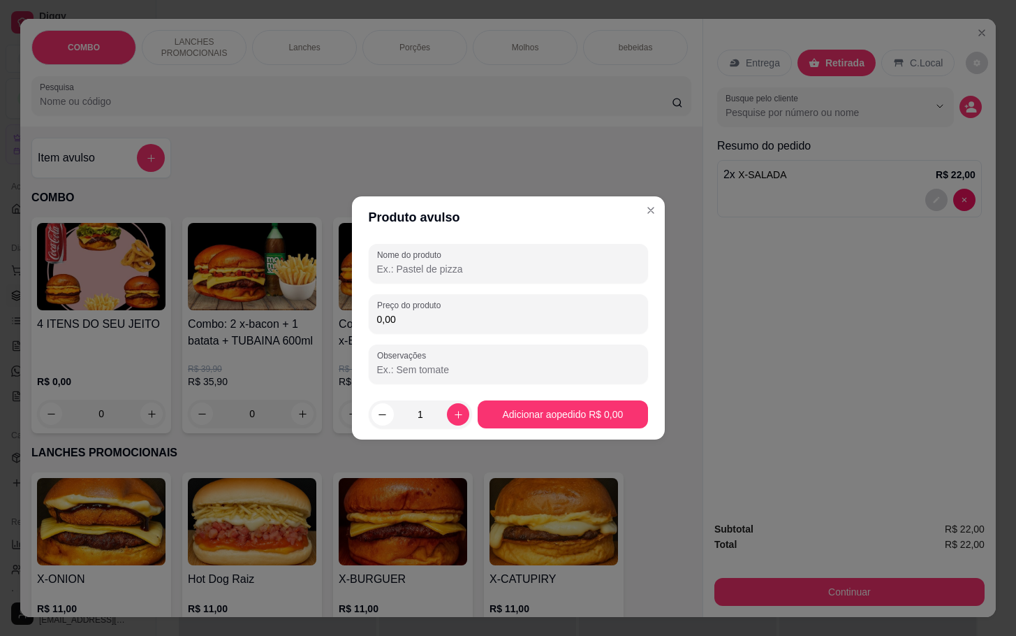
click at [404, 264] on input "Nome do produto" at bounding box center [508, 269] width 263 height 14
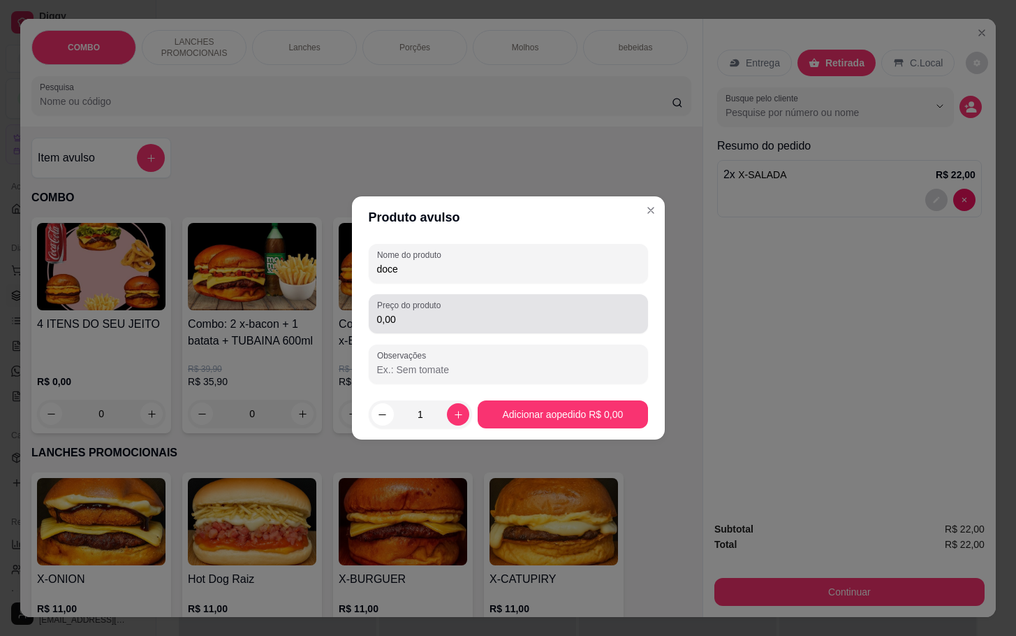
type input "doce"
drag, startPoint x: 397, startPoint y: 317, endPoint x: 388, endPoint y: 250, distance: 67.7
click at [393, 308] on div "Preço do produto 0,00" at bounding box center [508, 313] width 279 height 39
type input "20,00"
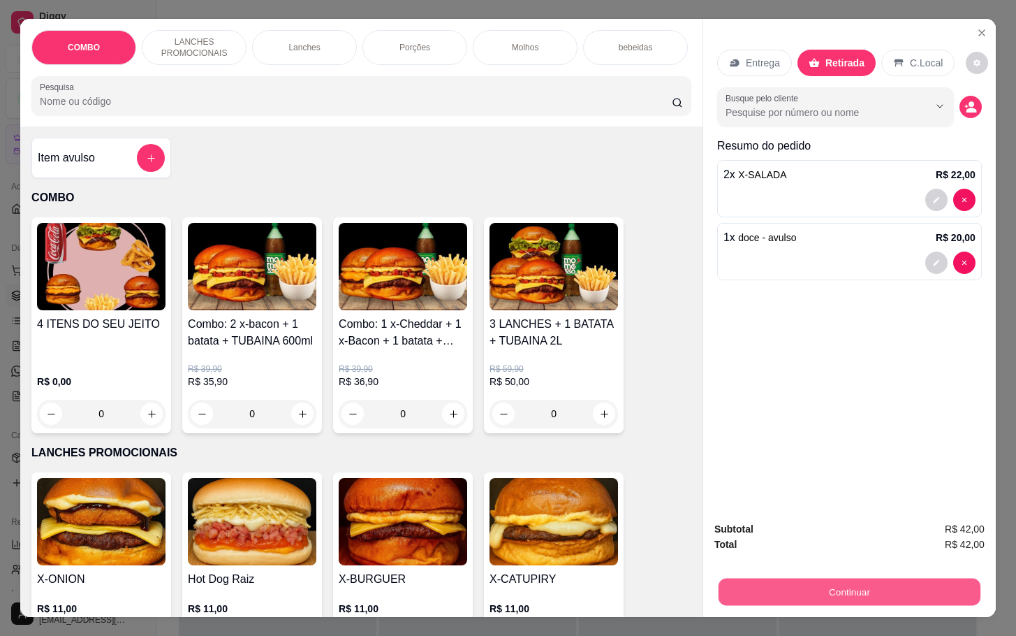
click at [868, 585] on button "Continuar" at bounding box center [850, 591] width 262 height 27
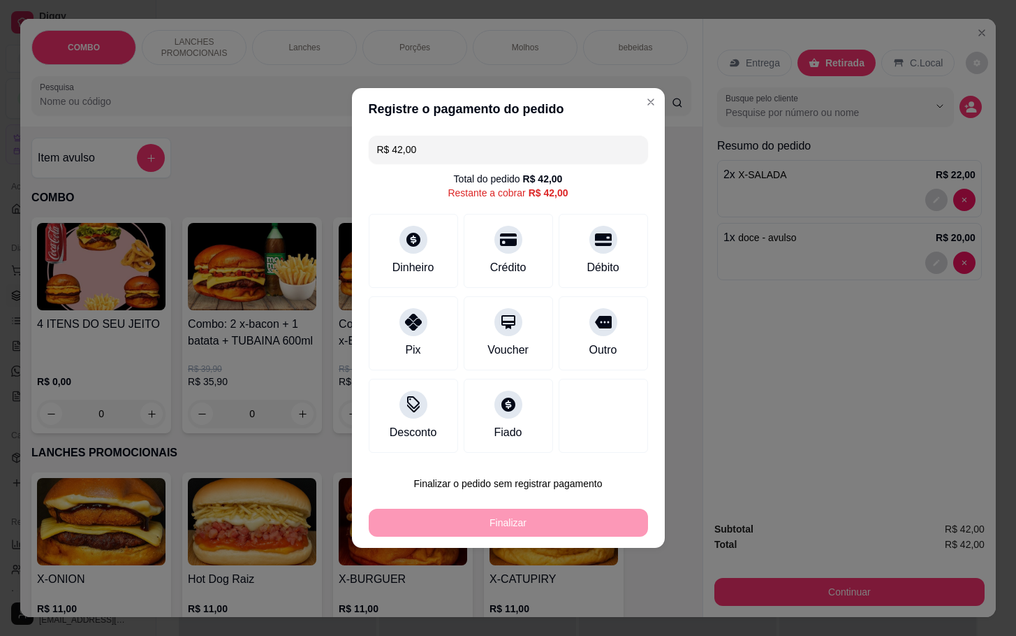
drag, startPoint x: 569, startPoint y: 338, endPoint x: 576, endPoint y: 349, distance: 13.0
click at [573, 337] on div "Outro" at bounding box center [603, 333] width 89 height 74
type input "R$ 0,00"
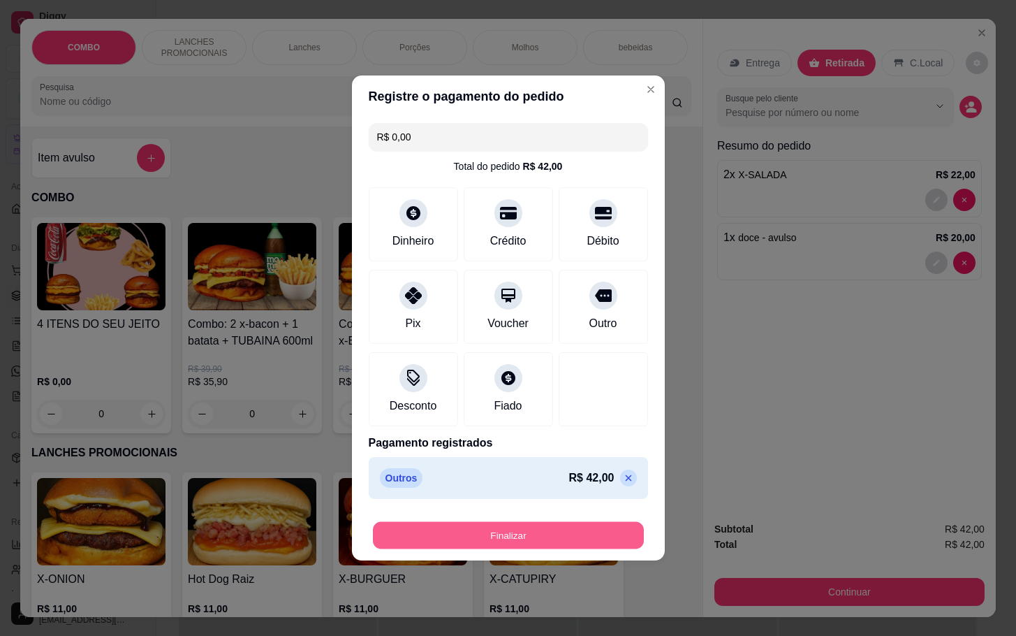
click at [518, 543] on button "Finalizar" at bounding box center [508, 535] width 271 height 27
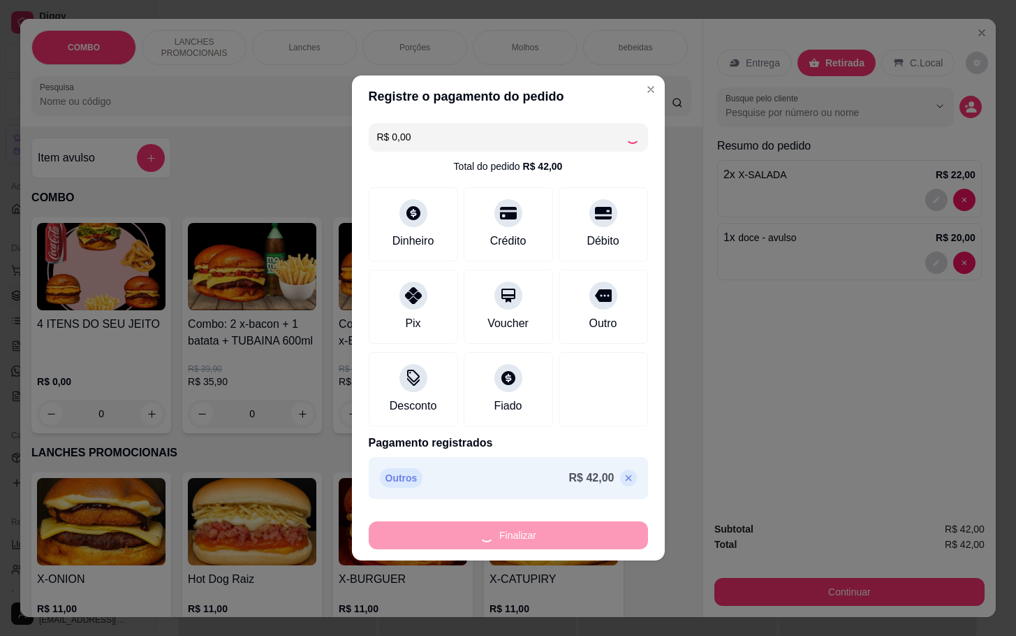
type input "0"
type input "-R$ 42,00"
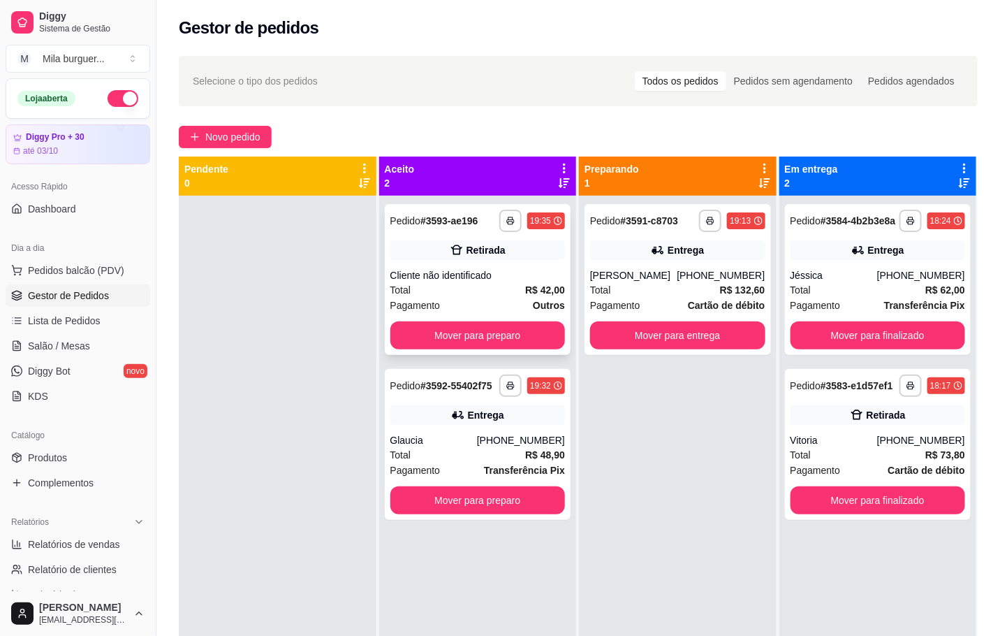
click at [474, 277] on div "Cliente não identificado" at bounding box center [478, 275] width 175 height 14
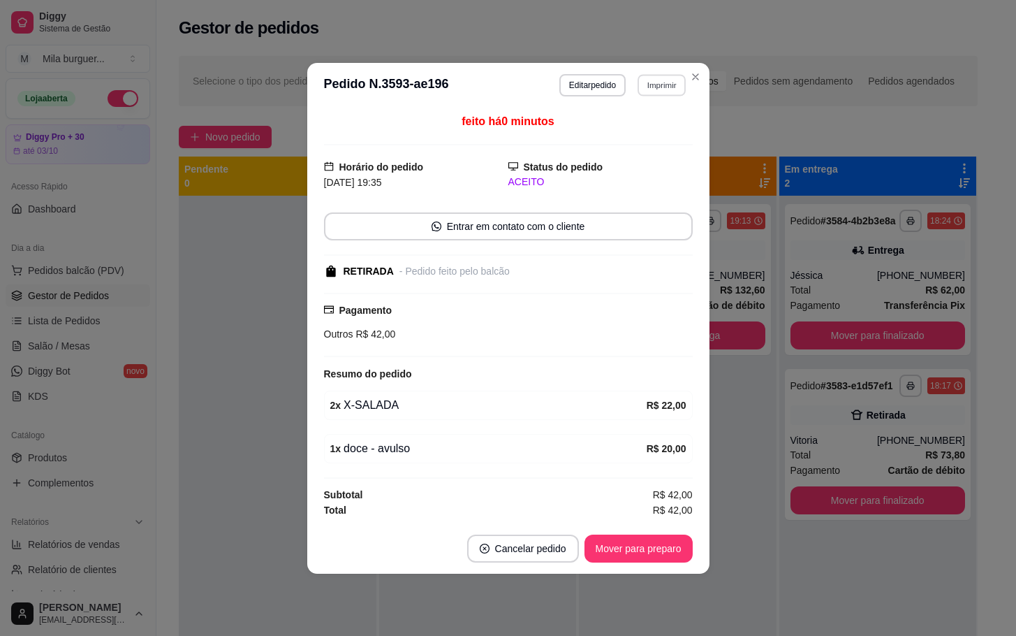
click at [658, 85] on button "Imprimir" at bounding box center [662, 85] width 48 height 22
click at [619, 135] on button "IMPRESSORA" at bounding box center [637, 131] width 101 height 22
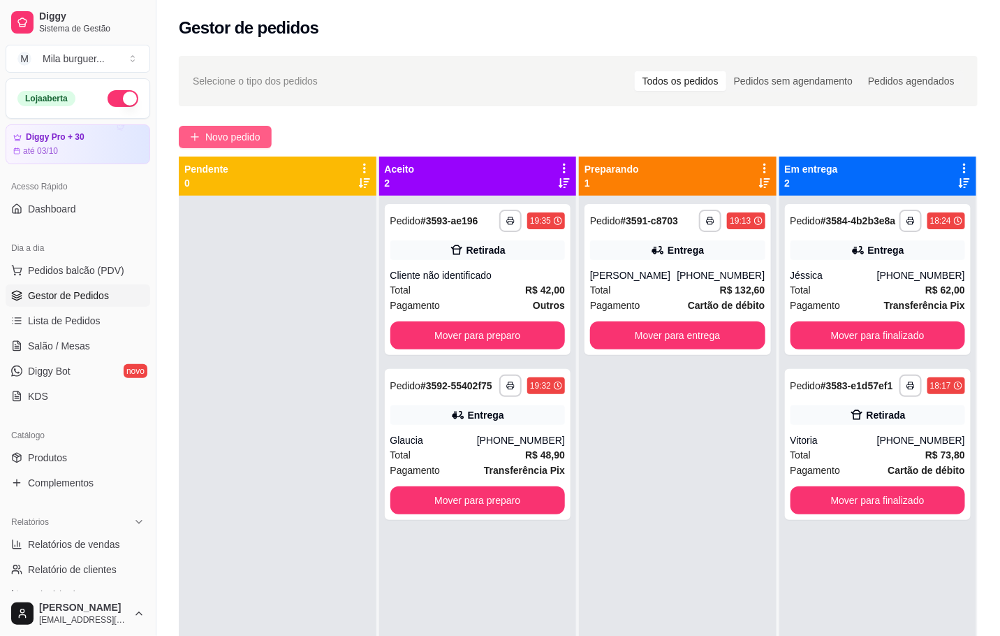
click at [233, 135] on span "Novo pedido" at bounding box center [232, 136] width 55 height 15
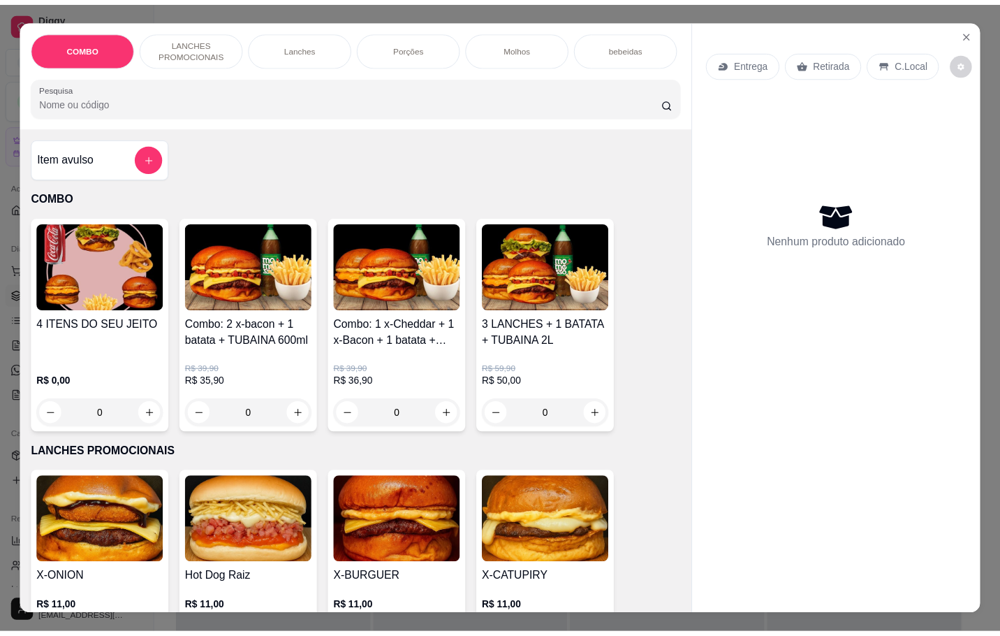
scroll to position [314, 0]
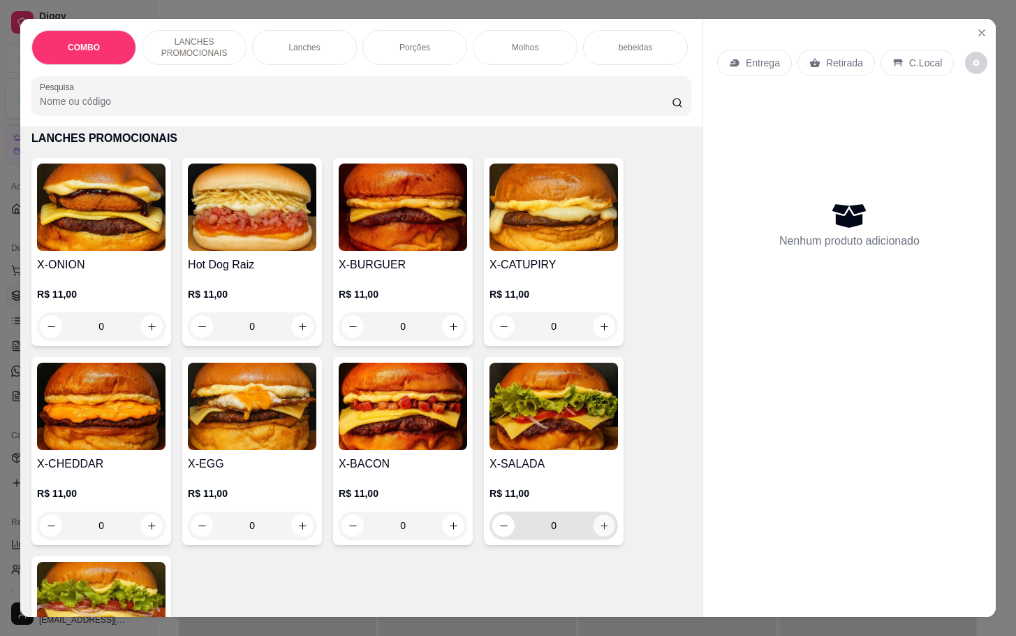
click at [599, 531] on icon "increase-product-quantity" at bounding box center [604, 525] width 10 height 10
type input "1"
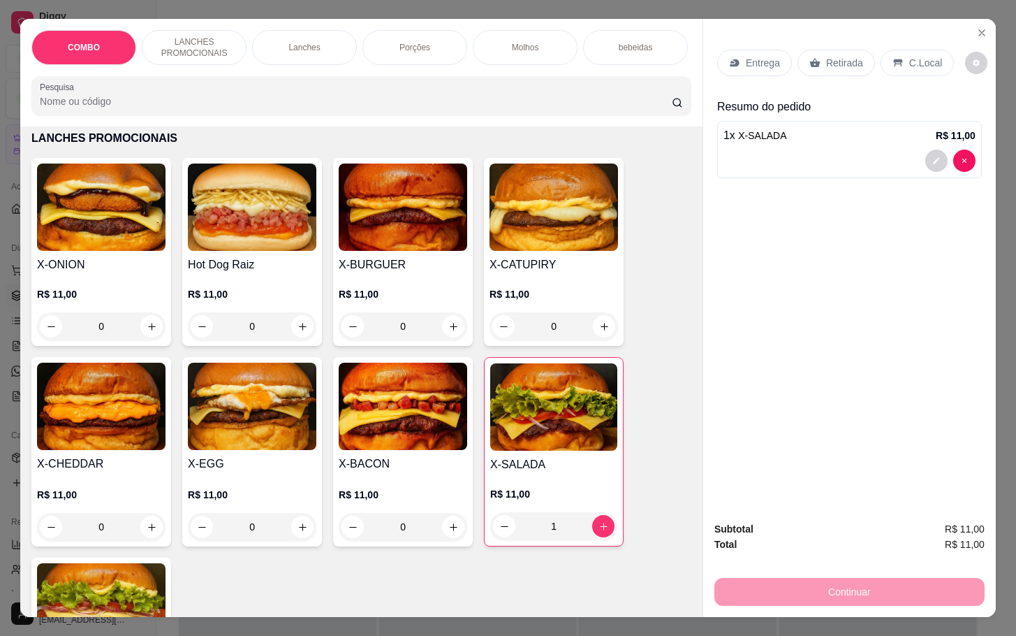
click at [841, 56] on p "Retirada" at bounding box center [844, 63] width 37 height 14
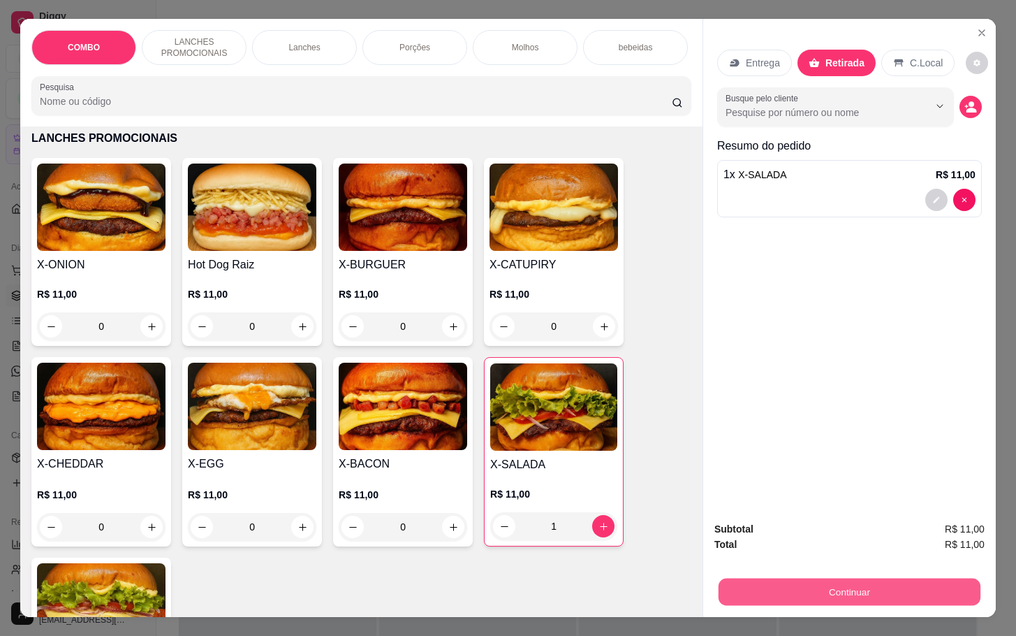
click at [829, 581] on button "Continuar" at bounding box center [850, 591] width 262 height 27
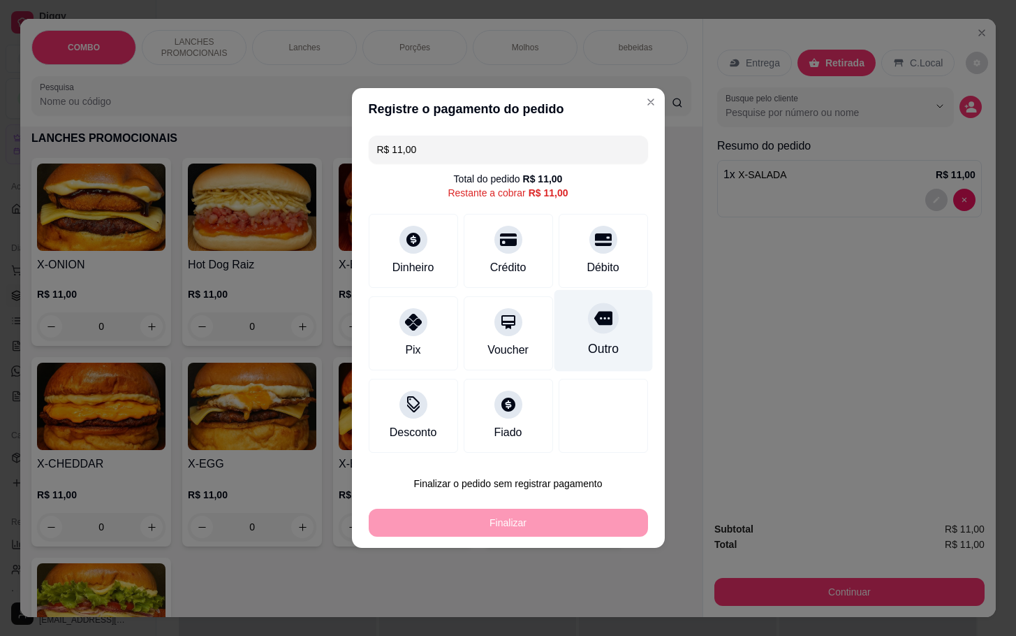
click at [588, 356] on div "Outro" at bounding box center [603, 349] width 31 height 18
type input "R$ 0,00"
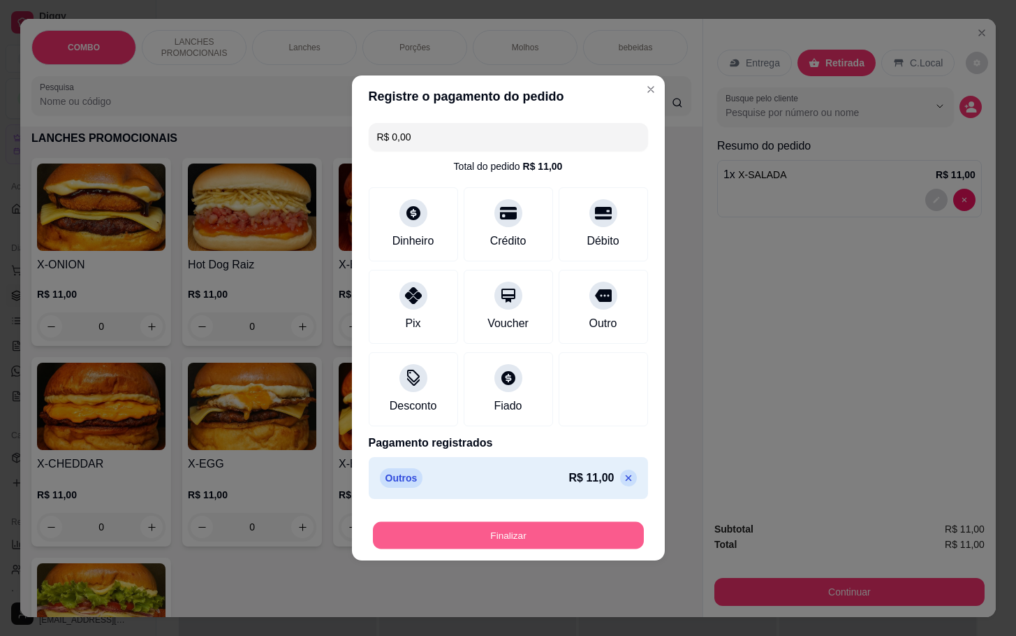
click at [554, 529] on button "Finalizar" at bounding box center [508, 535] width 271 height 27
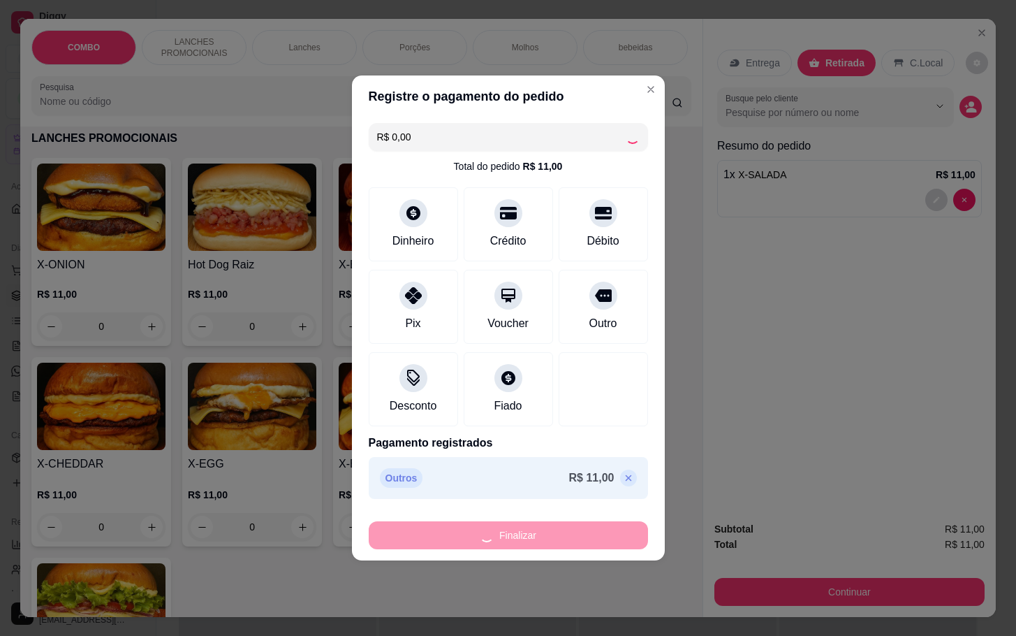
type input "0"
type input "-R$ 11,00"
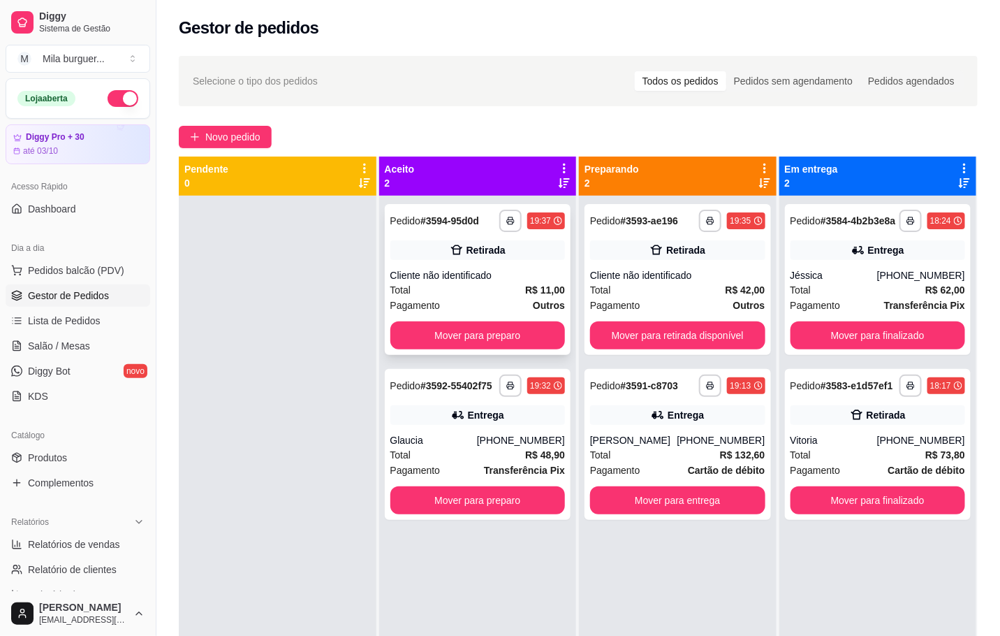
click at [486, 262] on div "**********" at bounding box center [478, 279] width 187 height 151
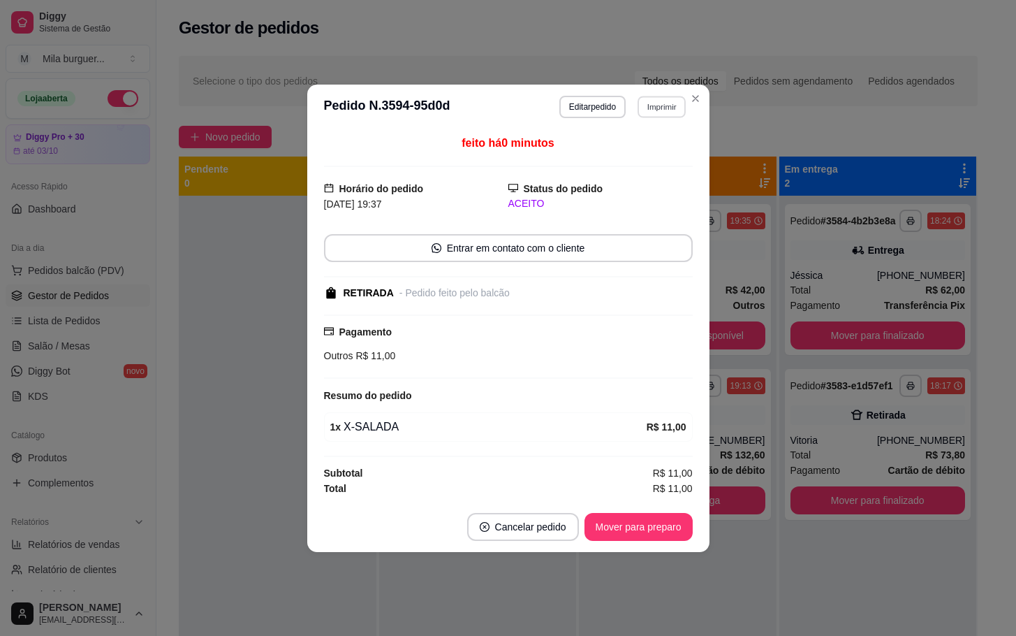
click at [652, 113] on button "Imprimir" at bounding box center [662, 107] width 48 height 22
click at [615, 151] on button "IMPRESSORA" at bounding box center [637, 153] width 101 height 22
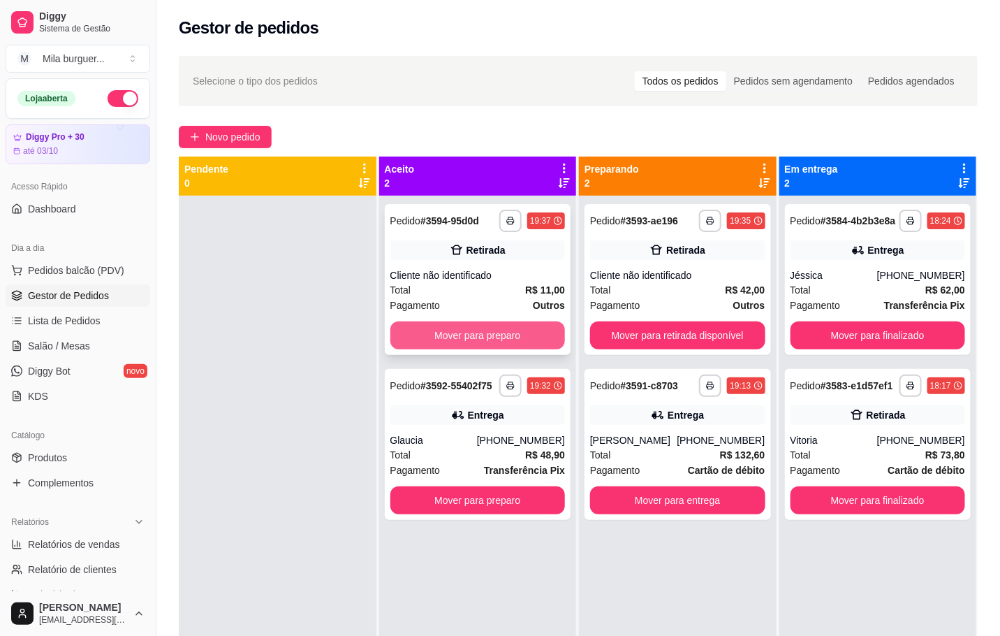
click at [420, 342] on button "Mover para preparo" at bounding box center [478, 335] width 175 height 28
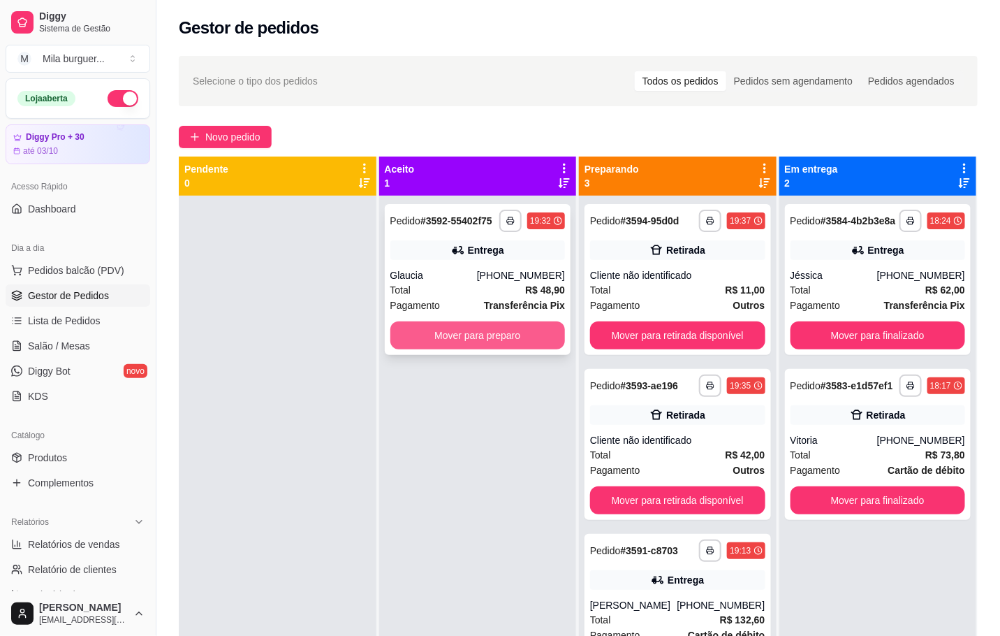
click at [435, 333] on button "Mover para preparo" at bounding box center [478, 335] width 175 height 28
